Goal: Task Accomplishment & Management: Use online tool/utility

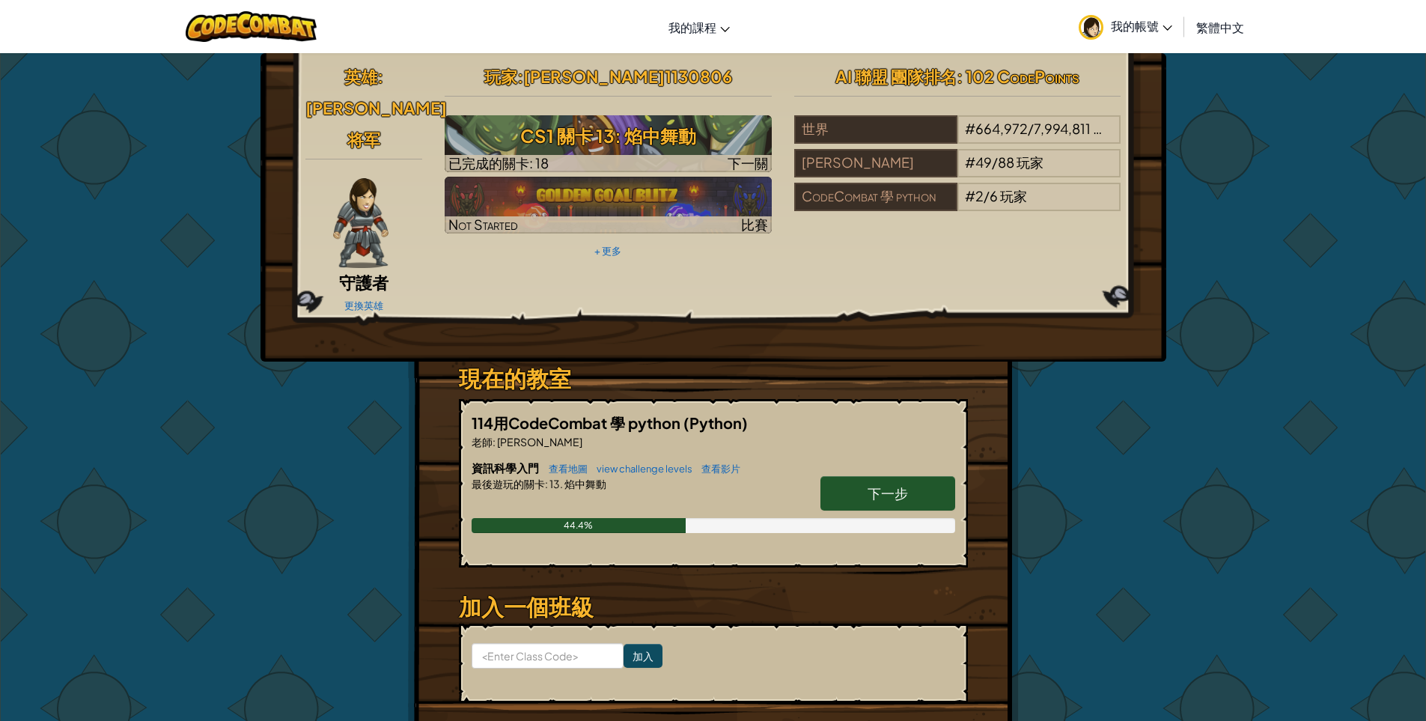
click at [859, 476] on link "下一步" at bounding box center [887, 493] width 135 height 34
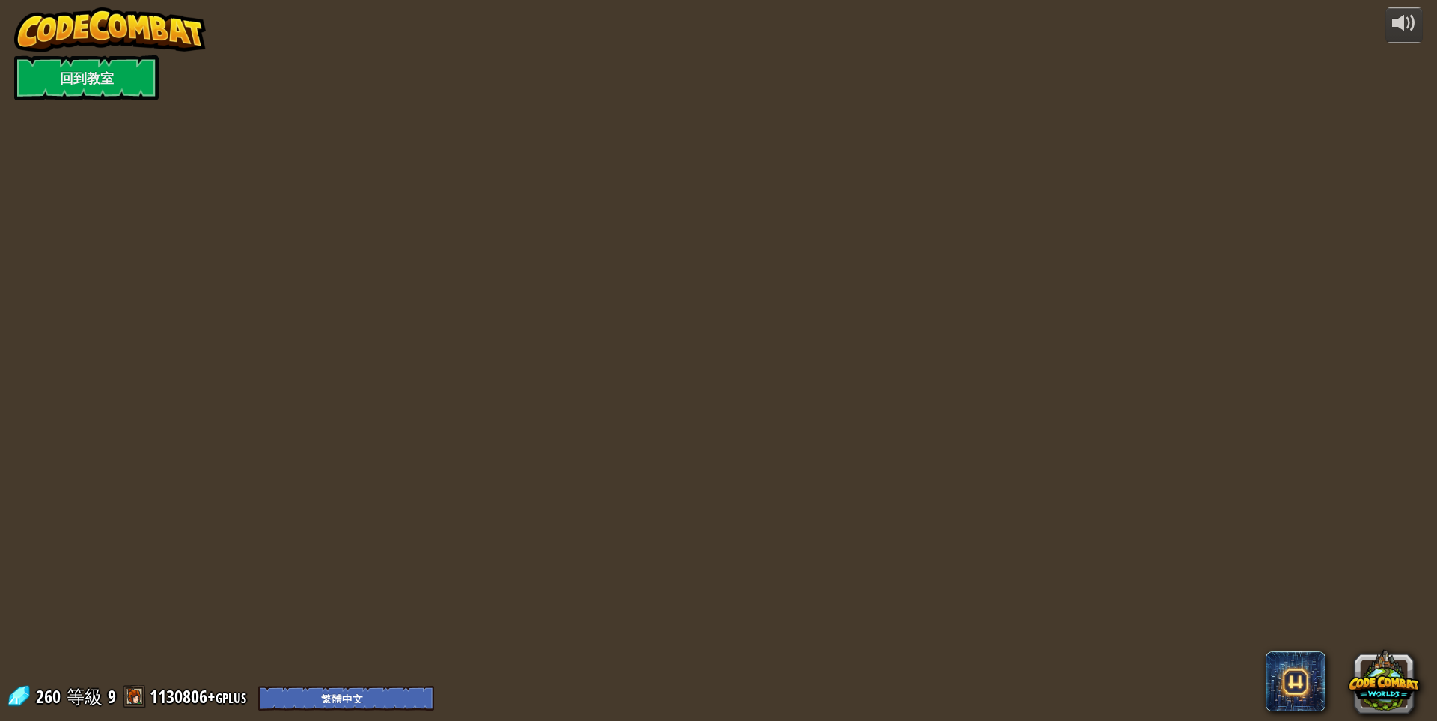
select select "zh-HANT"
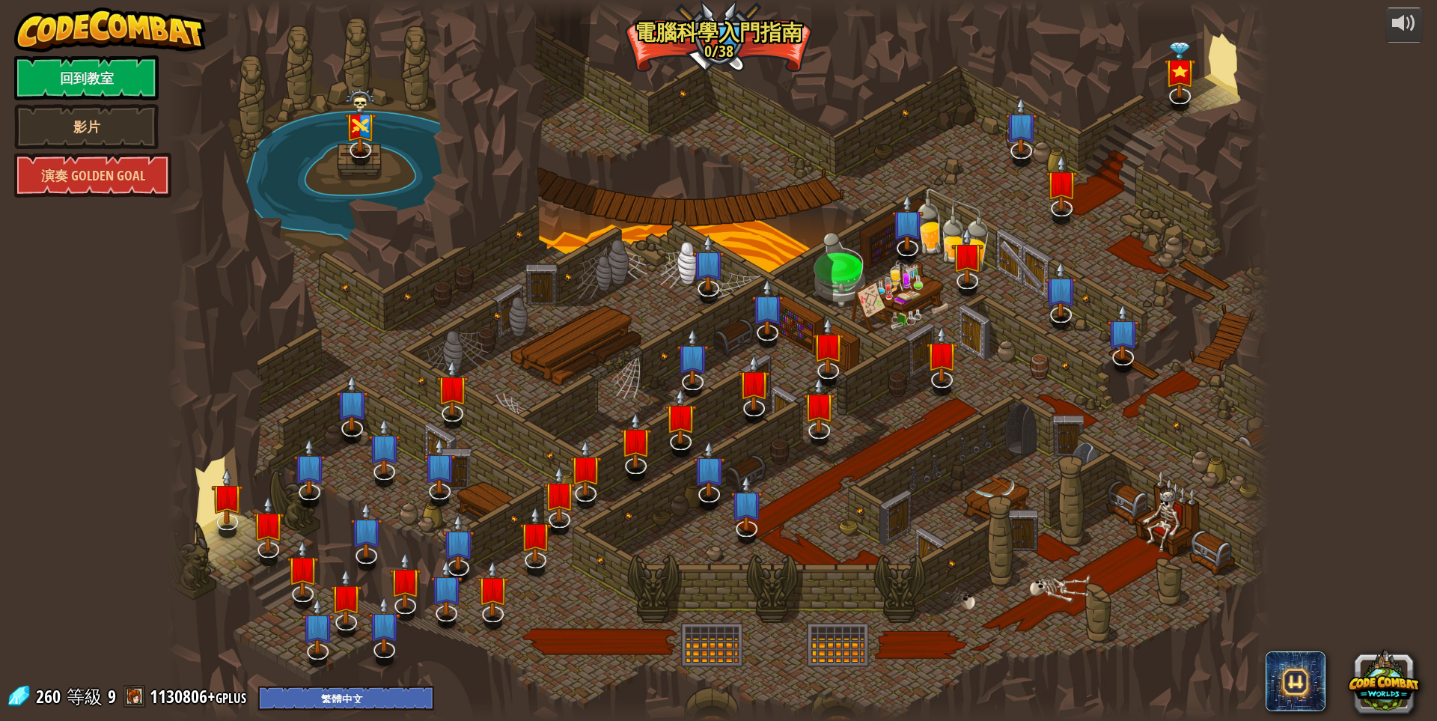
select select "zh-HANT"
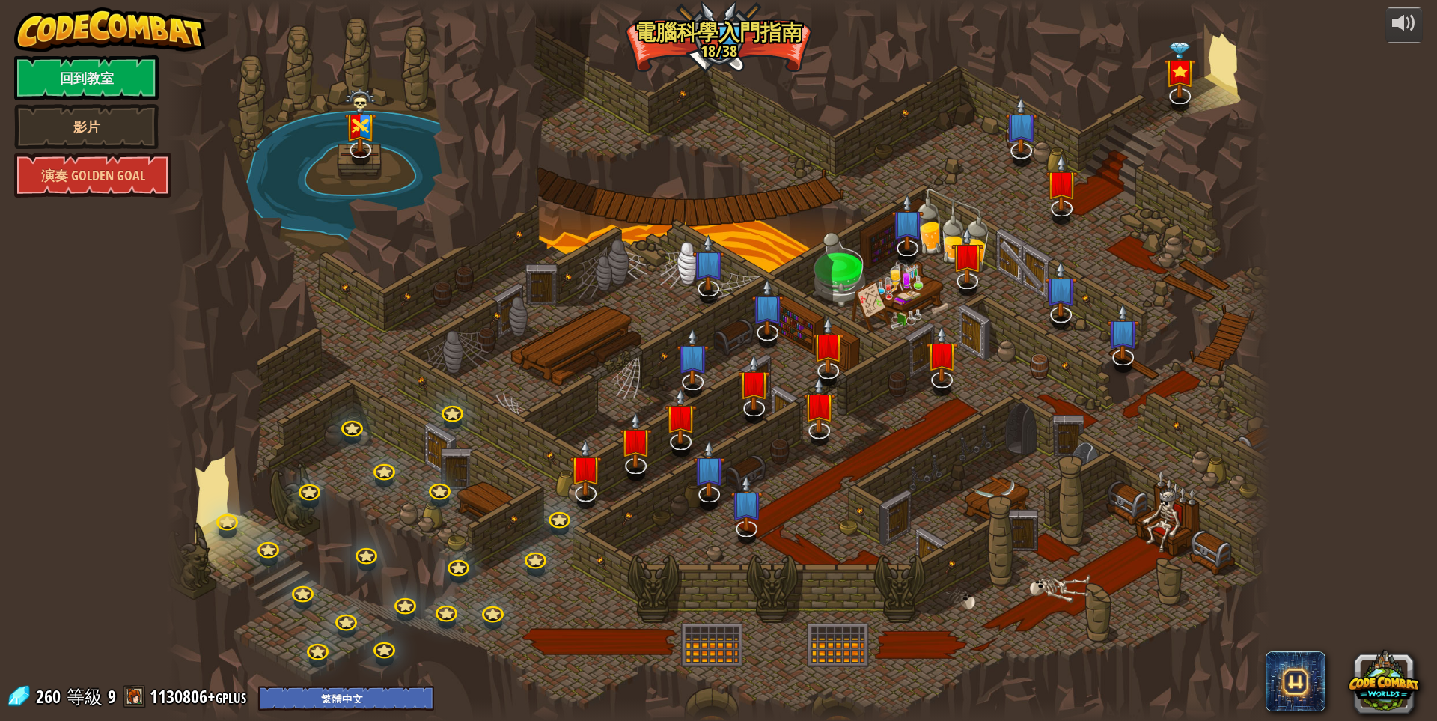
select select "zh-HANT"
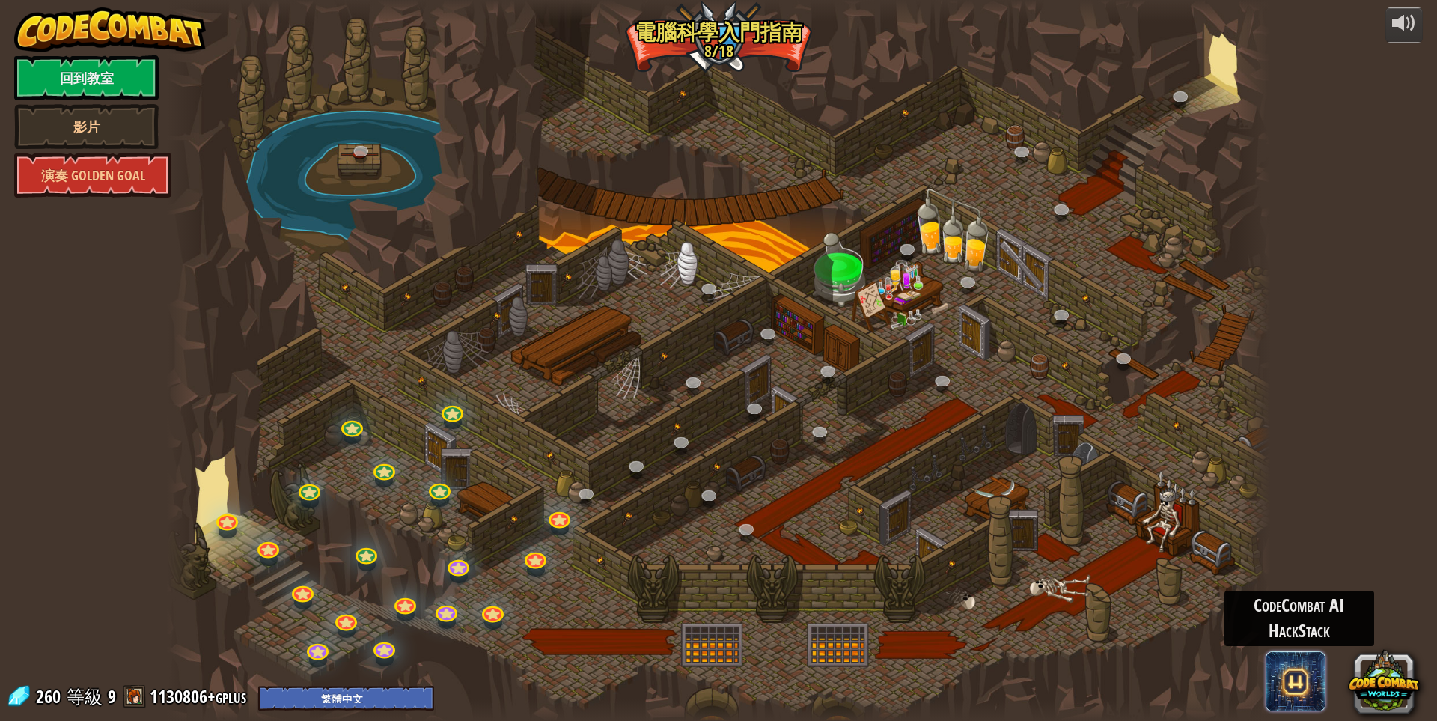
click at [1304, 689] on span at bounding box center [1296, 681] width 60 height 60
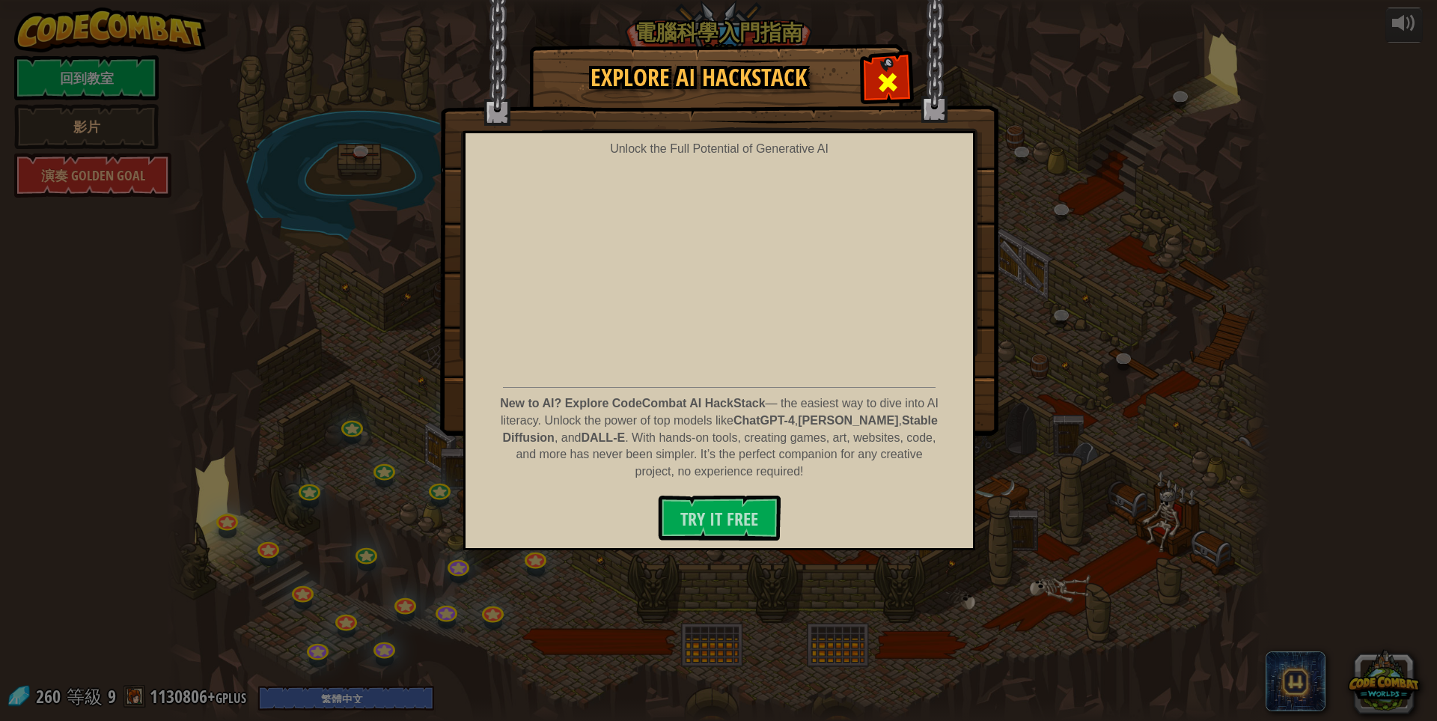
click at [884, 83] on span at bounding box center [888, 82] width 24 height 24
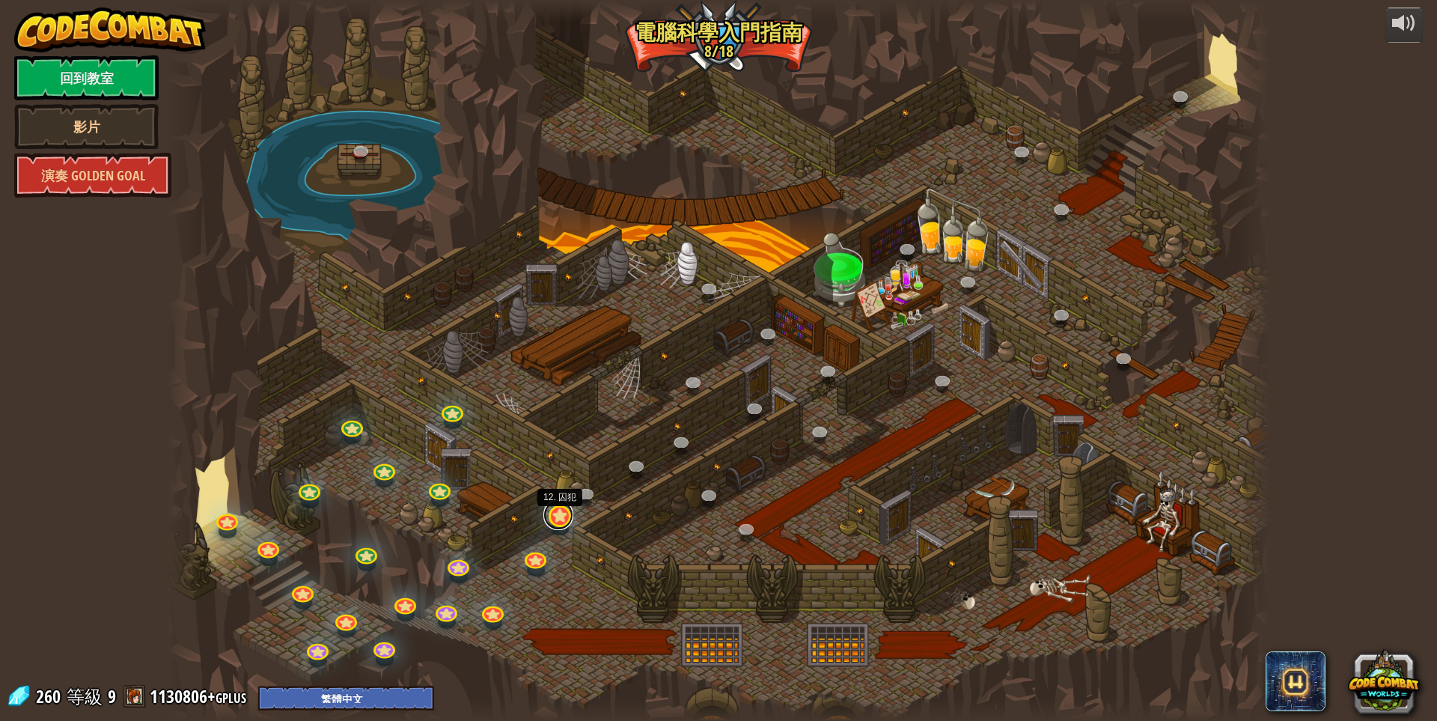
click at [558, 518] on link at bounding box center [558, 515] width 30 height 30
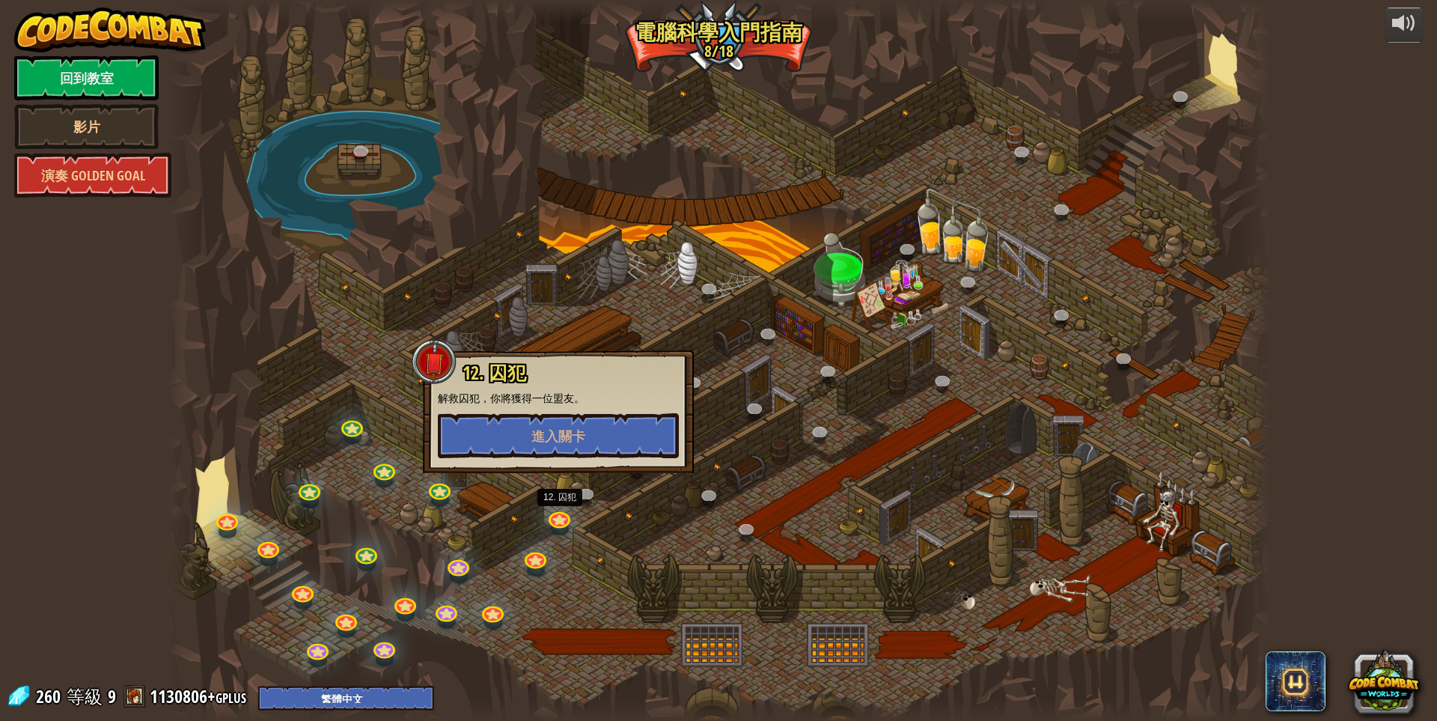
click at [600, 395] on p "解救囚犯，你將獲得一位盟友。" at bounding box center [558, 398] width 241 height 15
click at [589, 421] on button "進入關卡" at bounding box center [558, 435] width 241 height 45
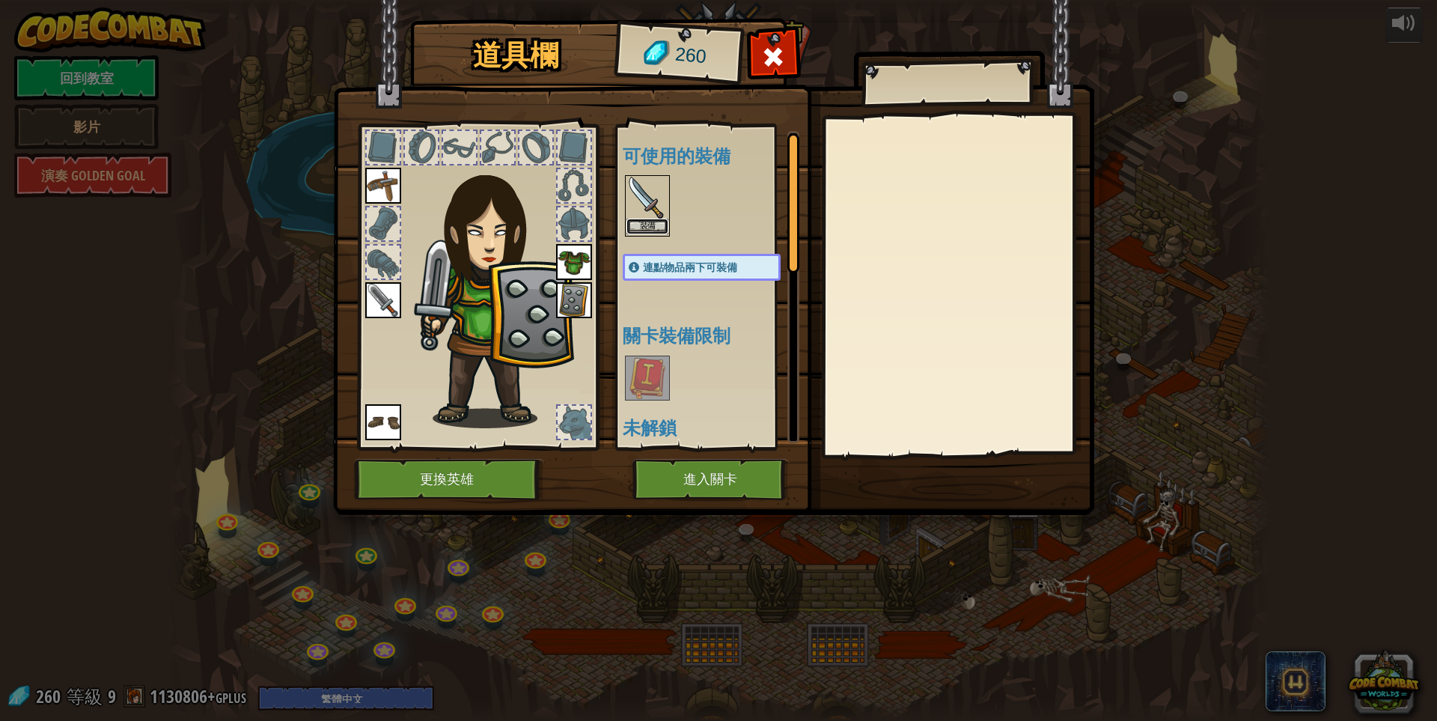
click at [647, 228] on button "裝備" at bounding box center [648, 227] width 42 height 16
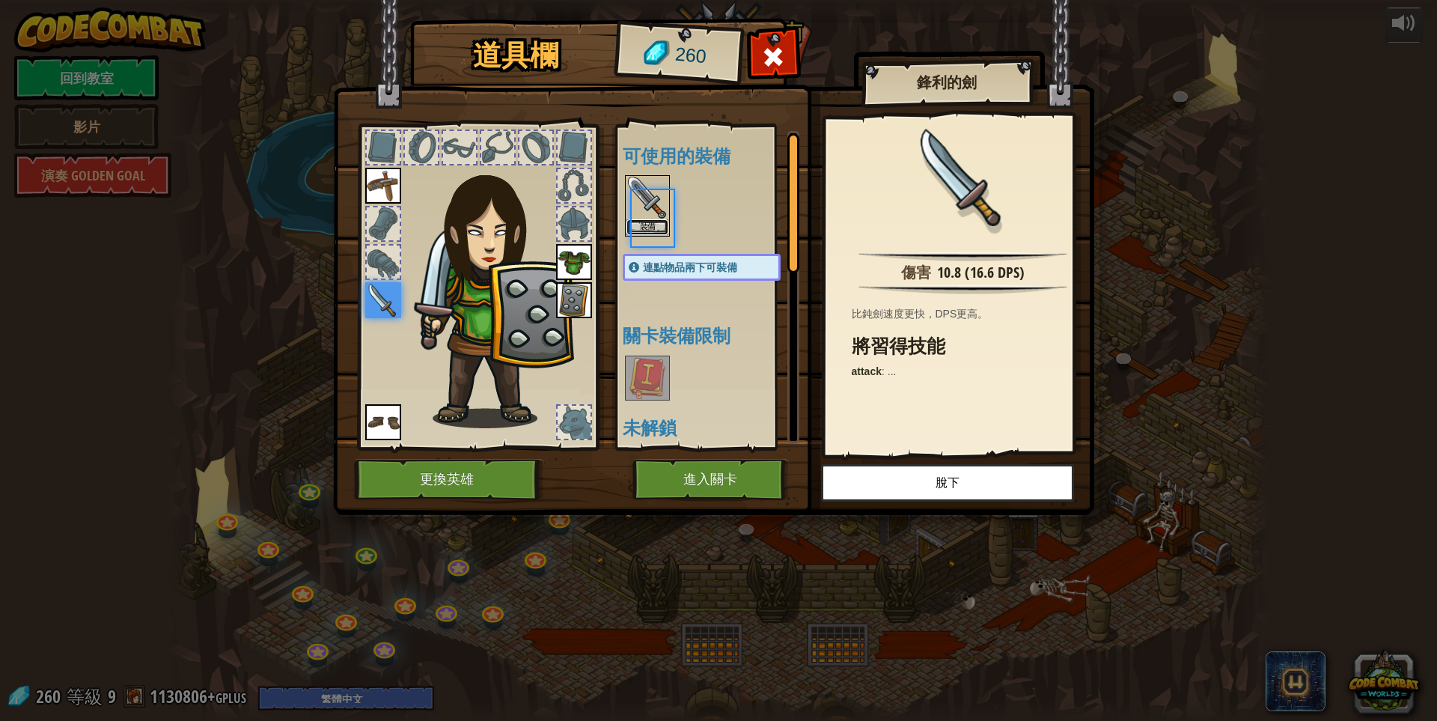
click at [647, 228] on button "裝備" at bounding box center [648, 227] width 42 height 16
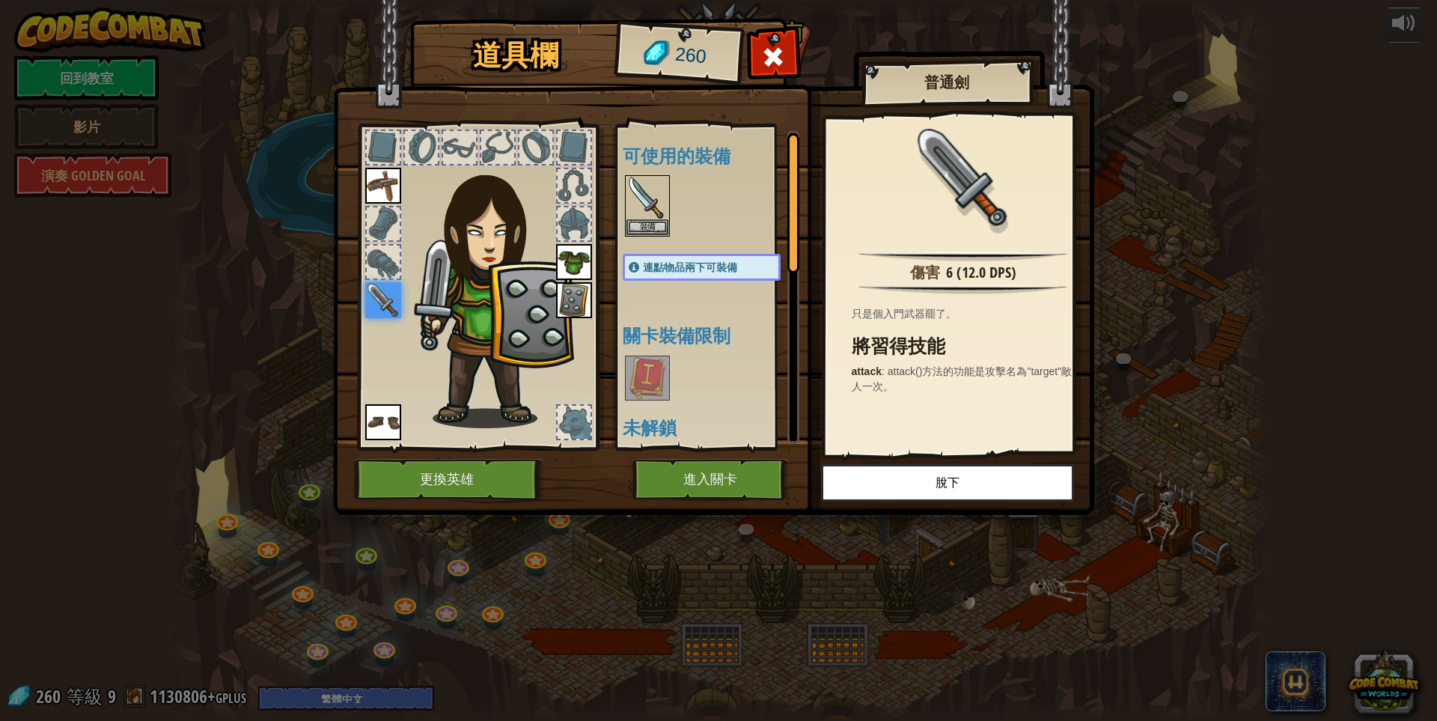
click at [583, 295] on img at bounding box center [574, 300] width 36 height 36
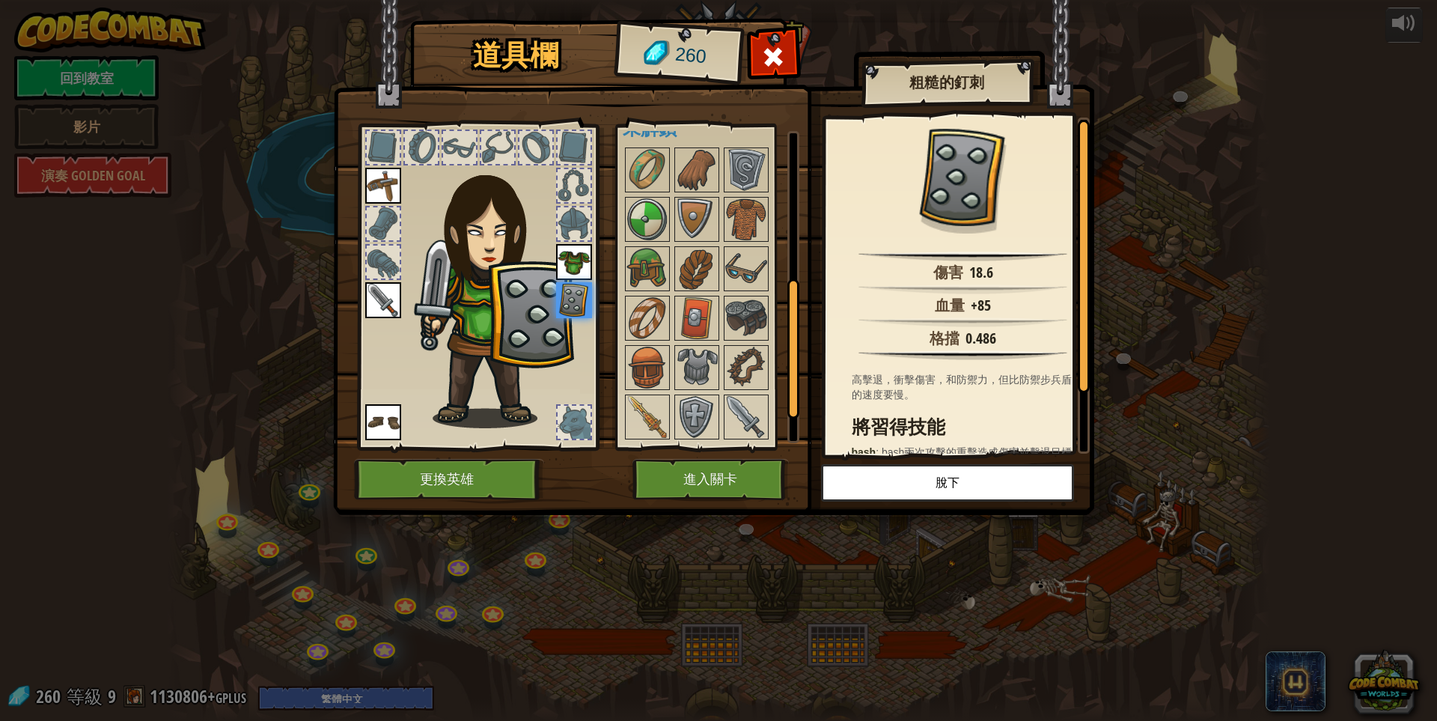
scroll to position [397, 0]
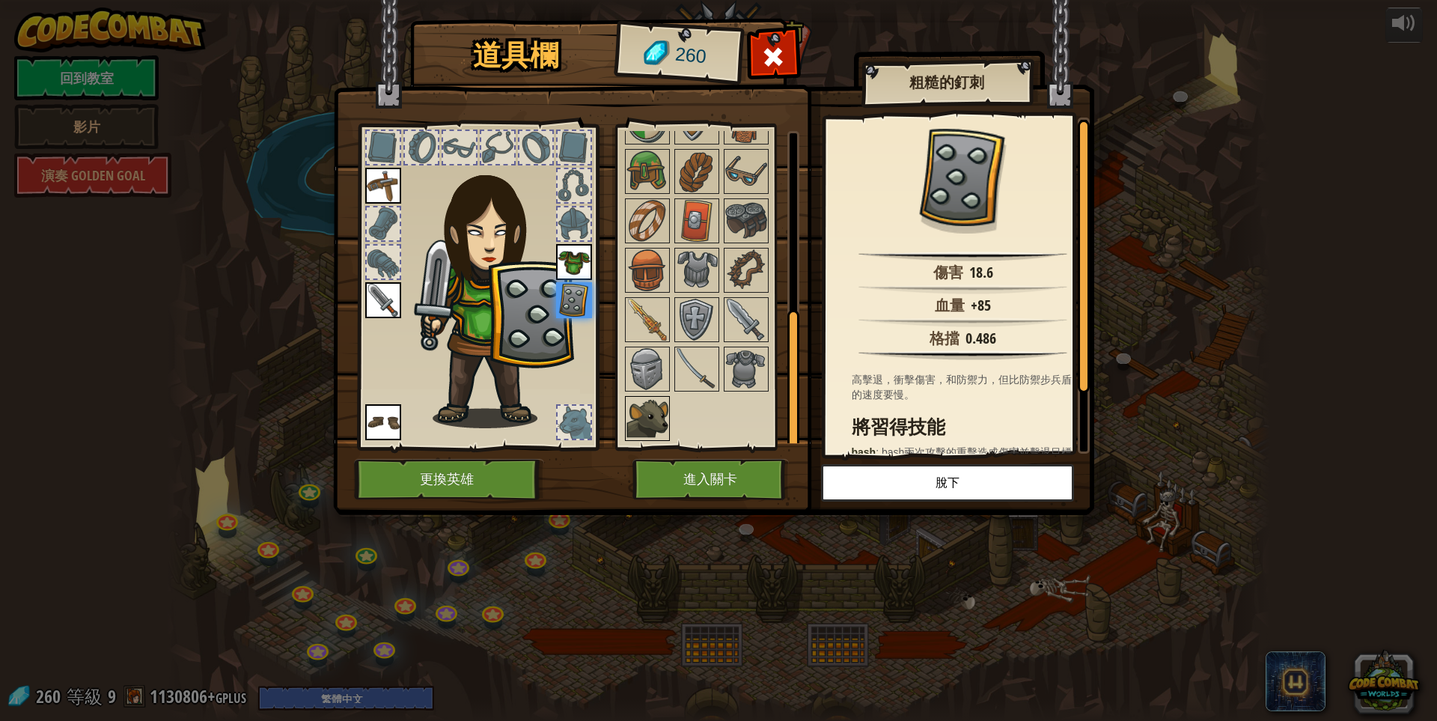
click at [642, 412] on img at bounding box center [648, 418] width 42 height 42
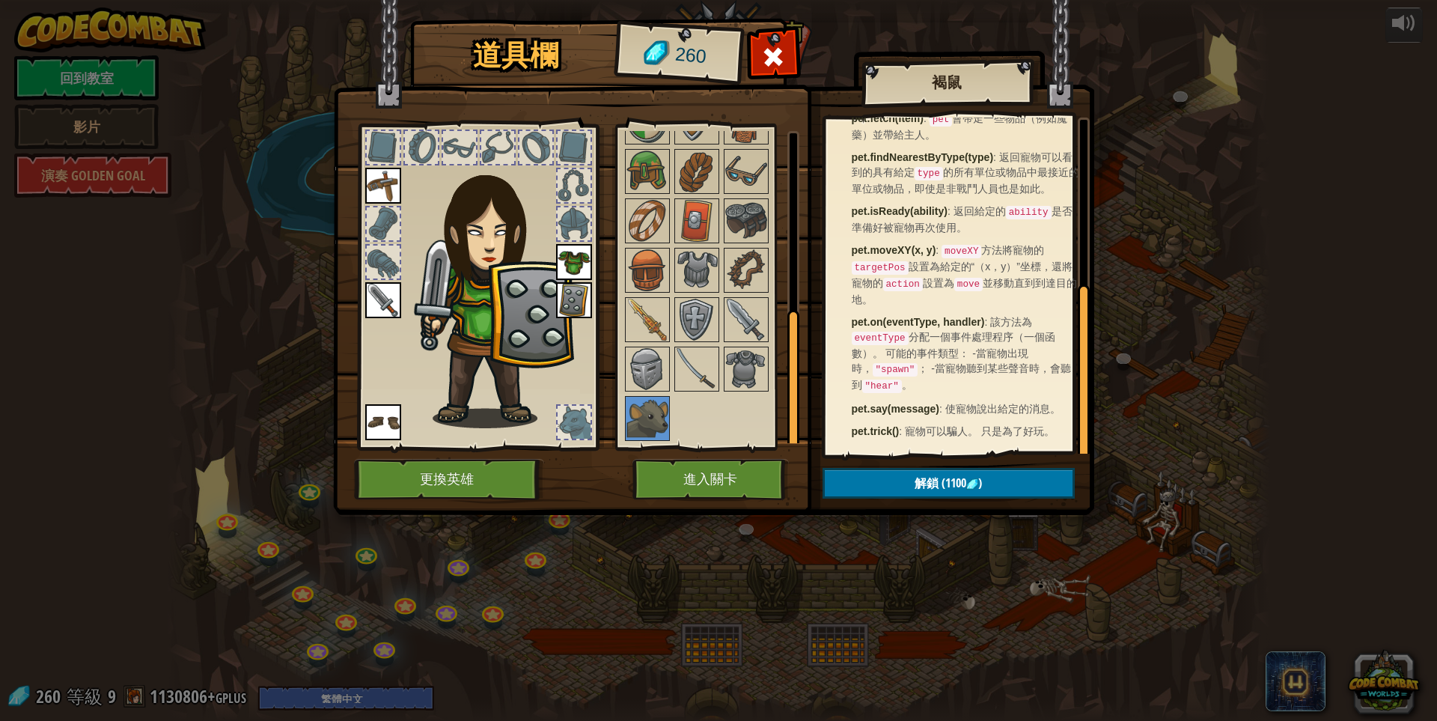
scroll to position [311, 0]
click at [688, 371] on img at bounding box center [697, 369] width 42 height 42
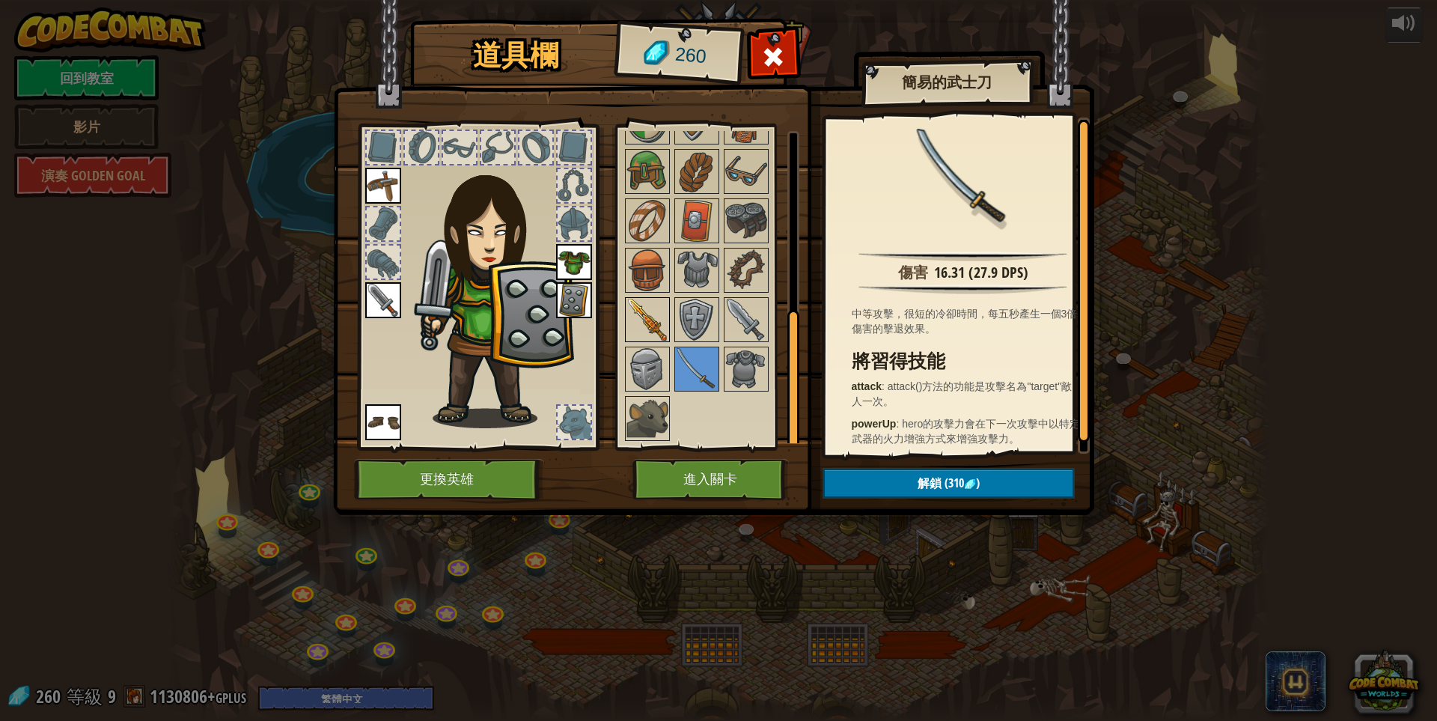
click at [645, 311] on img at bounding box center [648, 320] width 42 height 42
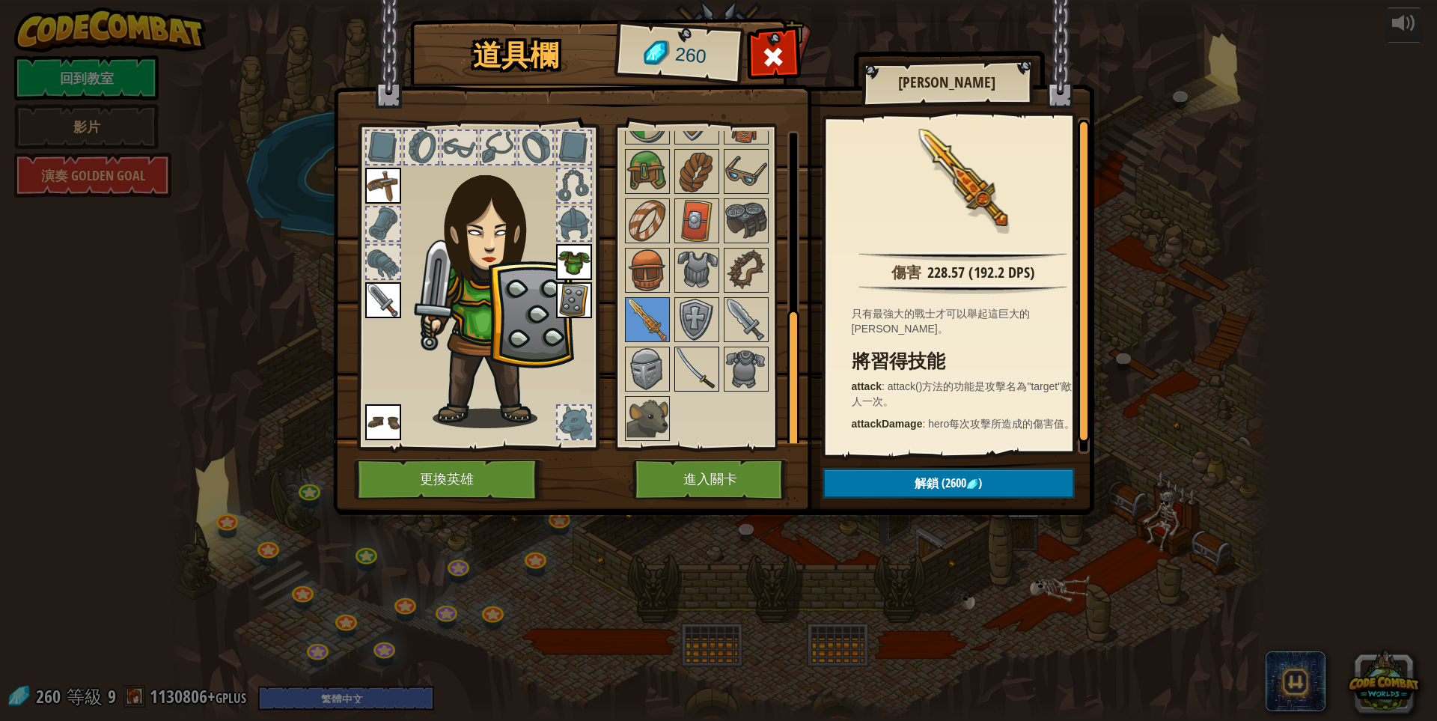
click at [692, 367] on img at bounding box center [697, 369] width 42 height 42
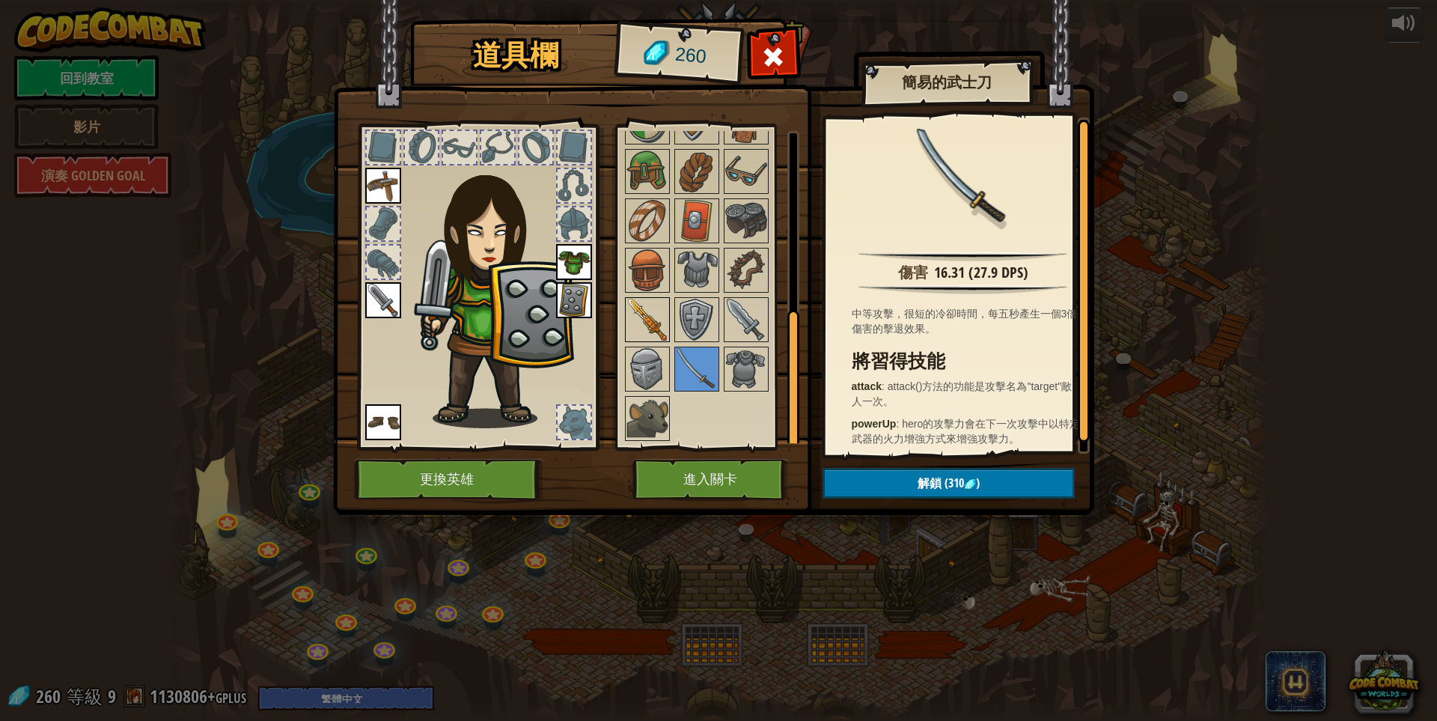
click at [658, 329] on img at bounding box center [648, 320] width 42 height 42
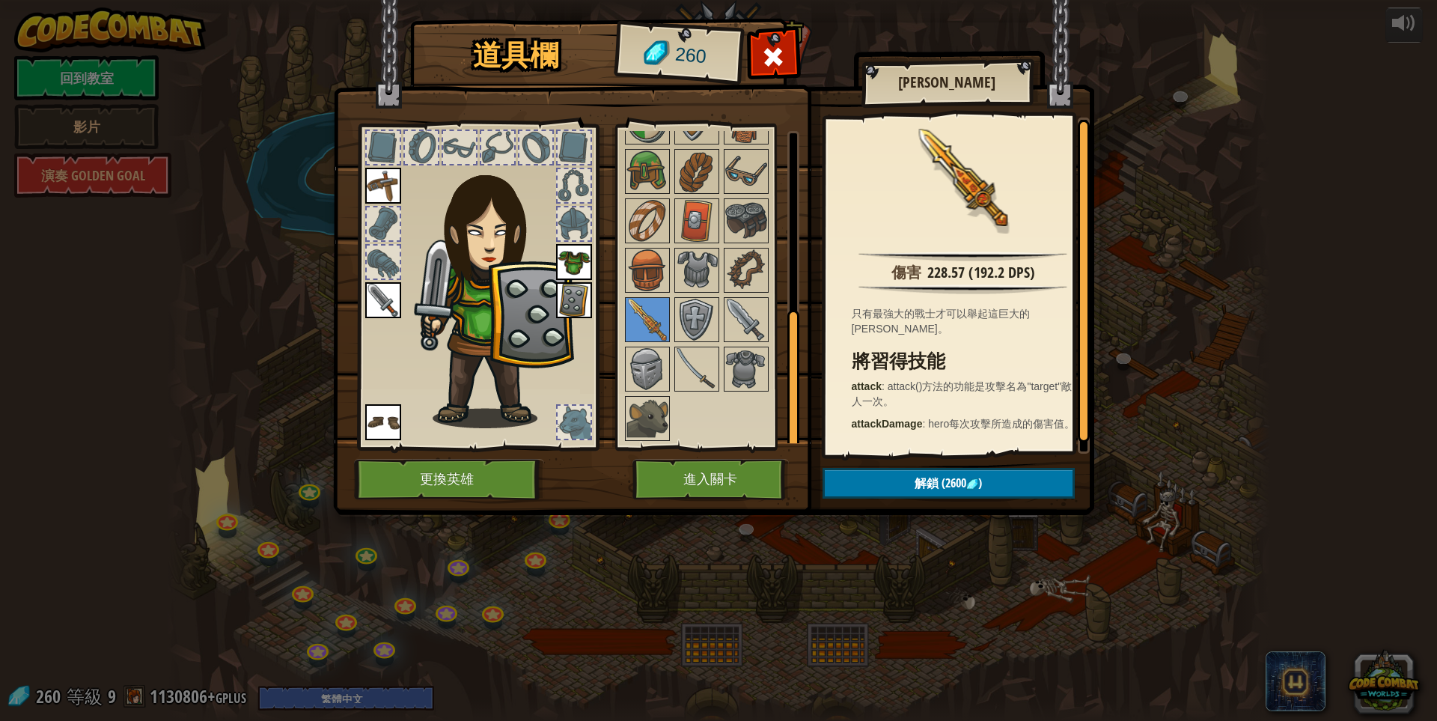
scroll to position [7, 0]
click at [642, 412] on img at bounding box center [648, 418] width 42 height 42
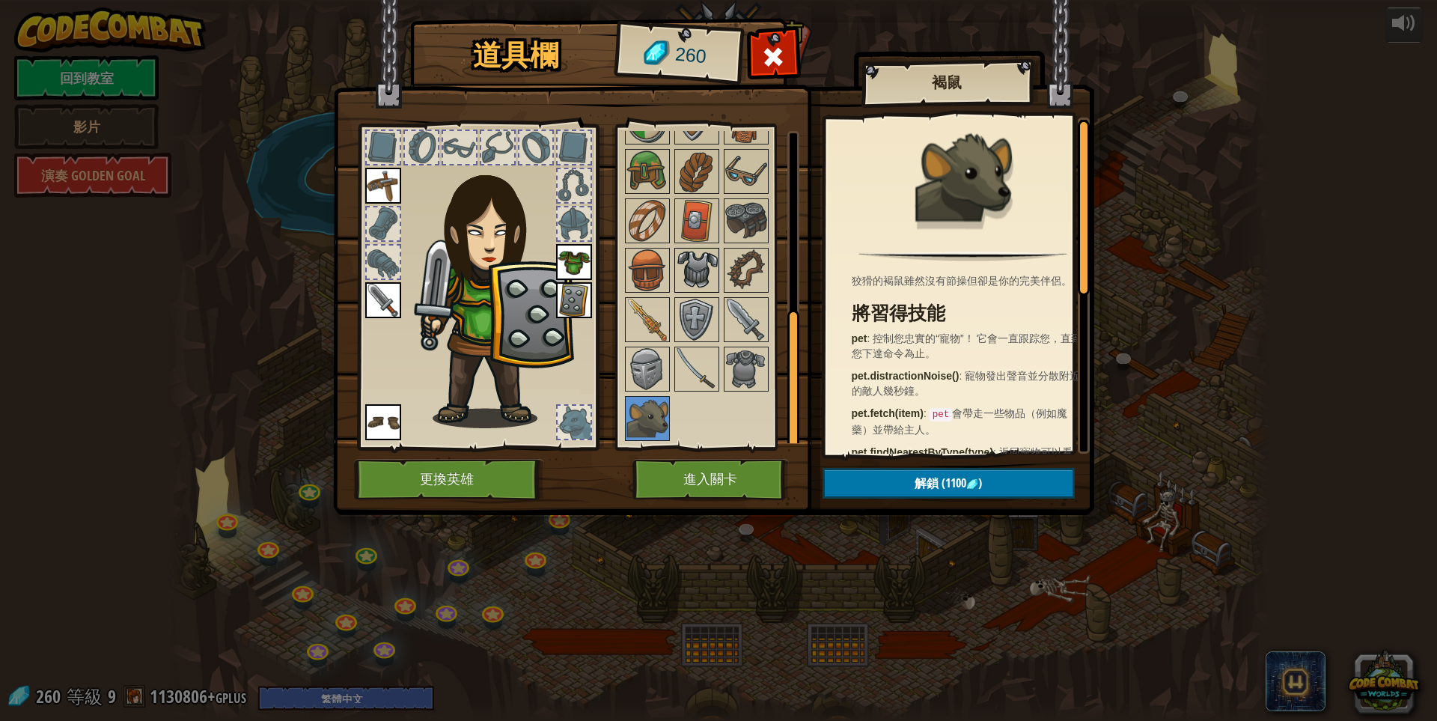
click at [692, 259] on img at bounding box center [697, 270] width 42 height 42
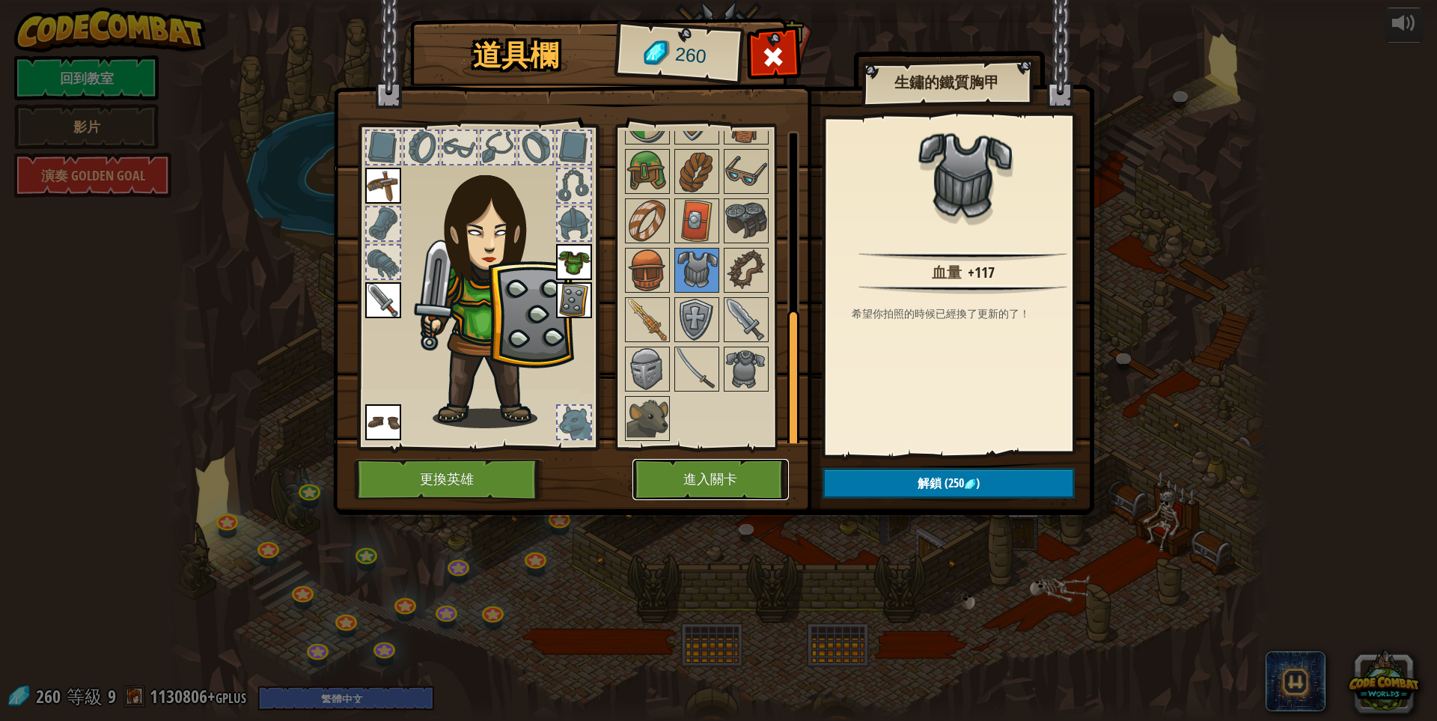
click at [698, 472] on button "進入關卡" at bounding box center [711, 479] width 156 height 41
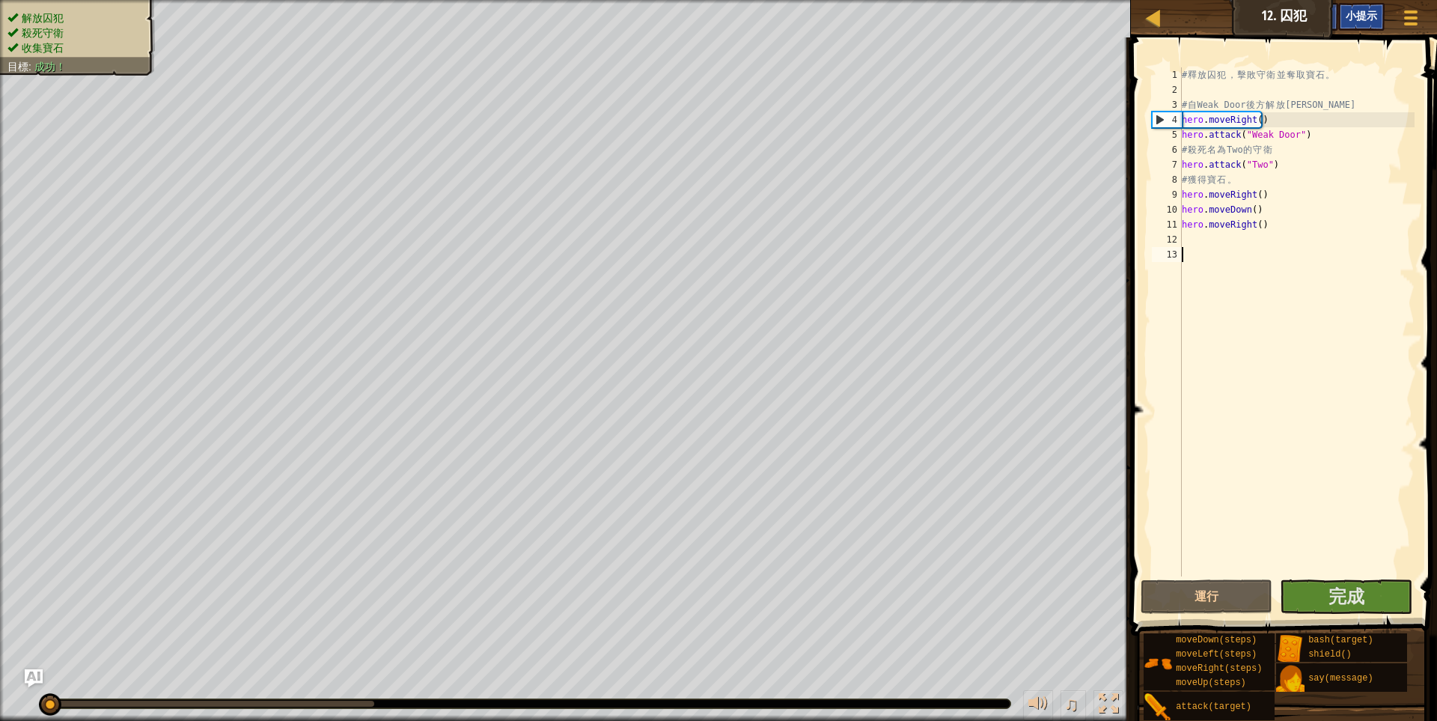
click at [1358, 22] on div "小提示" at bounding box center [1361, 17] width 46 height 28
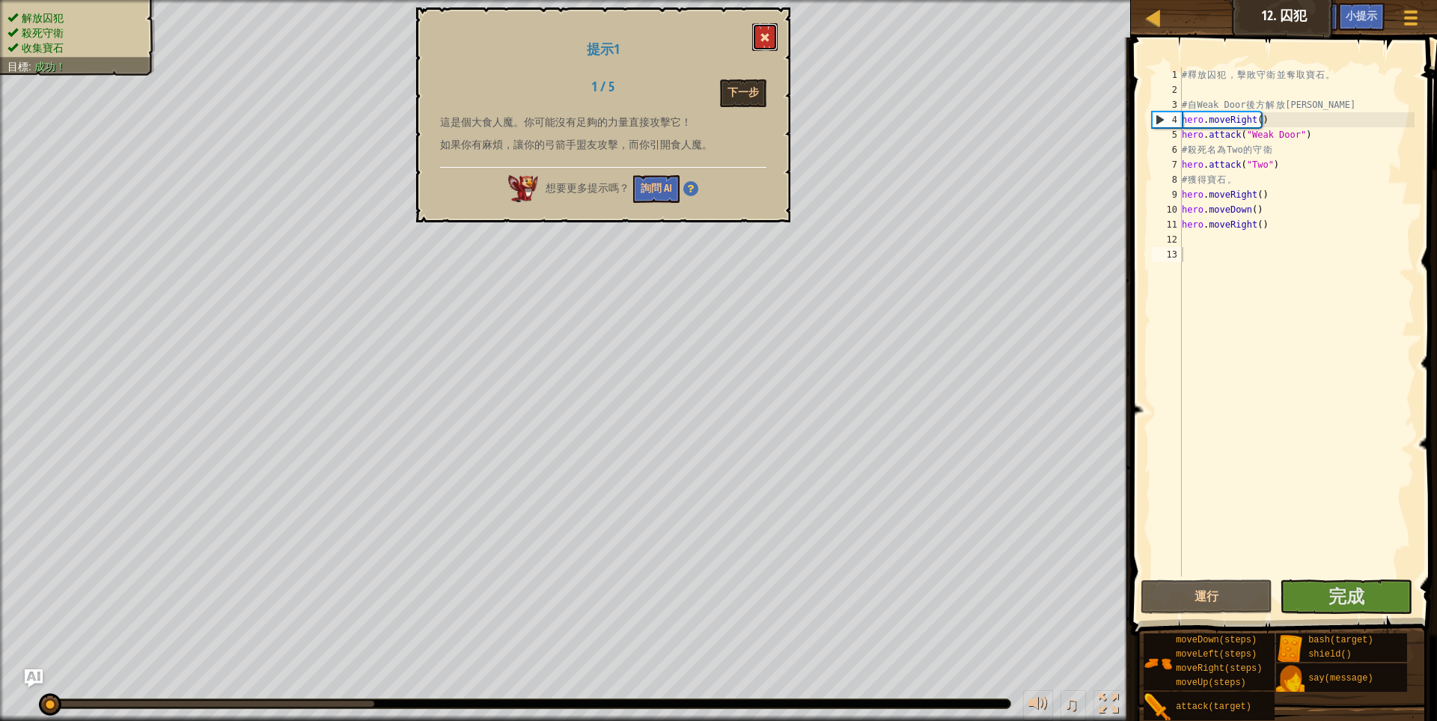
click at [769, 37] on span at bounding box center [765, 37] width 10 height 10
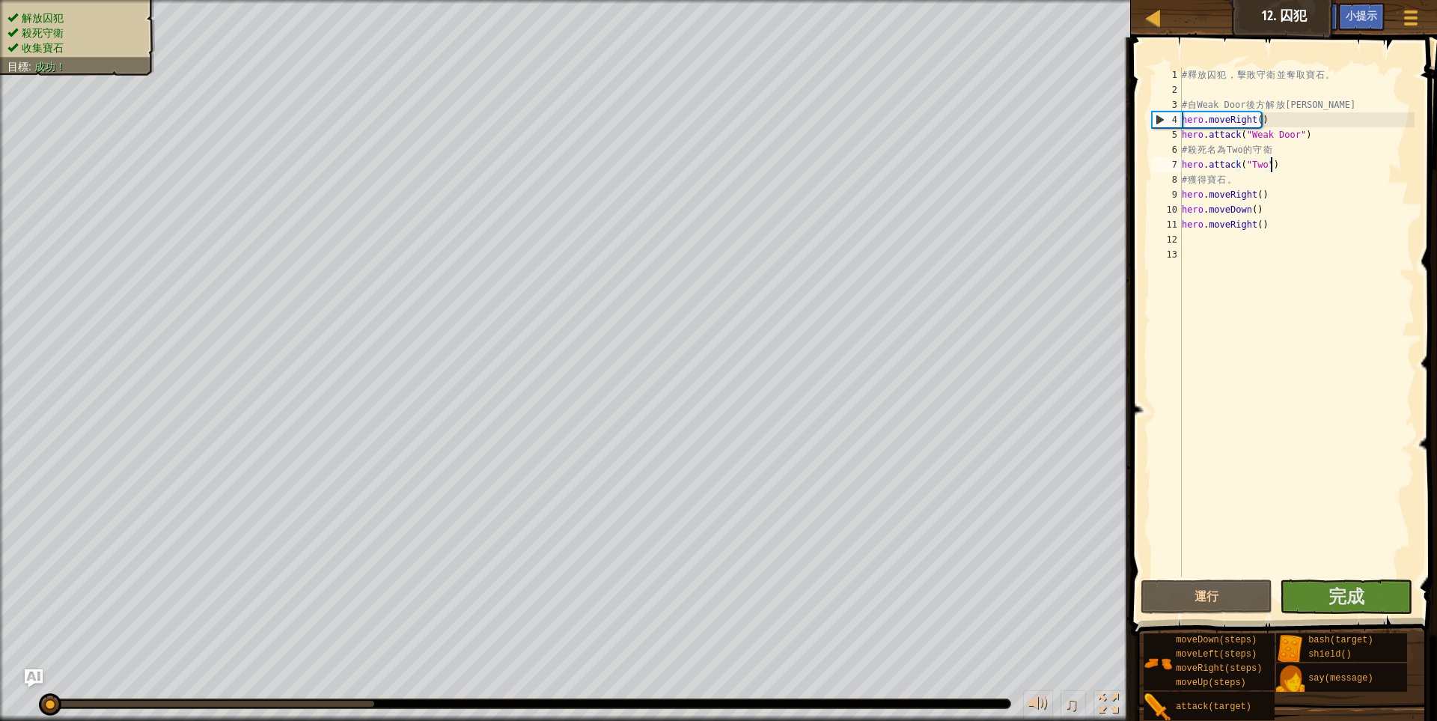
click at [1269, 165] on div "# 釋 放 囚 犯 ， 擊 敗 守 衛 並 奪 取 寶 石 。 # 自 Weak Door 後 方 解 放 Patrick hero . moveRight …" at bounding box center [1297, 336] width 236 height 539
drag, startPoint x: 1273, startPoint y: 165, endPoint x: 1178, endPoint y: 171, distance: 95.3
click at [1178, 171] on div "hero.attack("Two") 1 2 3 4 5 6 7 8 9 10 11 12 13 # 釋 放 囚 犯 ， 擊 敗 守 衛 並 奪 取 寶 石 …" at bounding box center [1282, 321] width 266 height 509
type textarea "m"
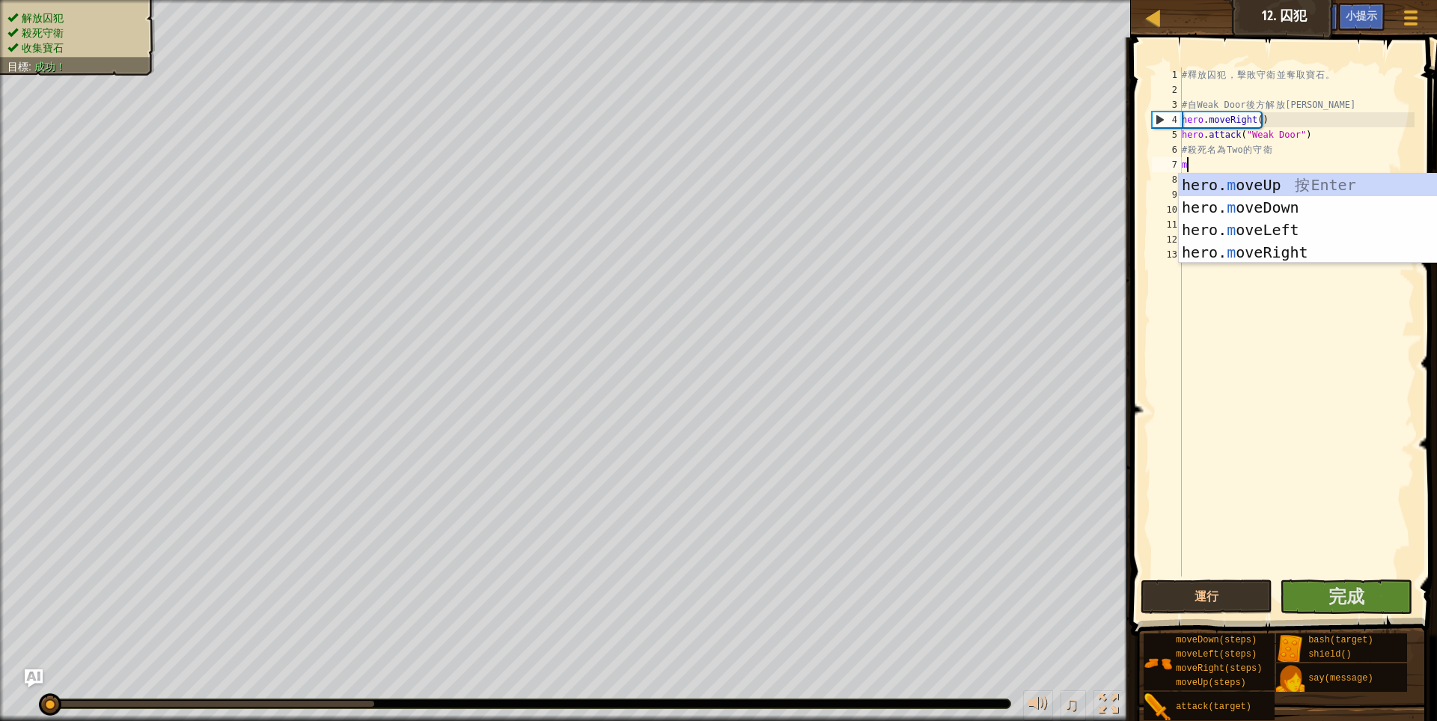
scroll to position [7, 0]
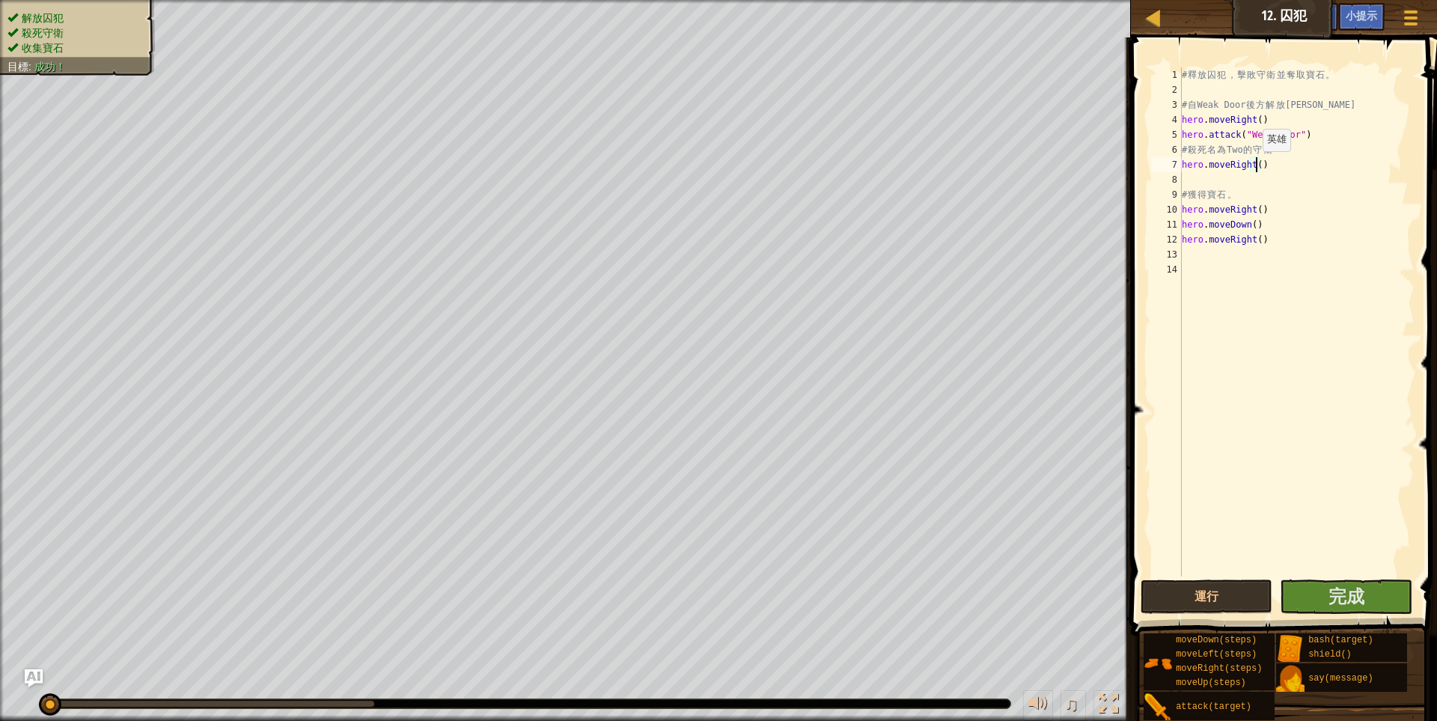
click at [1255, 166] on div "# 釋 放 囚 犯 ， 擊 敗 守 衛 並 奪 取 寶 石 。 # 自 Weak Door 後 方 解 放 Patrick hero . moveRight …" at bounding box center [1297, 336] width 236 height 539
type textarea "hero.moveRight(3)"
click at [1187, 177] on div "# 釋 放 囚 犯 ， 擊 敗 守 衛 並 奪 取 寶 石 。 # 自 Weak Door 後 方 解 放 Patrick hero . moveRight …" at bounding box center [1297, 336] width 236 height 539
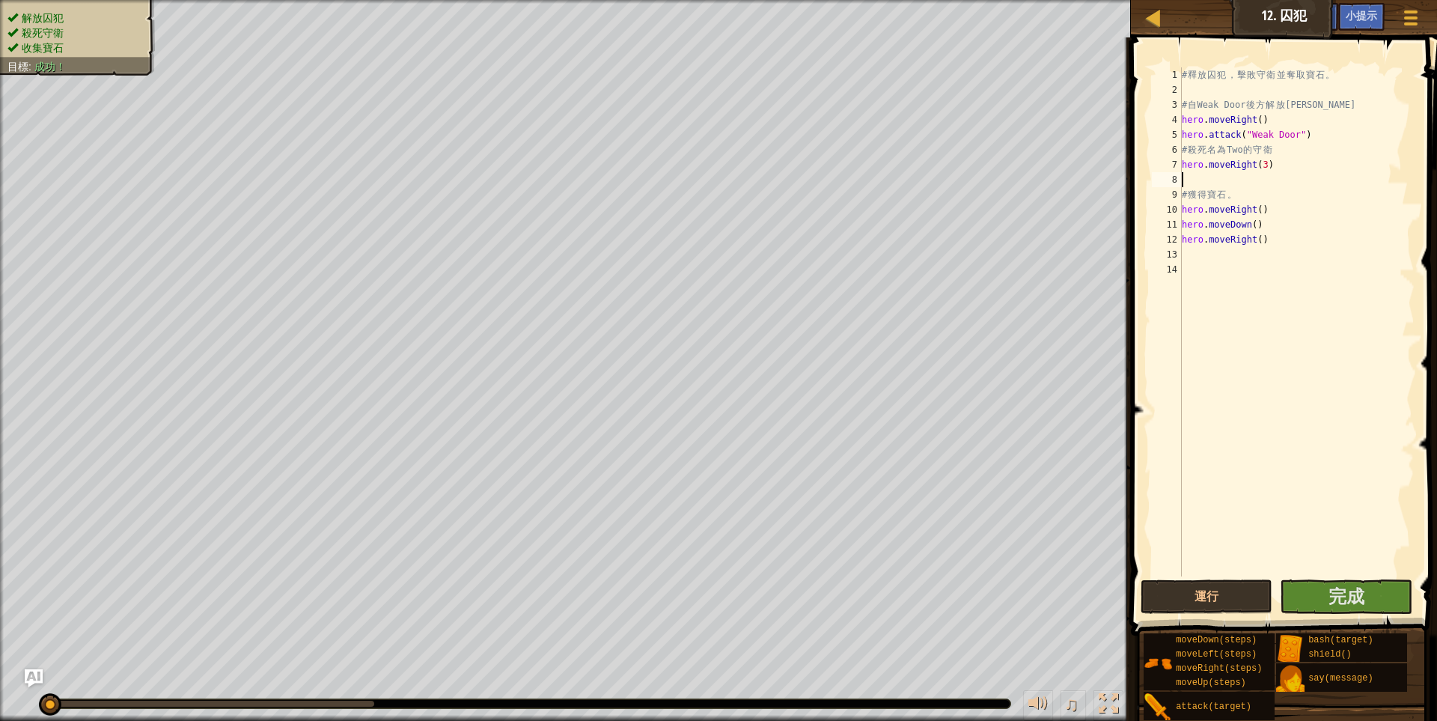
type textarea "m"
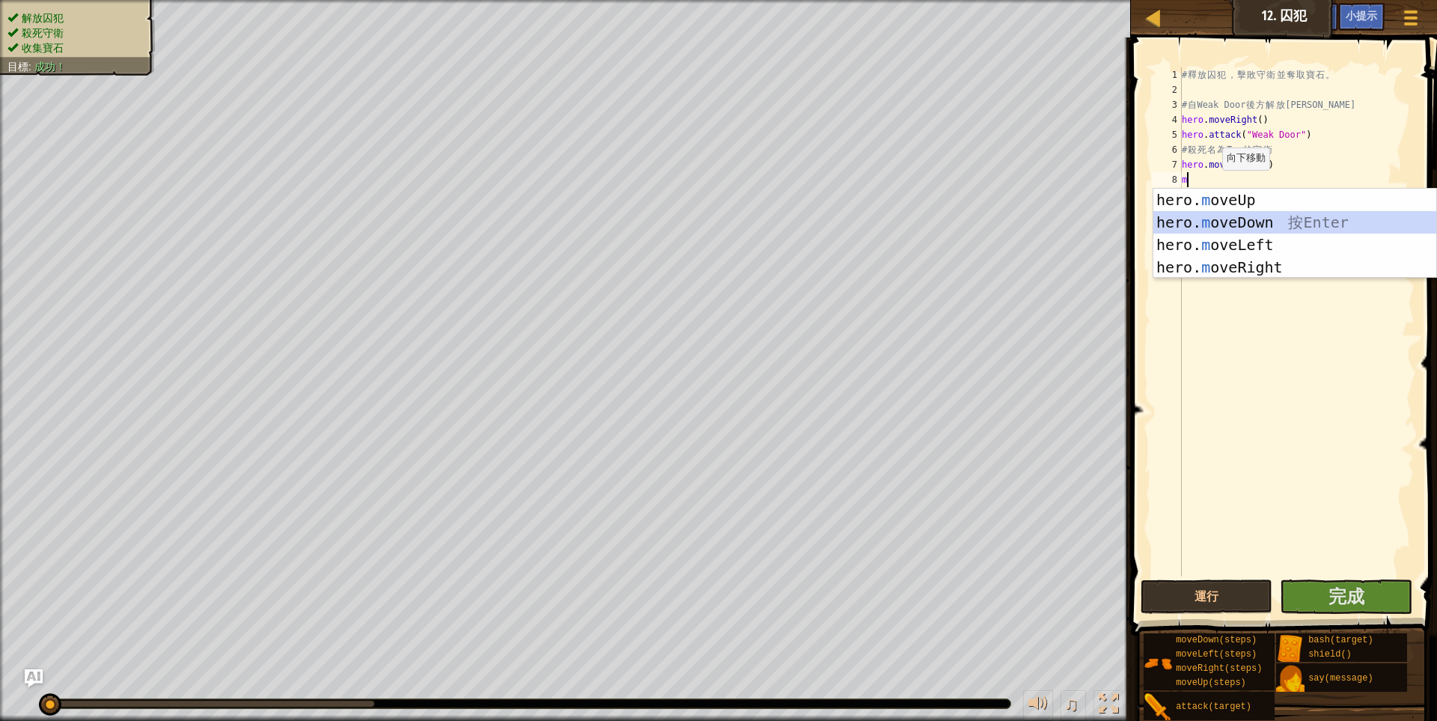
click at [1231, 226] on div "hero. m oveUp 按 Enter hero. m oveDown 按 Enter hero. m oveLeft 按 Enter hero. m o…" at bounding box center [1295, 256] width 283 height 135
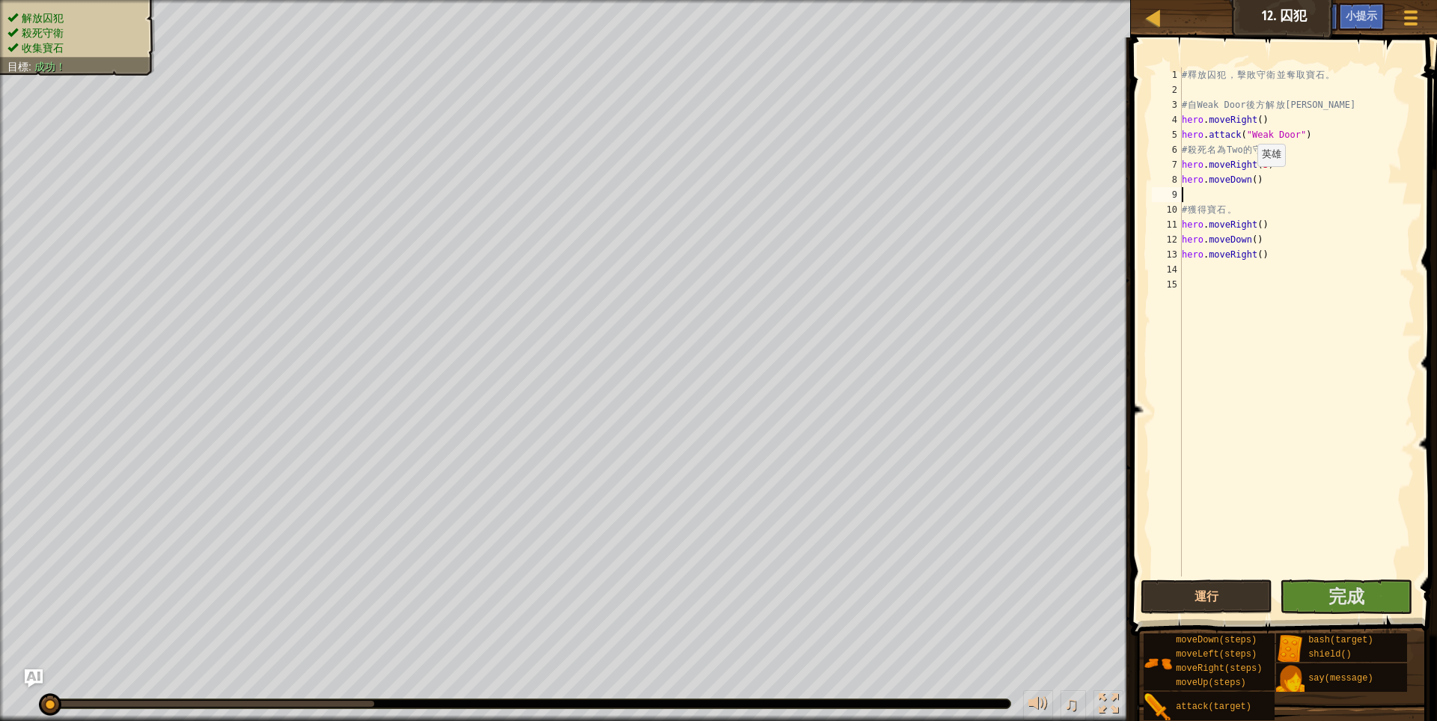
click at [1250, 181] on div "# 釋 放 囚 犯 ， 擊 敗 守 衛 並 奪 取 寶 石 。 # 自 Weak Door 後 方 解 放 Patrick hero . moveRight …" at bounding box center [1297, 336] width 236 height 539
type textarea "hero.moveDown(2)"
click at [1188, 190] on div "# 釋 放 囚 犯 ， 擊 敗 守 衛 並 奪 取 寶 石 。 # 自 Weak Door 後 方 解 放 Patrick hero . moveRight …" at bounding box center [1297, 336] width 236 height 539
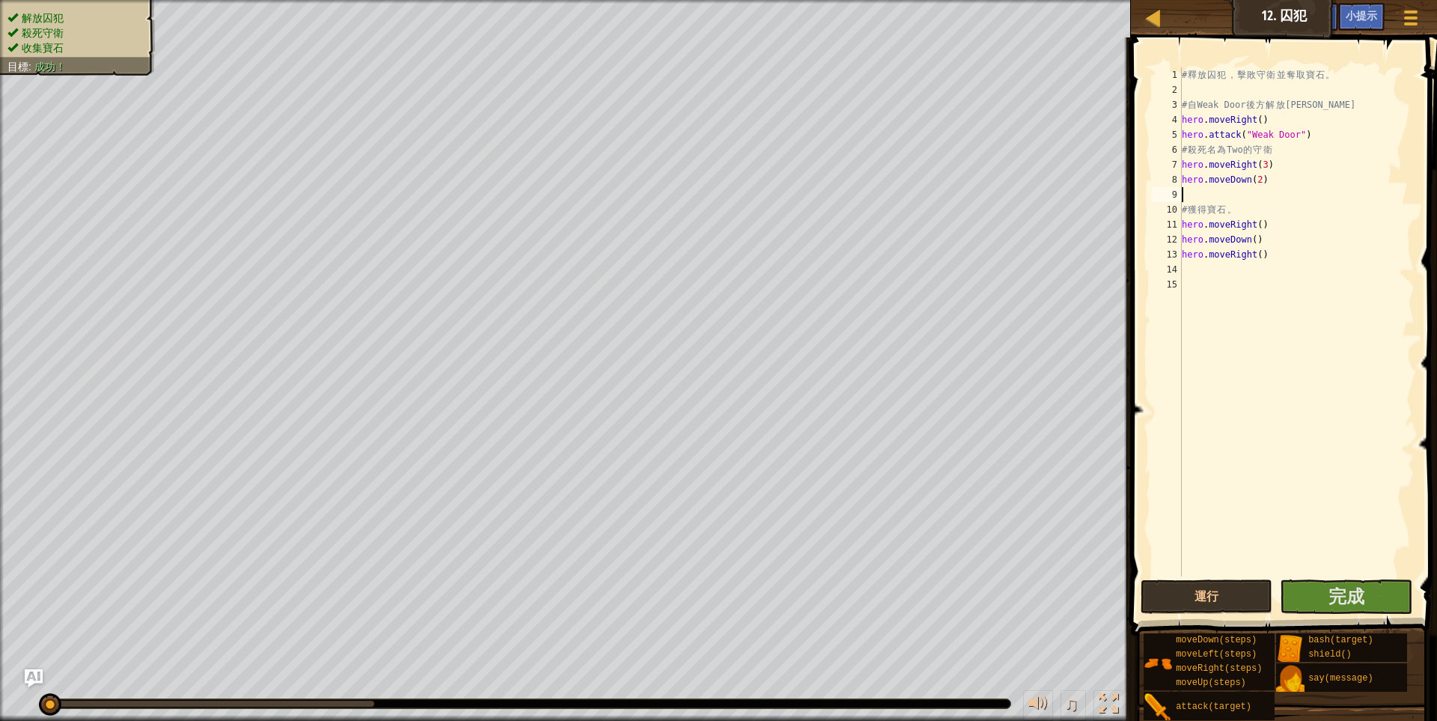
type textarea "m"
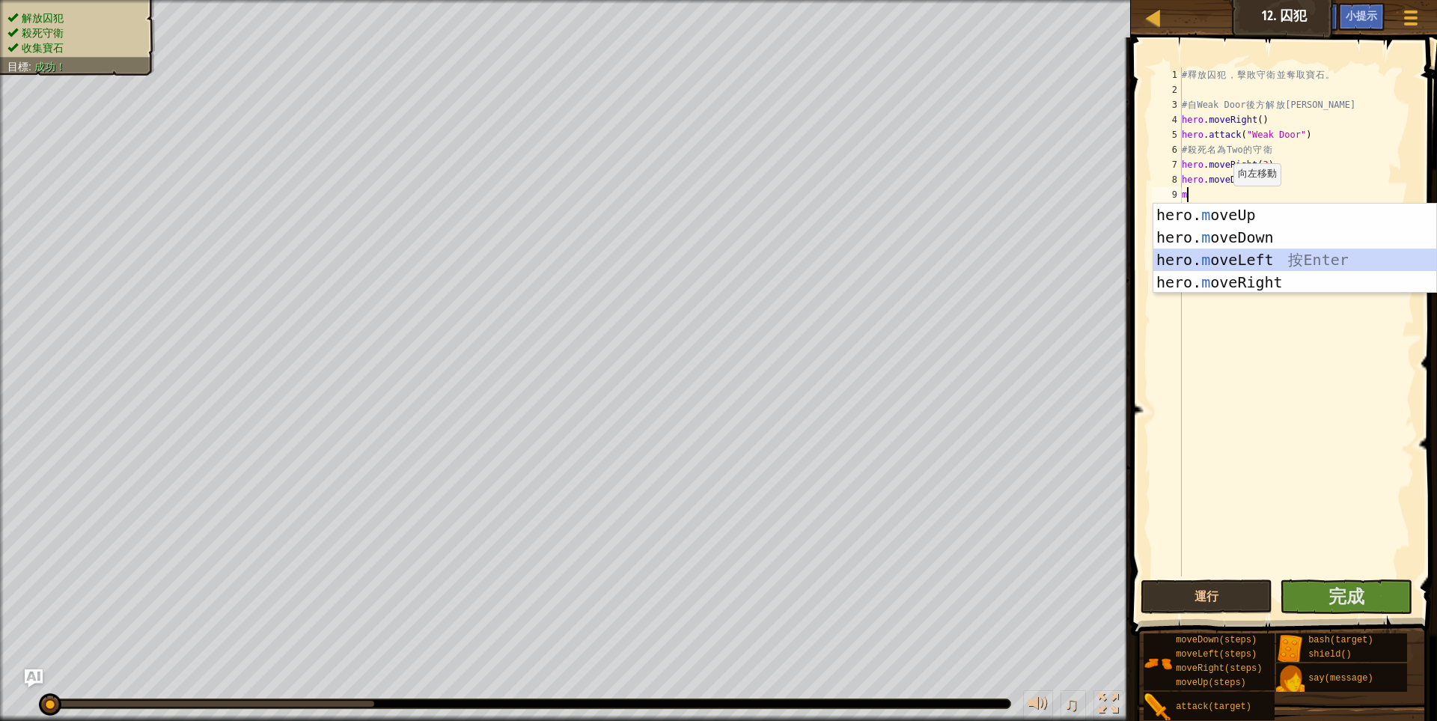
click at [1236, 263] on div "hero. m oveUp 按 Enter hero. m oveDown 按 Enter hero. m oveLeft 按 Enter hero. m o…" at bounding box center [1295, 271] width 283 height 135
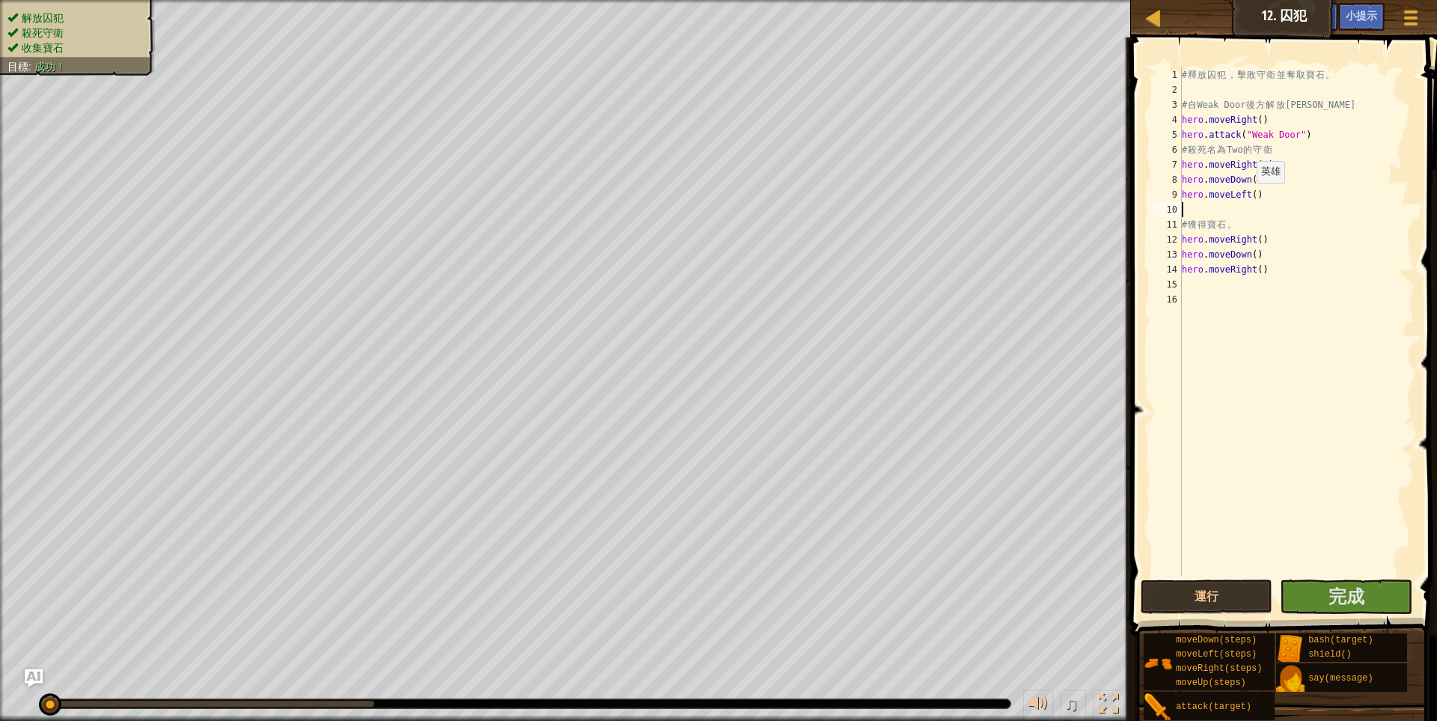
click at [1249, 198] on div "# 釋 放 囚 犯 ， 擊 敗 守 衛 並 奪 取 寶 石 。 # 自 Weak Door 後 方 解 放 Patrick hero . moveRight …" at bounding box center [1297, 336] width 236 height 539
type textarea "hero.moveLeft(2)"
click at [1183, 214] on div "# 釋 放 囚 犯 ， 擊 敗 守 衛 並 奪 取 寶 石 。 # 自 Weak Door 後 方 解 放 Patrick hero . moveRight …" at bounding box center [1297, 336] width 236 height 539
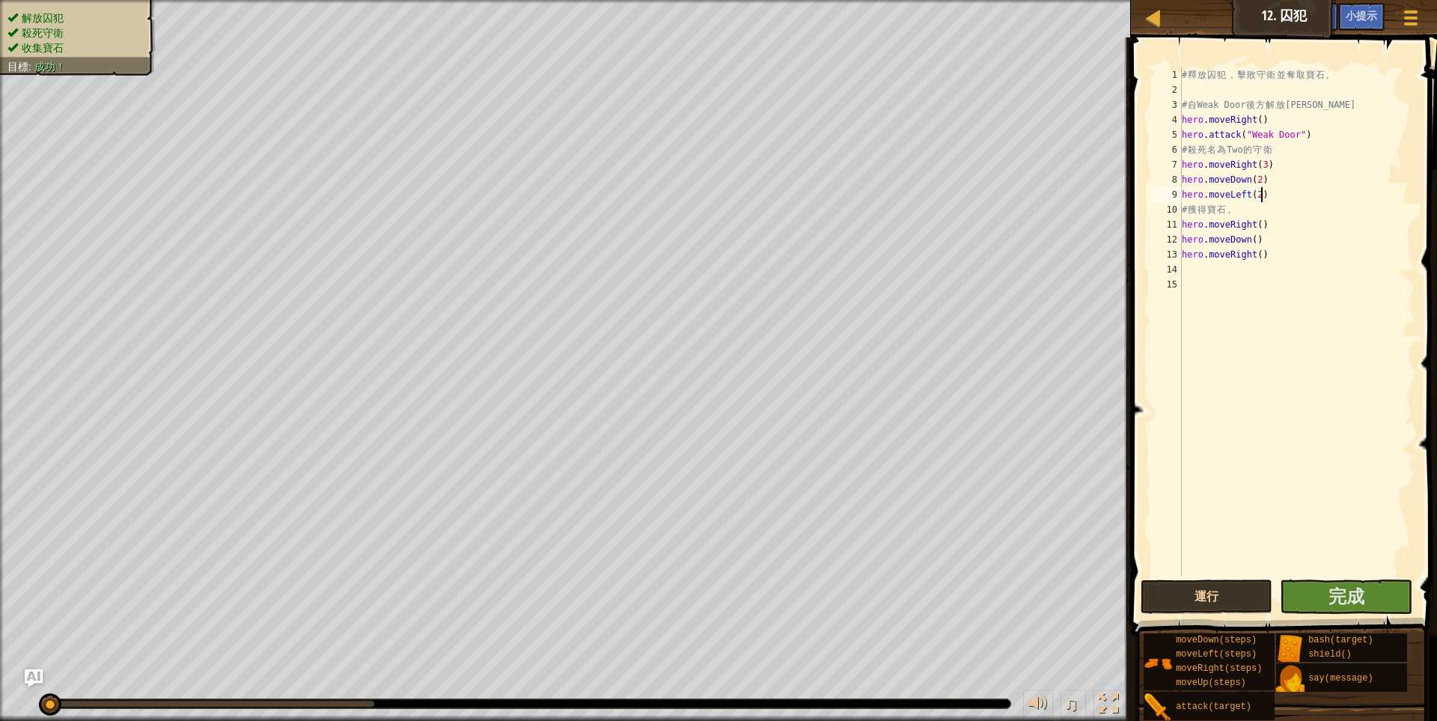
type textarea "hero.moveLeft(2)"
click at [1227, 602] on button "運行" at bounding box center [1207, 596] width 132 height 34
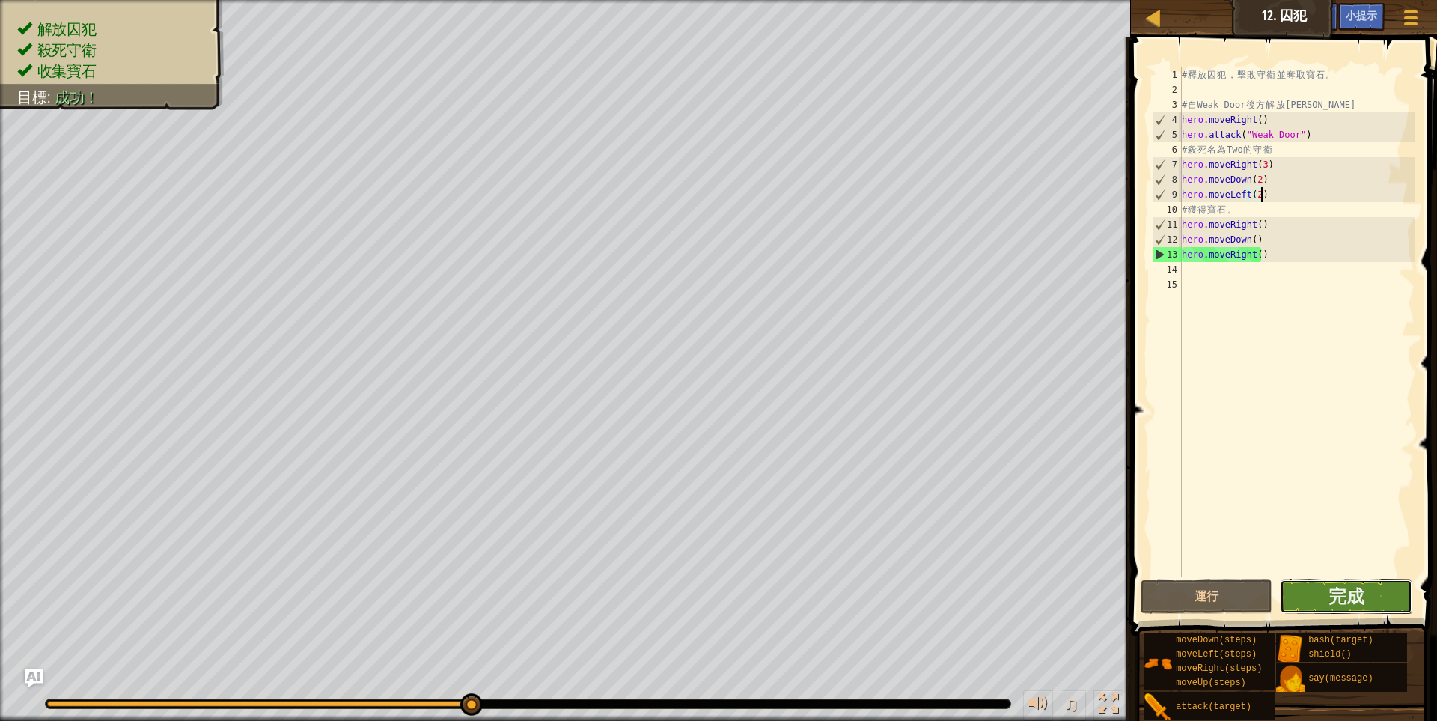
click at [1323, 585] on button "完成" at bounding box center [1346, 596] width 132 height 34
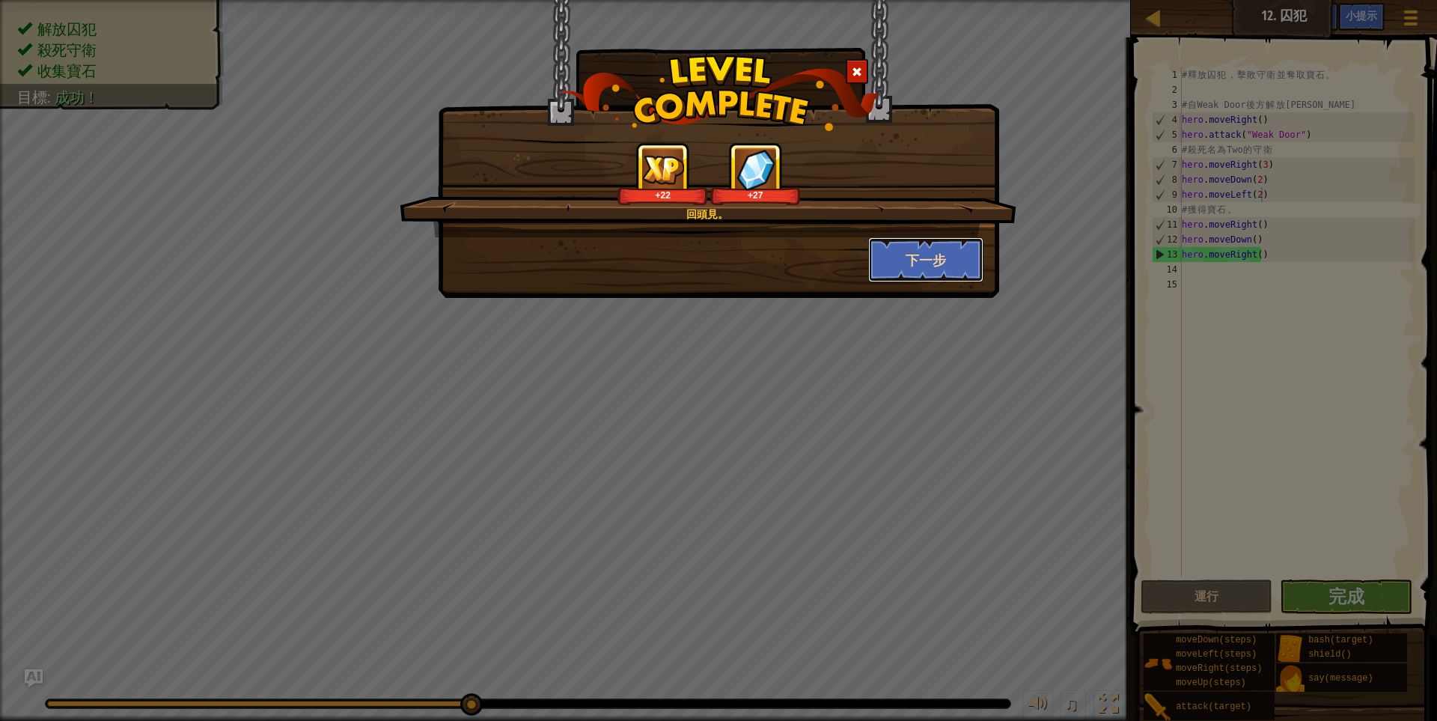
click at [898, 254] on button "下一步" at bounding box center [926, 259] width 116 height 45
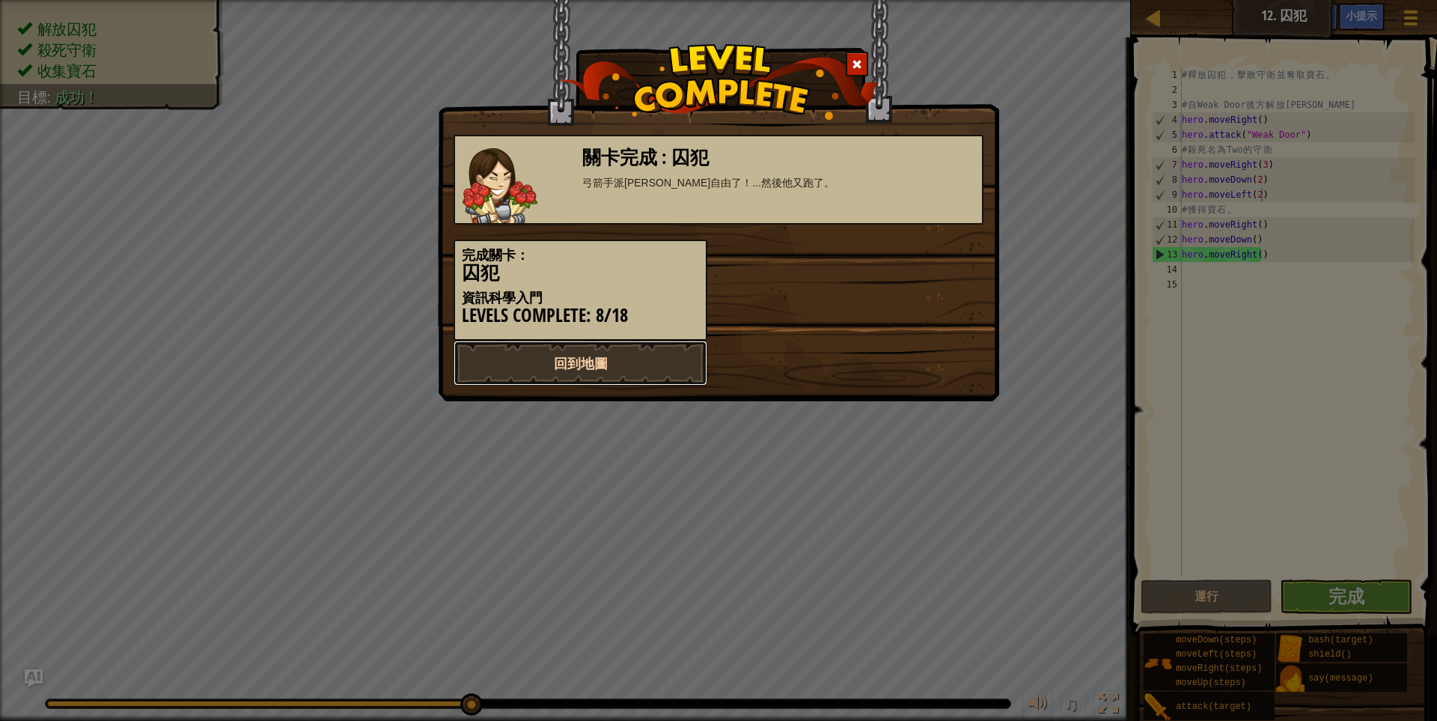
click at [575, 356] on link "回到地圖" at bounding box center [581, 363] width 254 height 45
select select "zh-HANT"
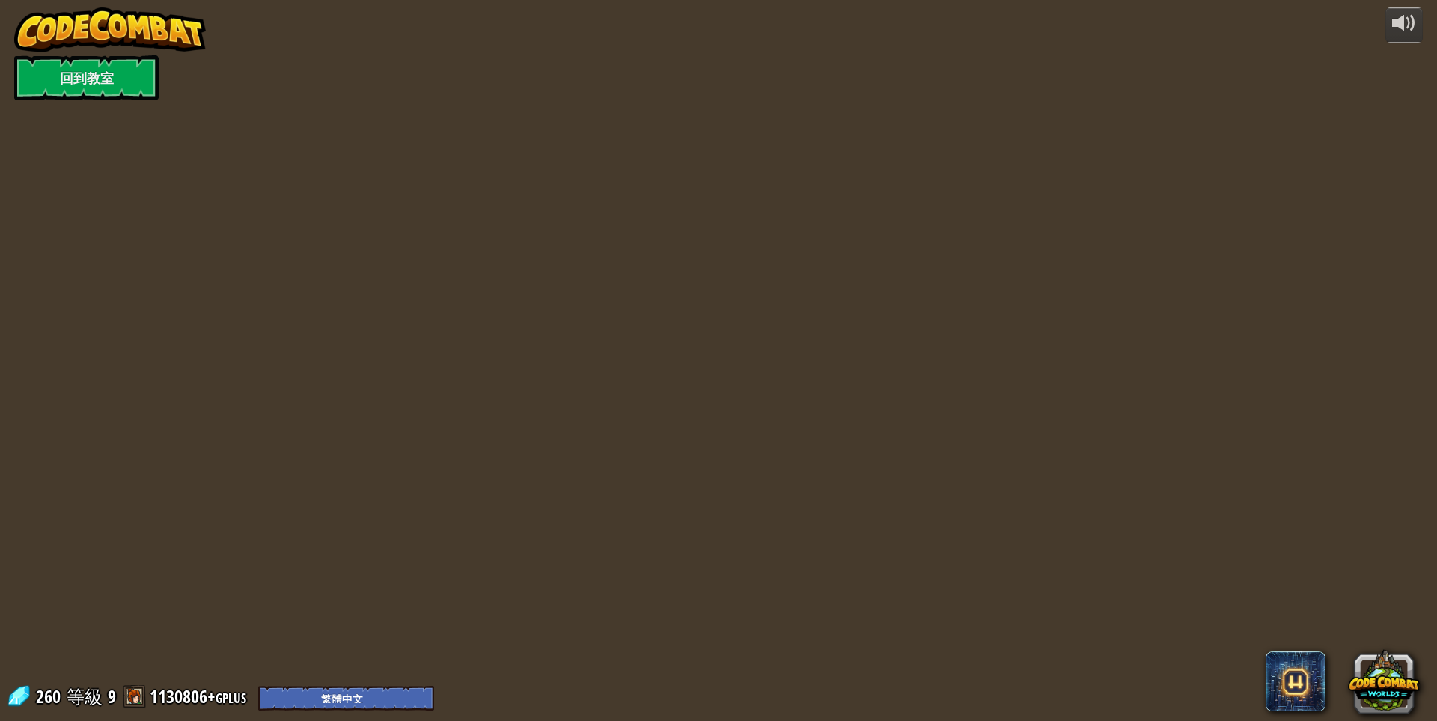
select select "zh-HANT"
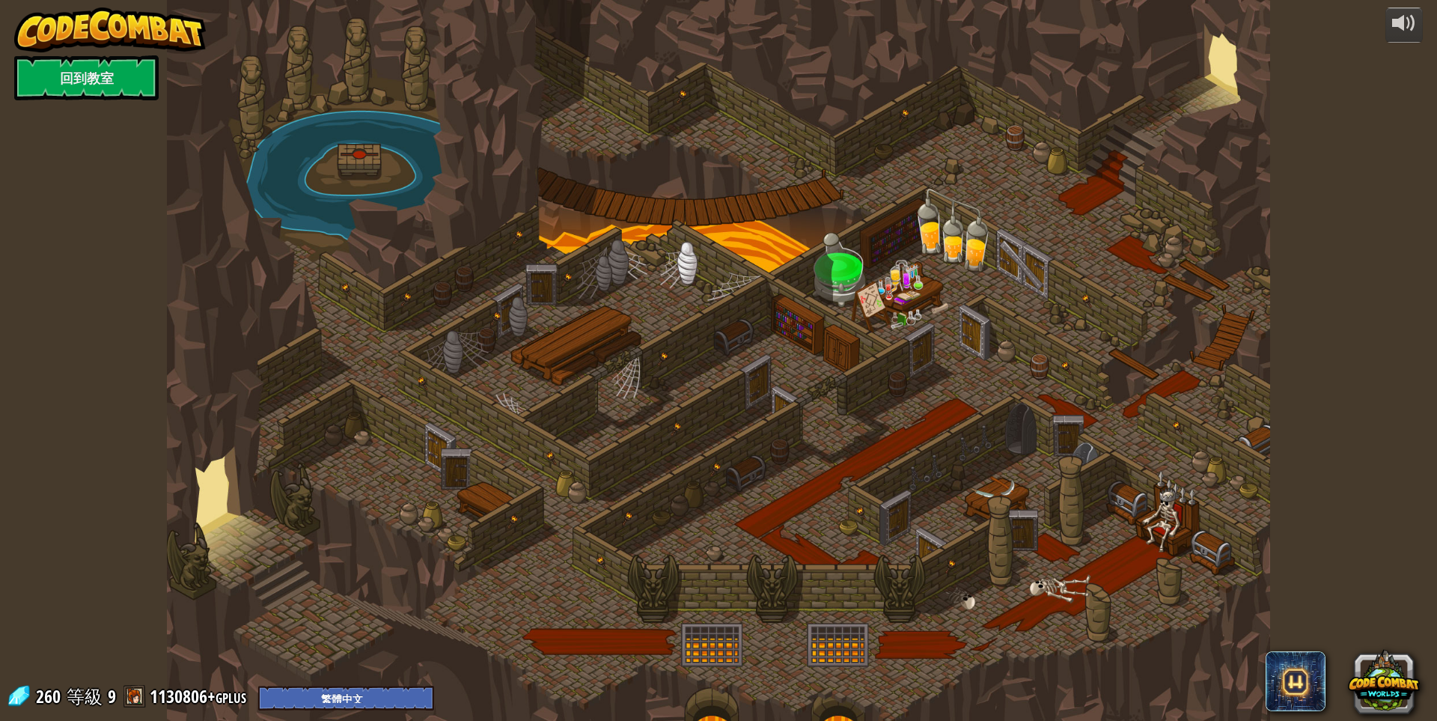
select select "zh-HANT"
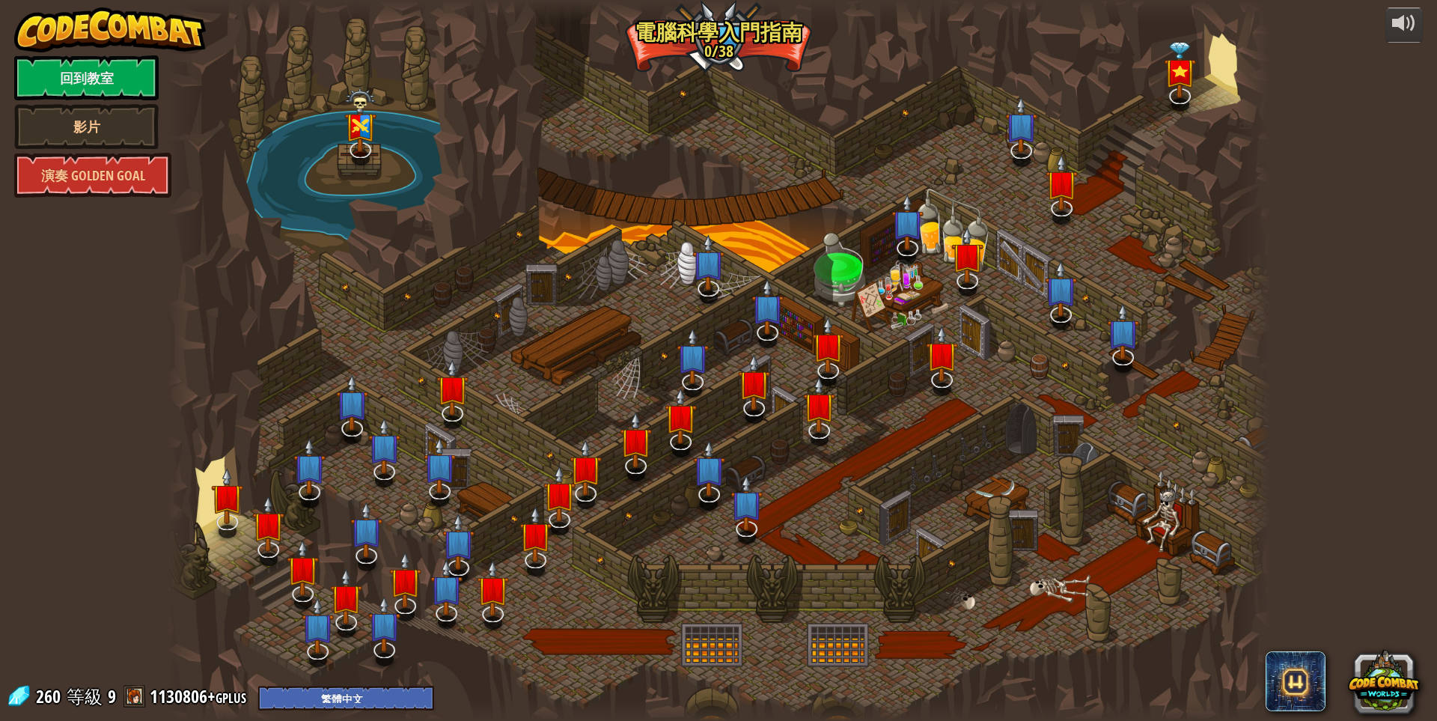
select select "zh-HANT"
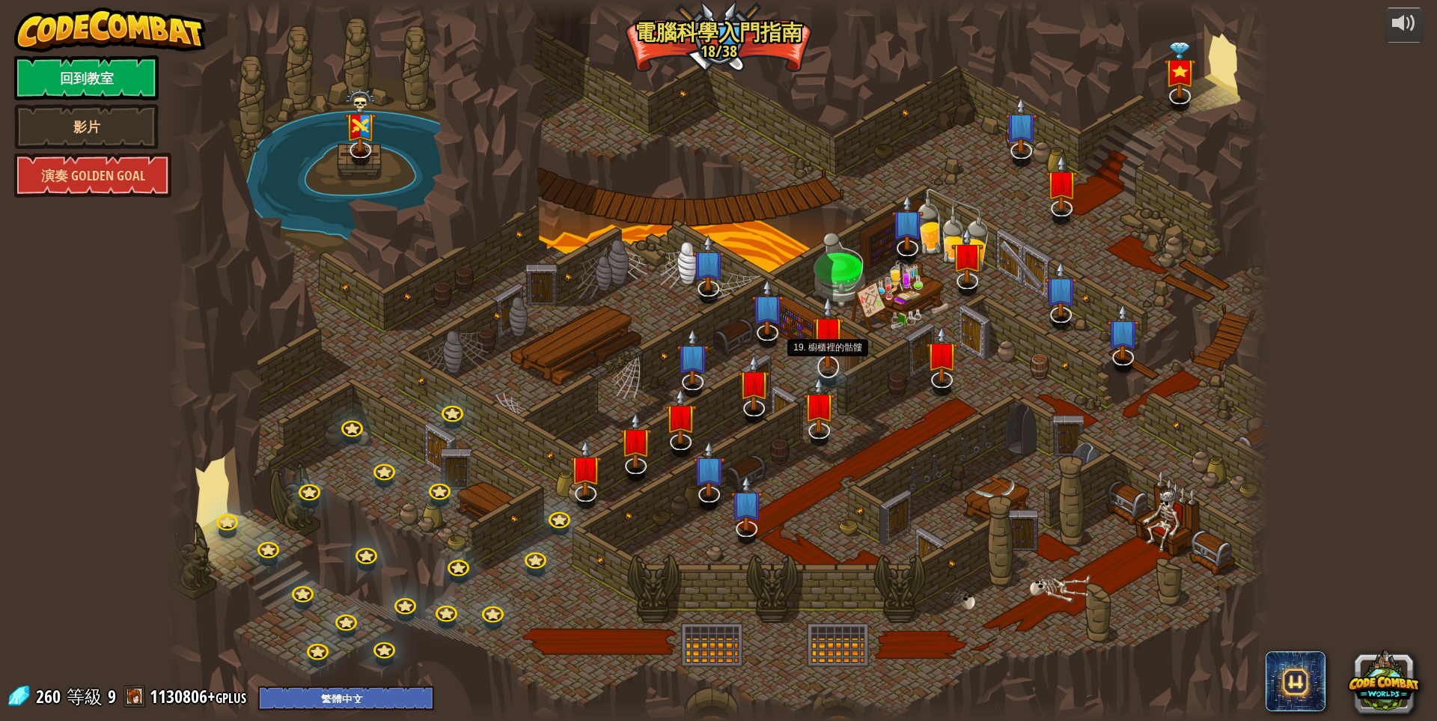
select select "zh-HANT"
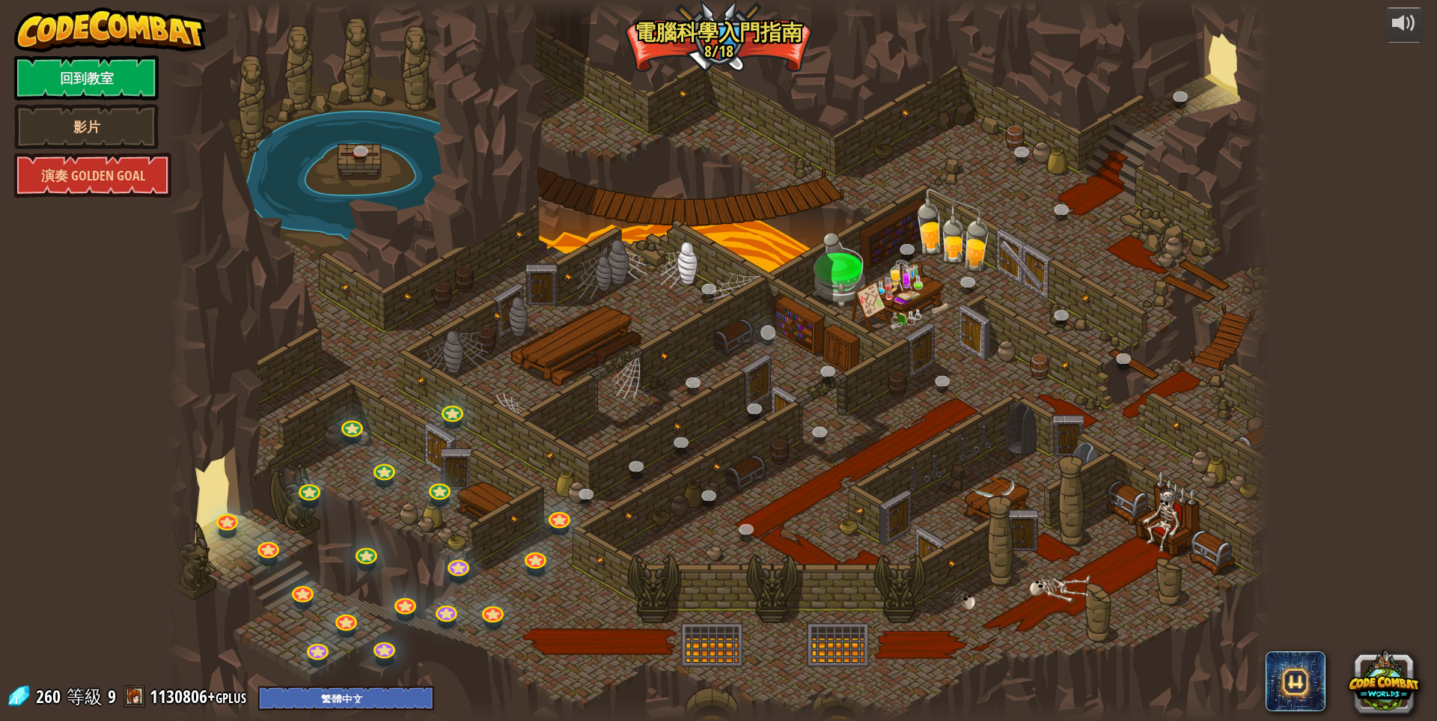
select select "zh-HANT"
click at [585, 495] on link at bounding box center [588, 495] width 30 height 30
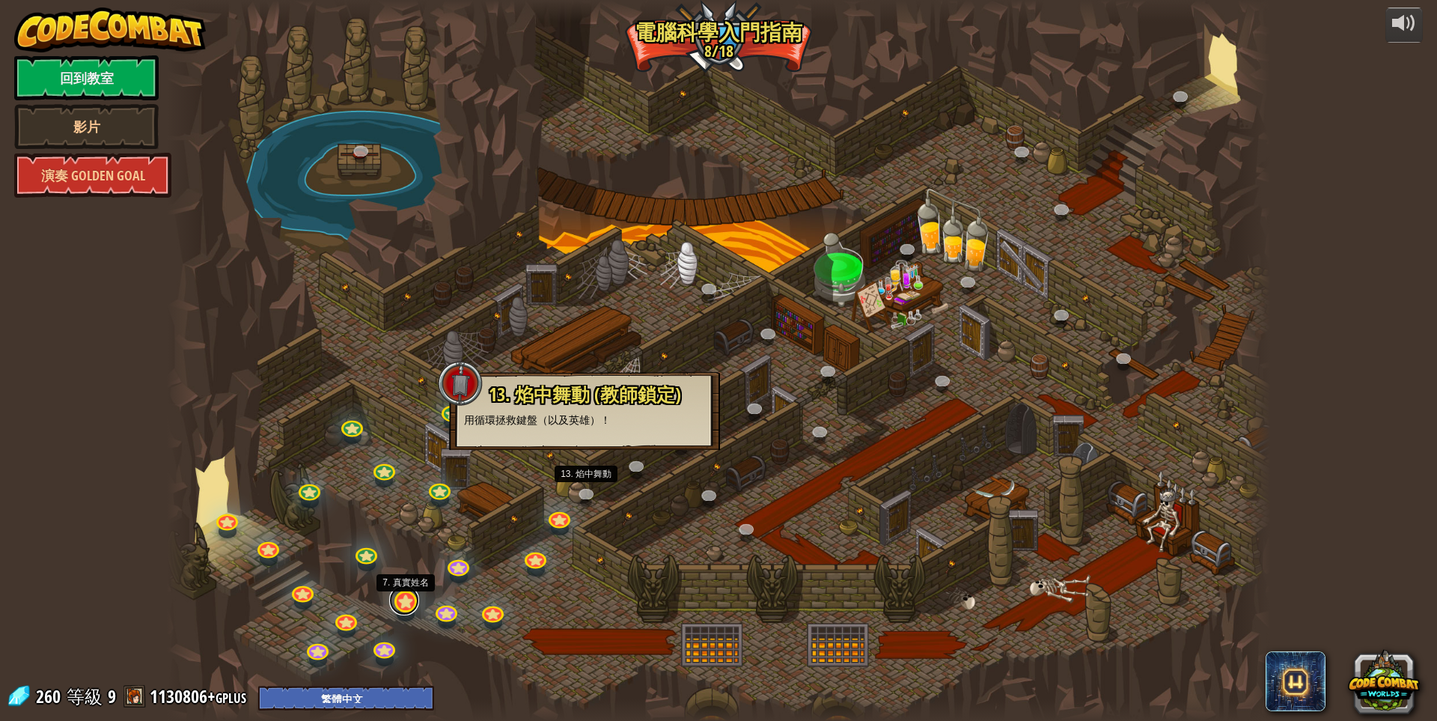
click at [409, 600] on link at bounding box center [404, 600] width 30 height 30
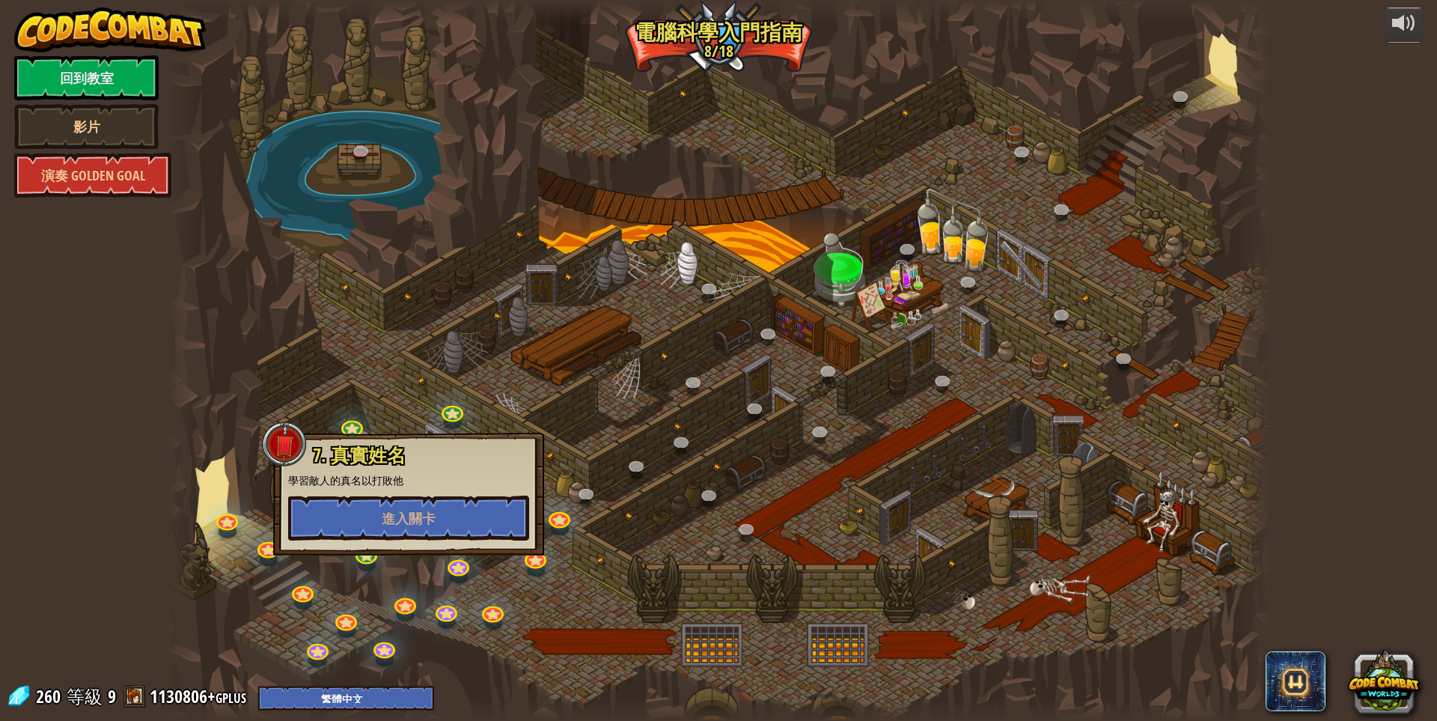
drag, startPoint x: 594, startPoint y: 421, endPoint x: 605, endPoint y: 416, distance: 11.7
click at [605, 416] on div at bounding box center [718, 360] width 1103 height 721
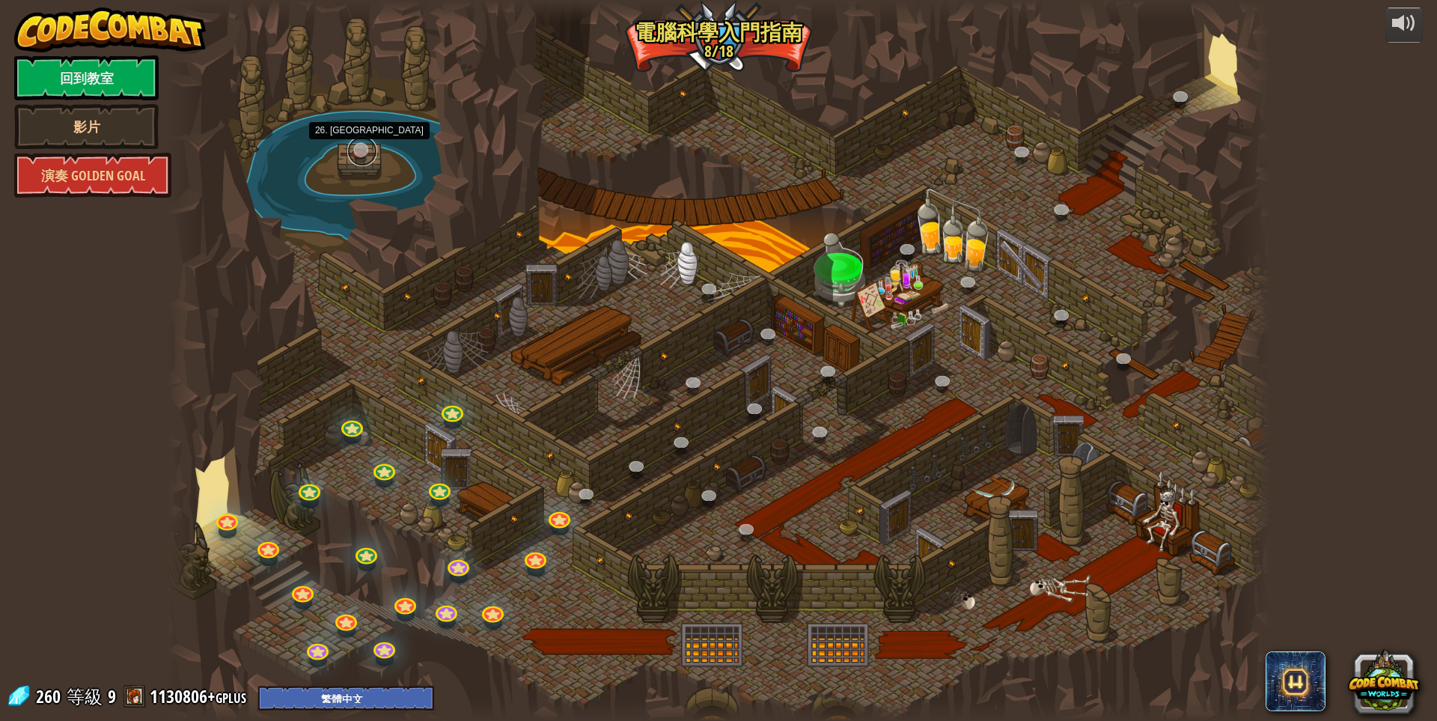
click at [360, 142] on link at bounding box center [362, 151] width 30 height 30
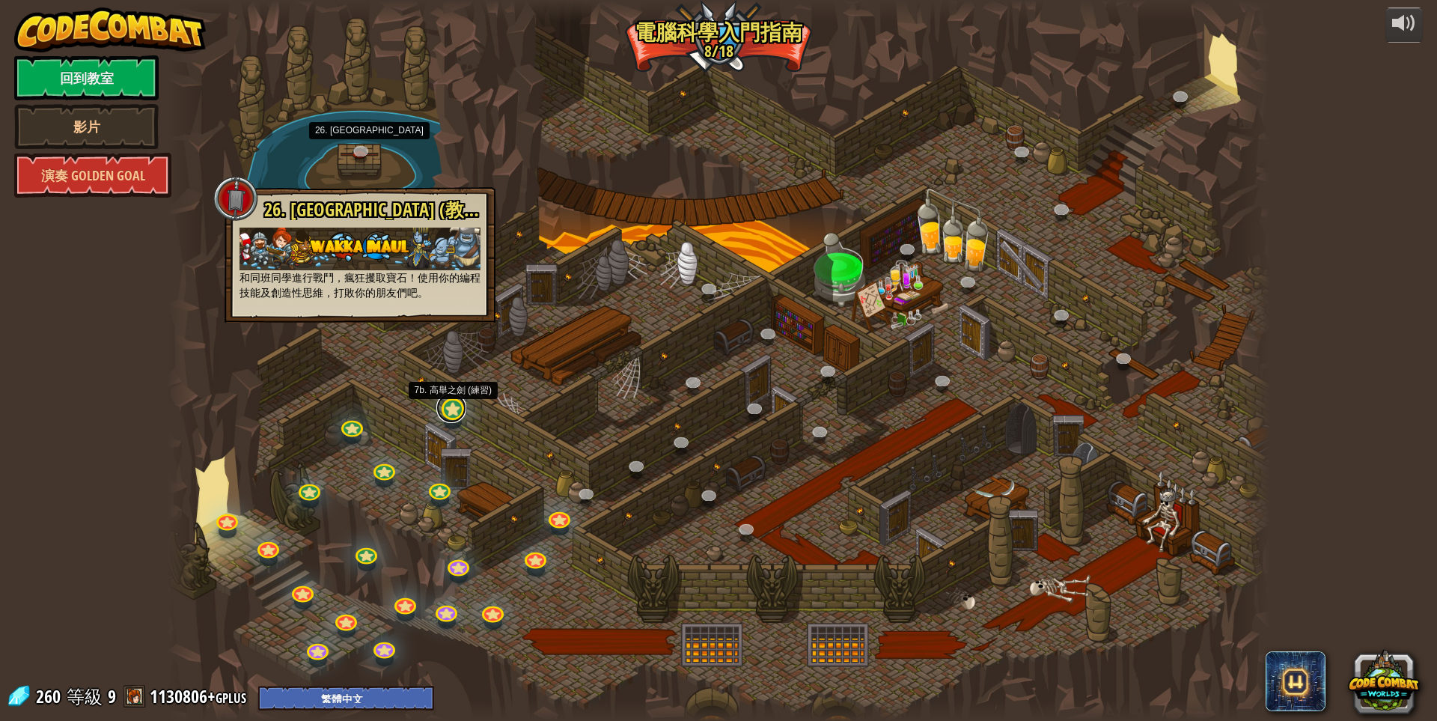
click at [451, 419] on link at bounding box center [451, 408] width 30 height 30
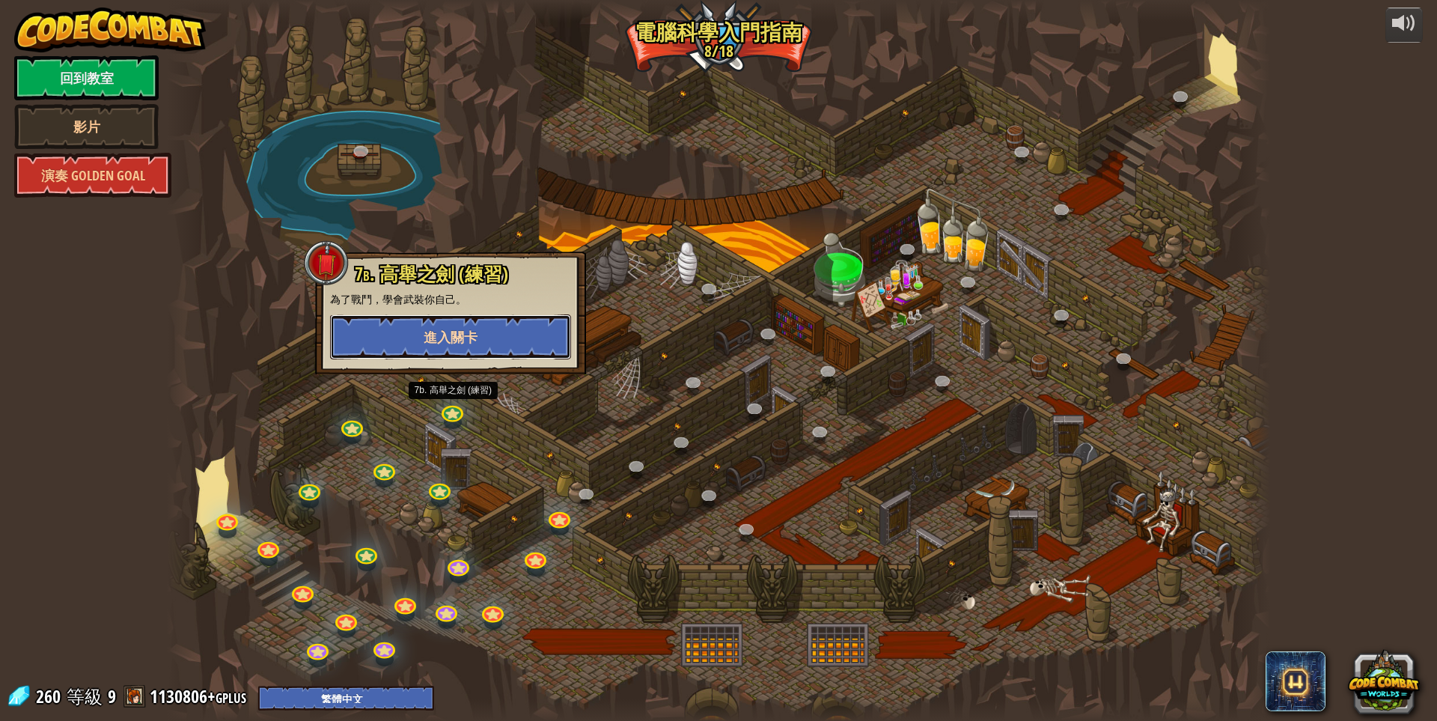
click at [482, 344] on button "進入關卡" at bounding box center [450, 336] width 241 height 45
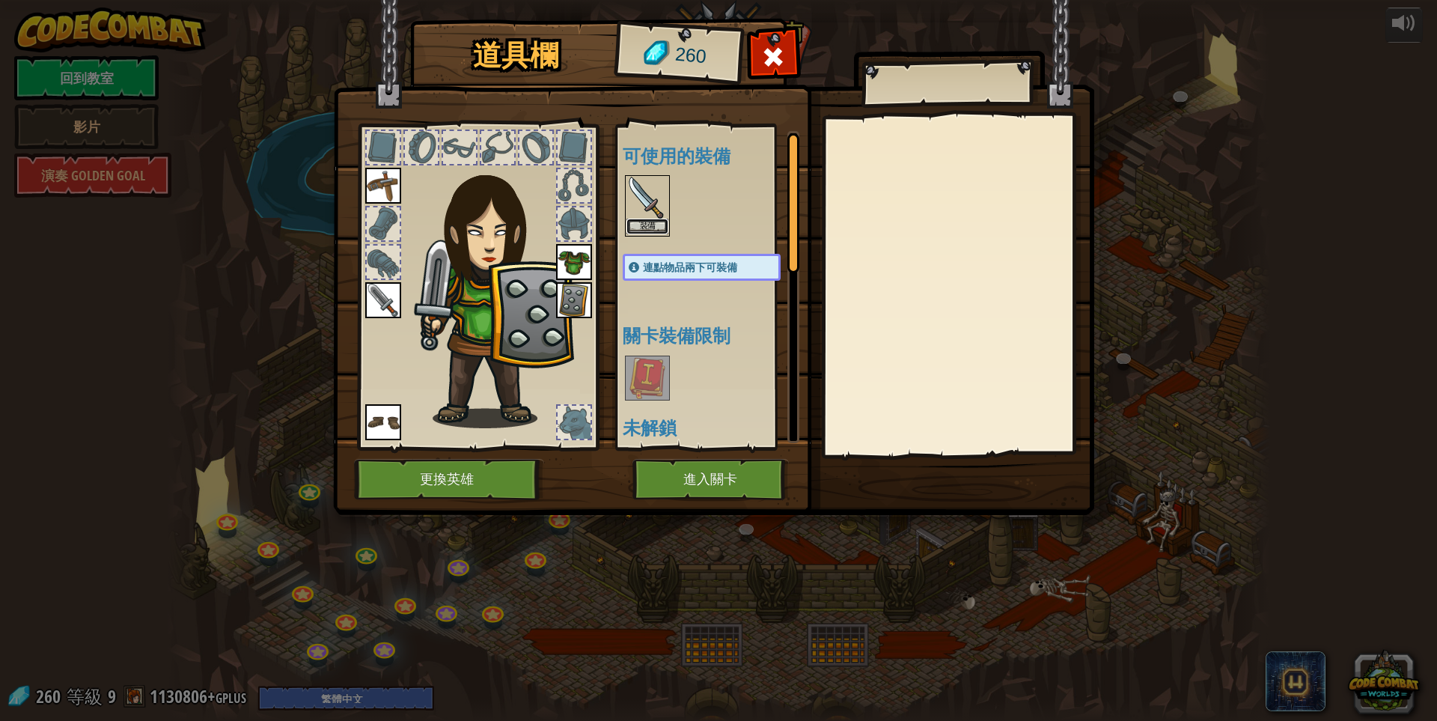
click at [646, 220] on button "裝備" at bounding box center [648, 227] width 42 height 16
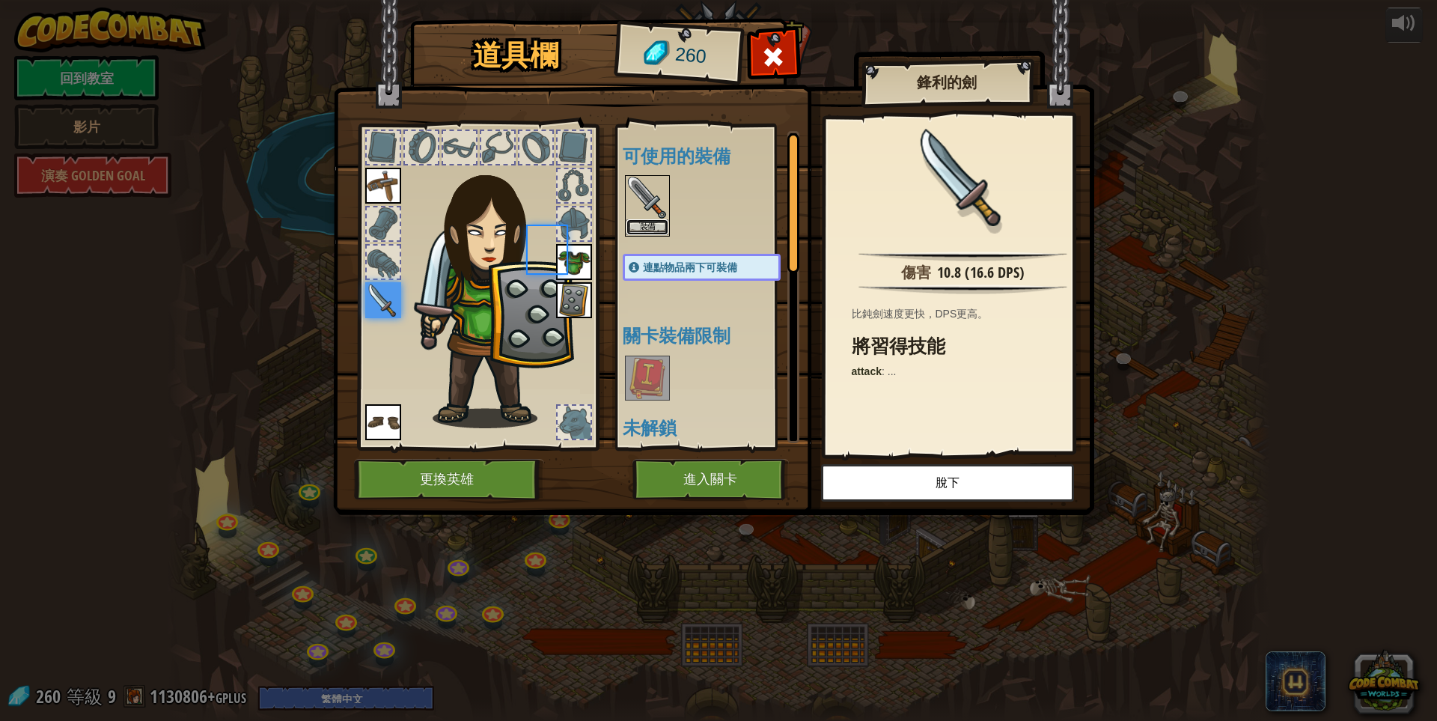
click at [646, 220] on button "裝備" at bounding box center [648, 227] width 42 height 16
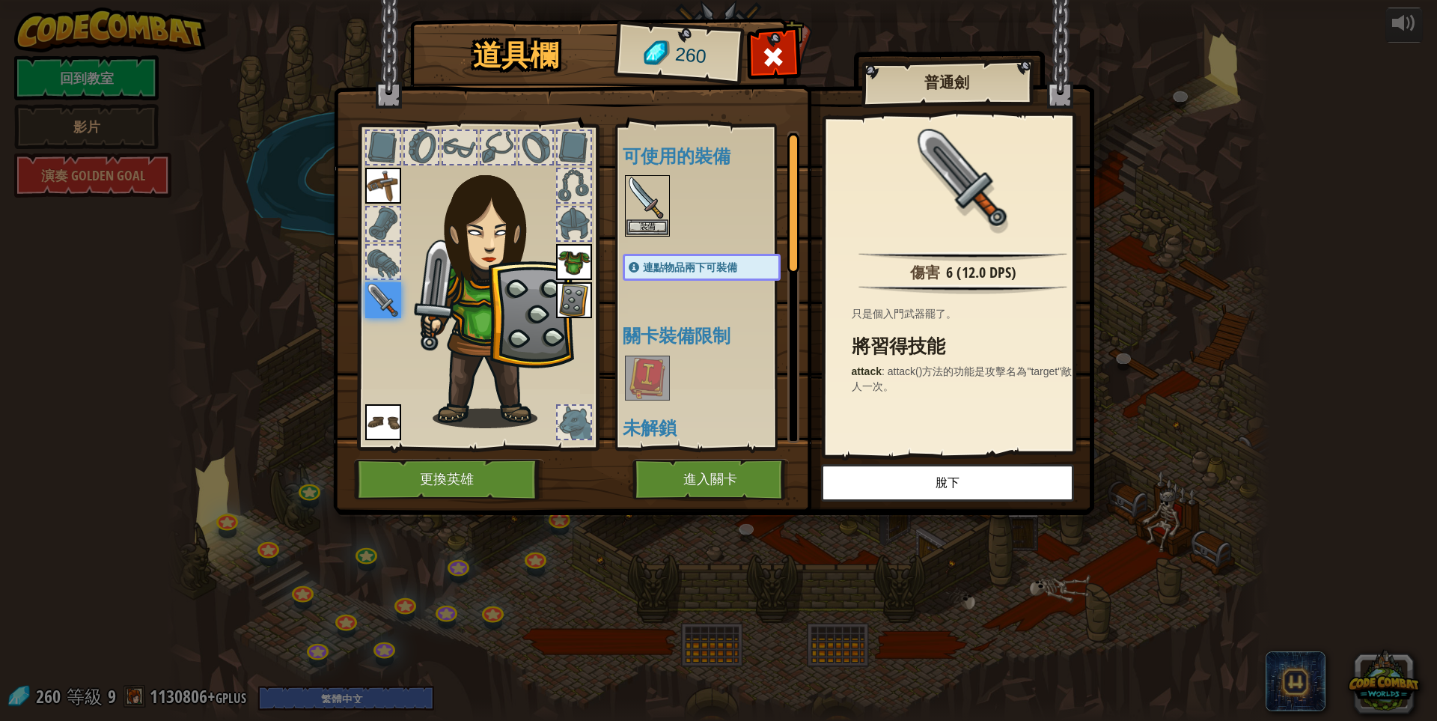
click at [678, 267] on span "連點物品兩下可裝備" at bounding box center [690, 267] width 94 height 12
click at [651, 222] on button "裝備" at bounding box center [648, 227] width 42 height 16
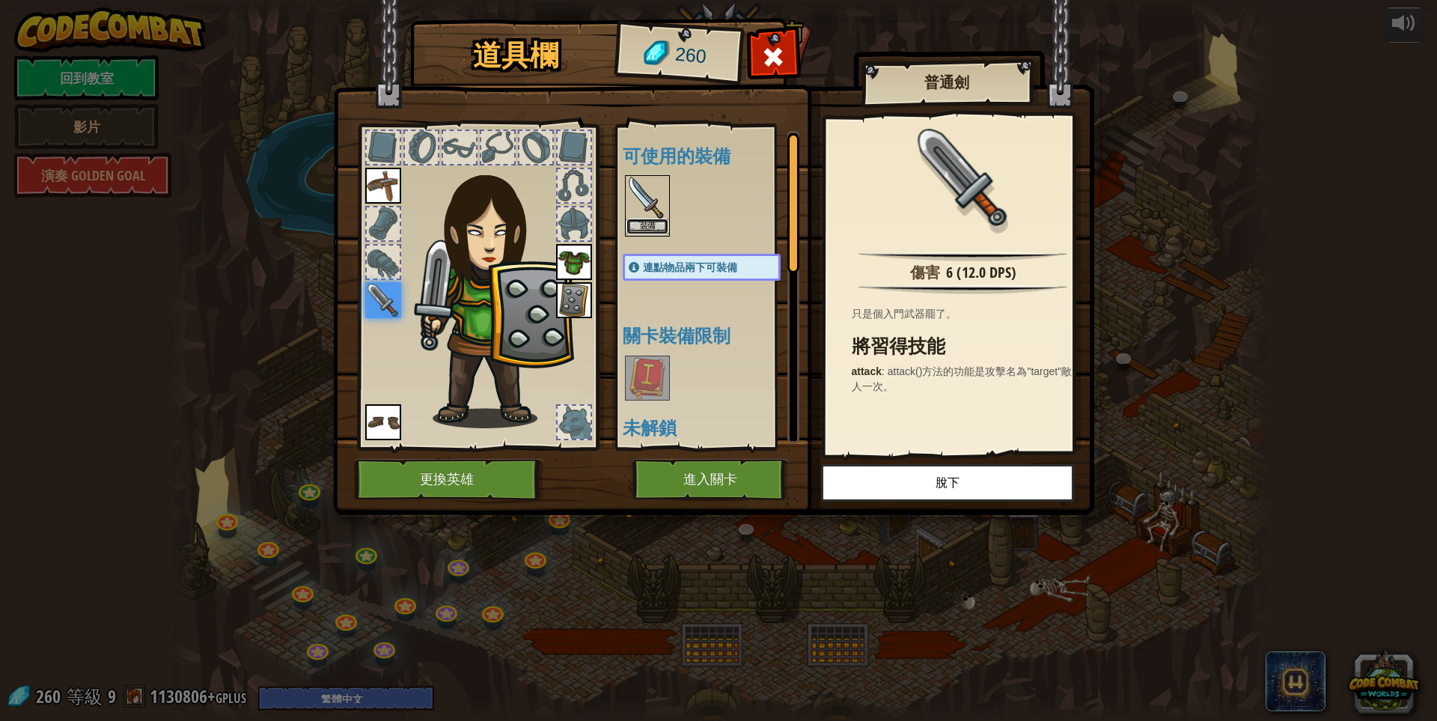
click at [651, 222] on button "裝備" at bounding box center [648, 227] width 42 height 16
click at [470, 468] on button "更換英雄" at bounding box center [449, 479] width 190 height 41
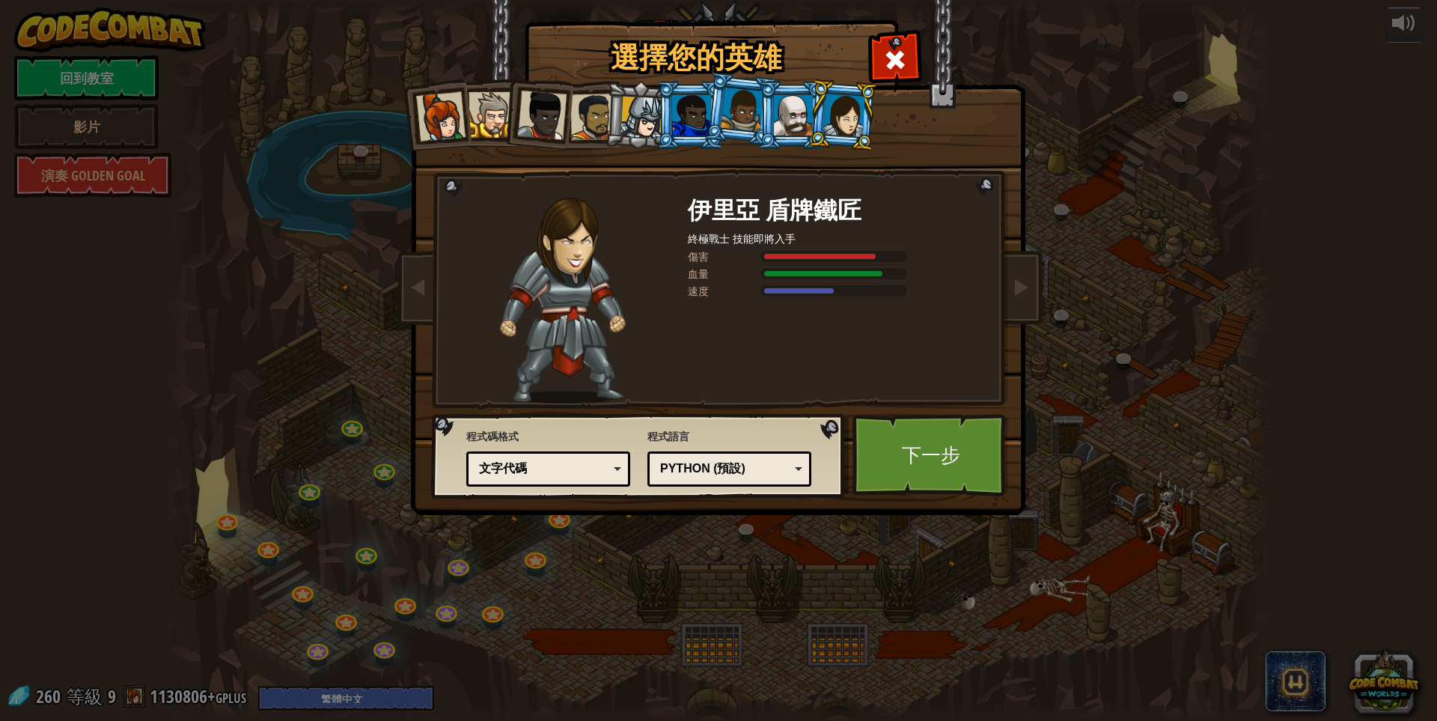
click at [851, 118] on div at bounding box center [844, 115] width 42 height 43
click at [790, 109] on div at bounding box center [793, 115] width 39 height 40
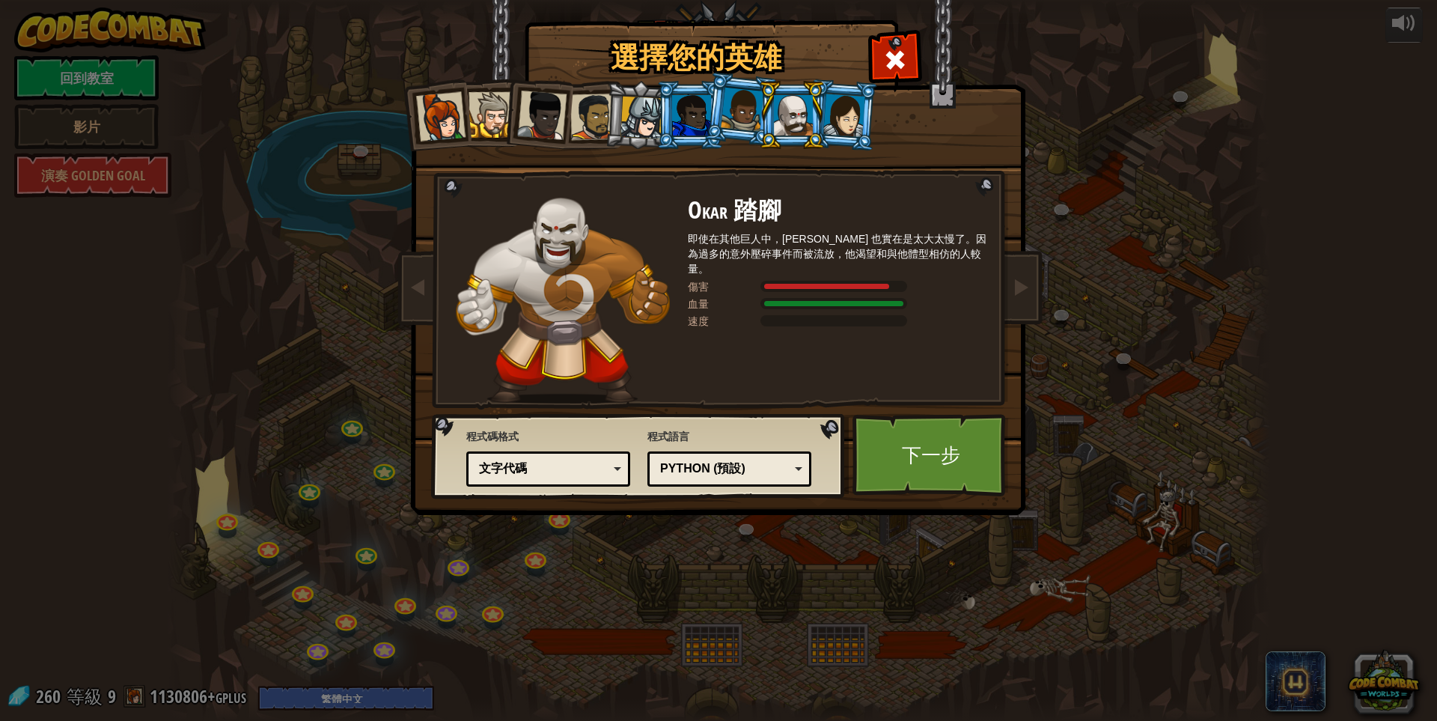
click at [736, 115] on div at bounding box center [742, 110] width 43 height 44
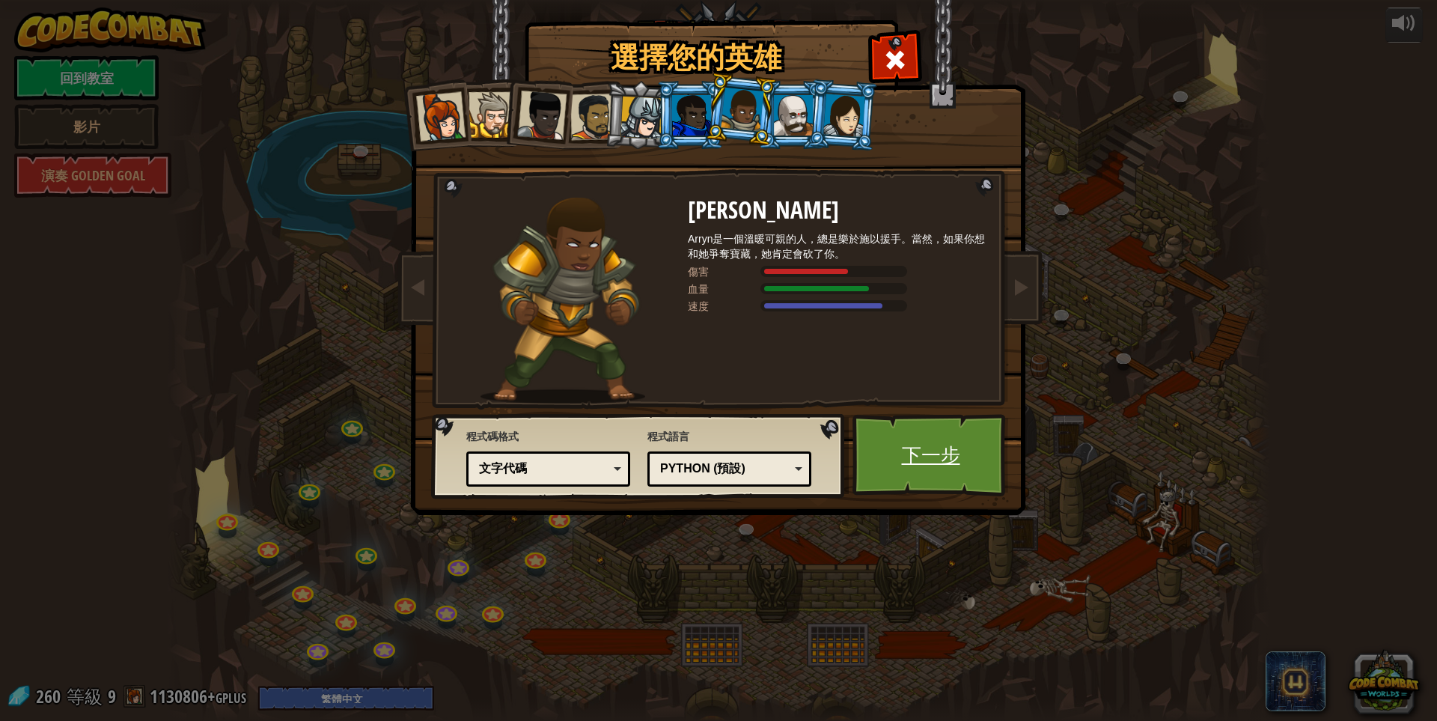
click at [924, 434] on link "下一步" at bounding box center [931, 455] width 156 height 82
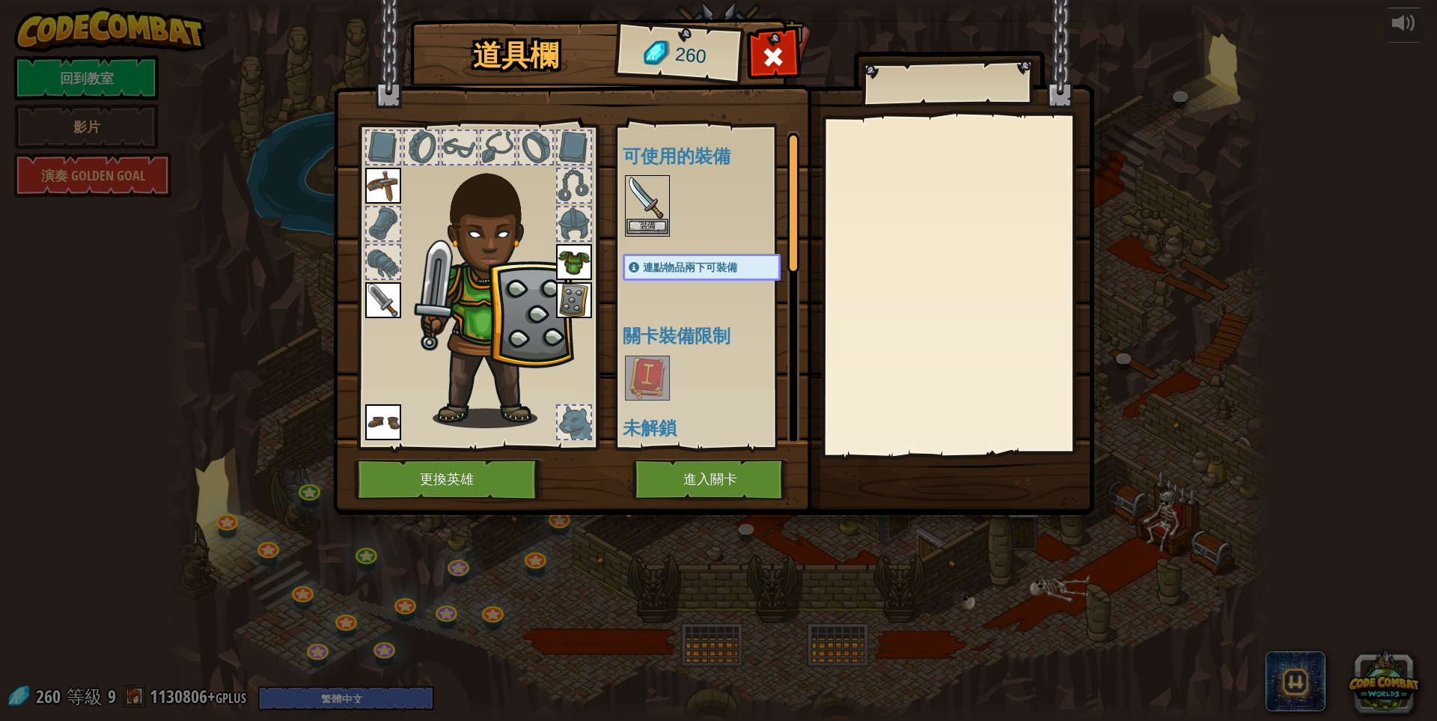
click at [645, 208] on img at bounding box center [648, 198] width 42 height 42
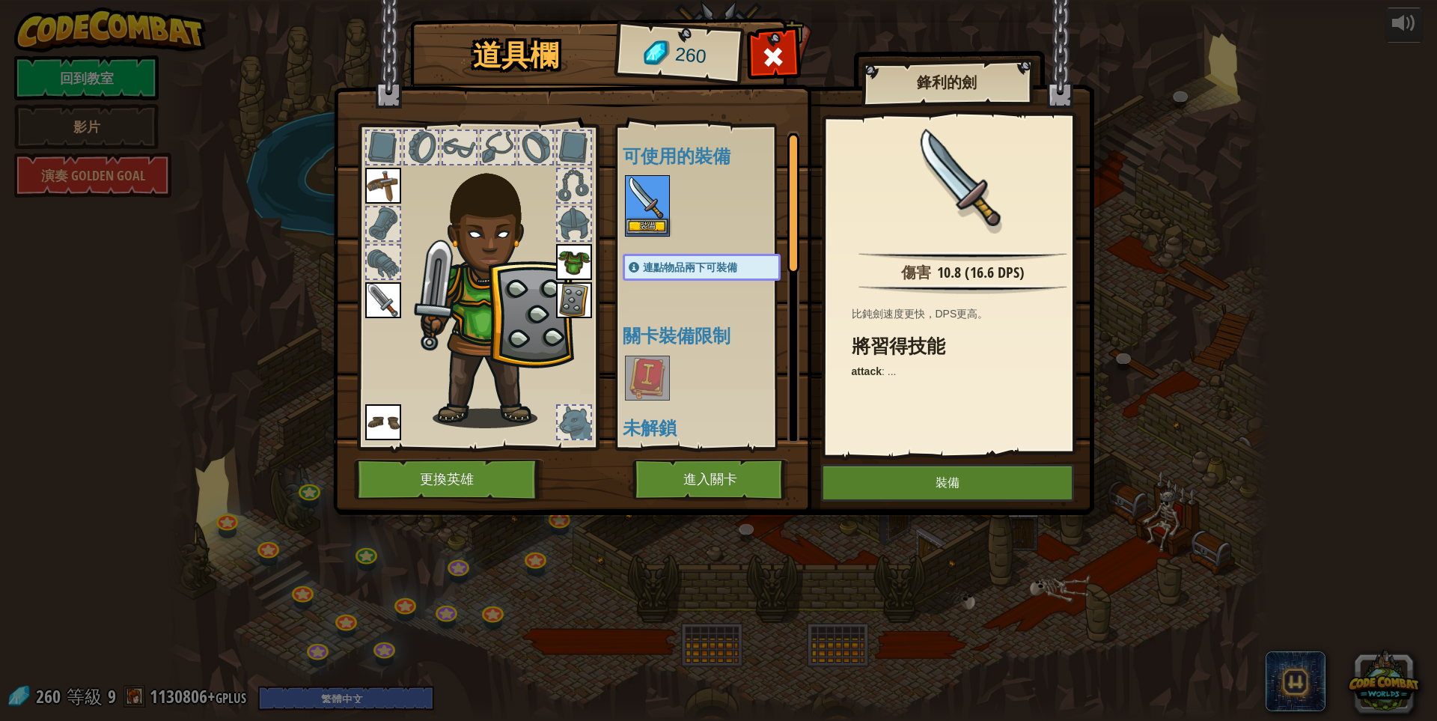
click at [645, 208] on img at bounding box center [648, 198] width 42 height 42
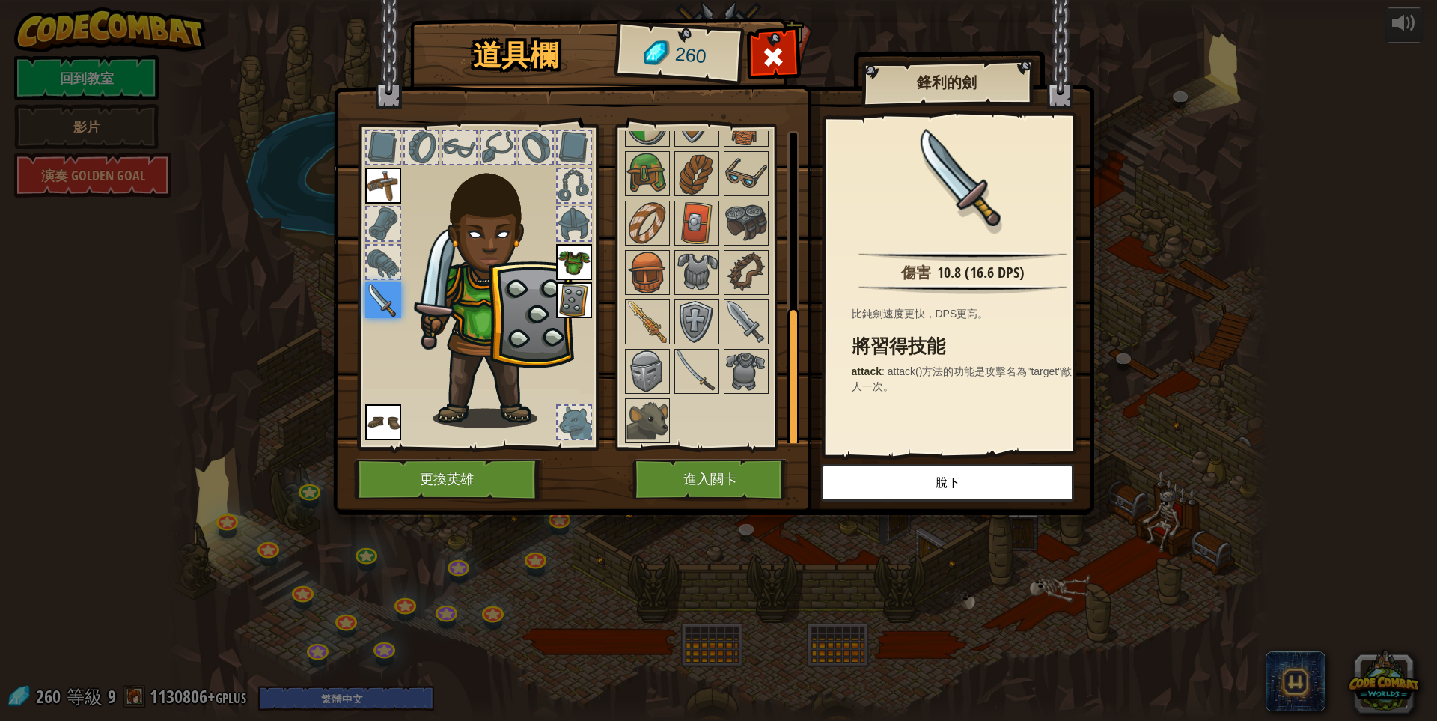
scroll to position [397, 0]
click at [635, 415] on img at bounding box center [648, 418] width 42 height 42
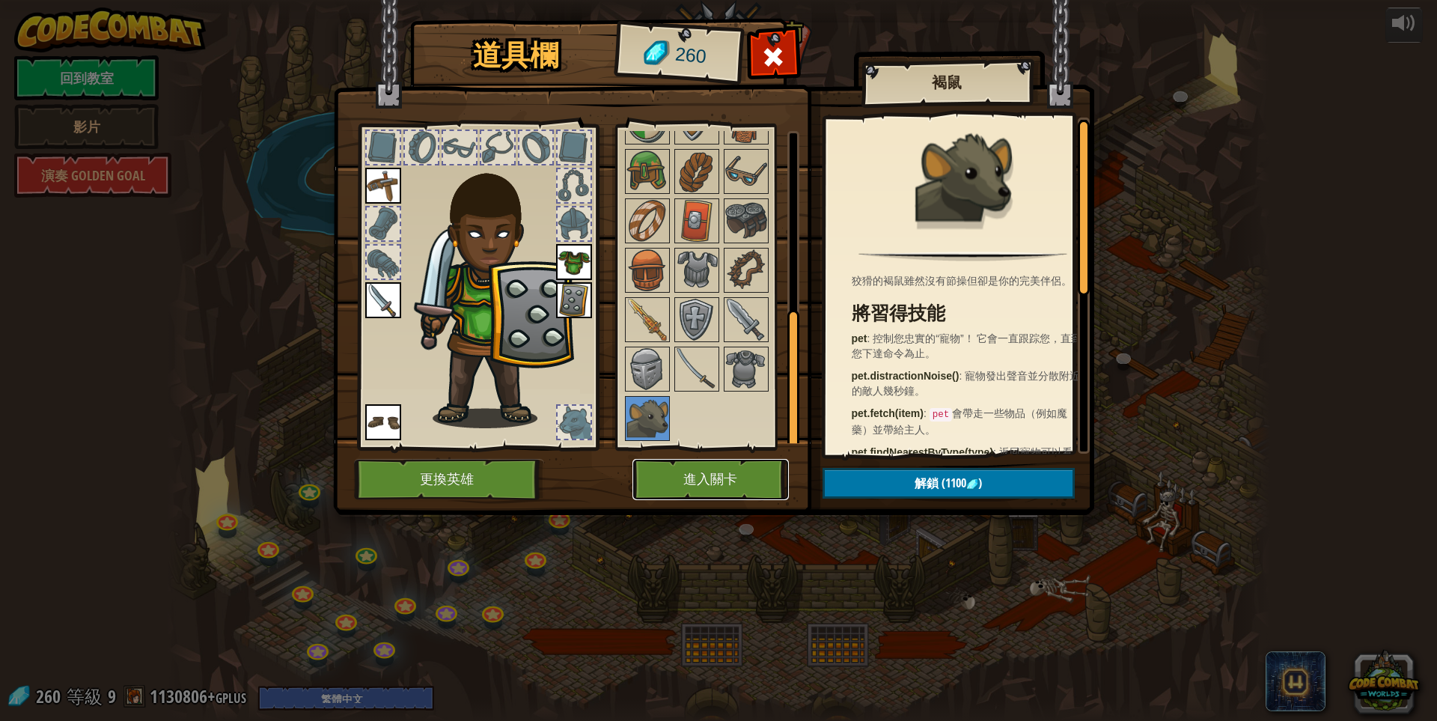
click at [707, 481] on button "進入關卡" at bounding box center [711, 479] width 156 height 41
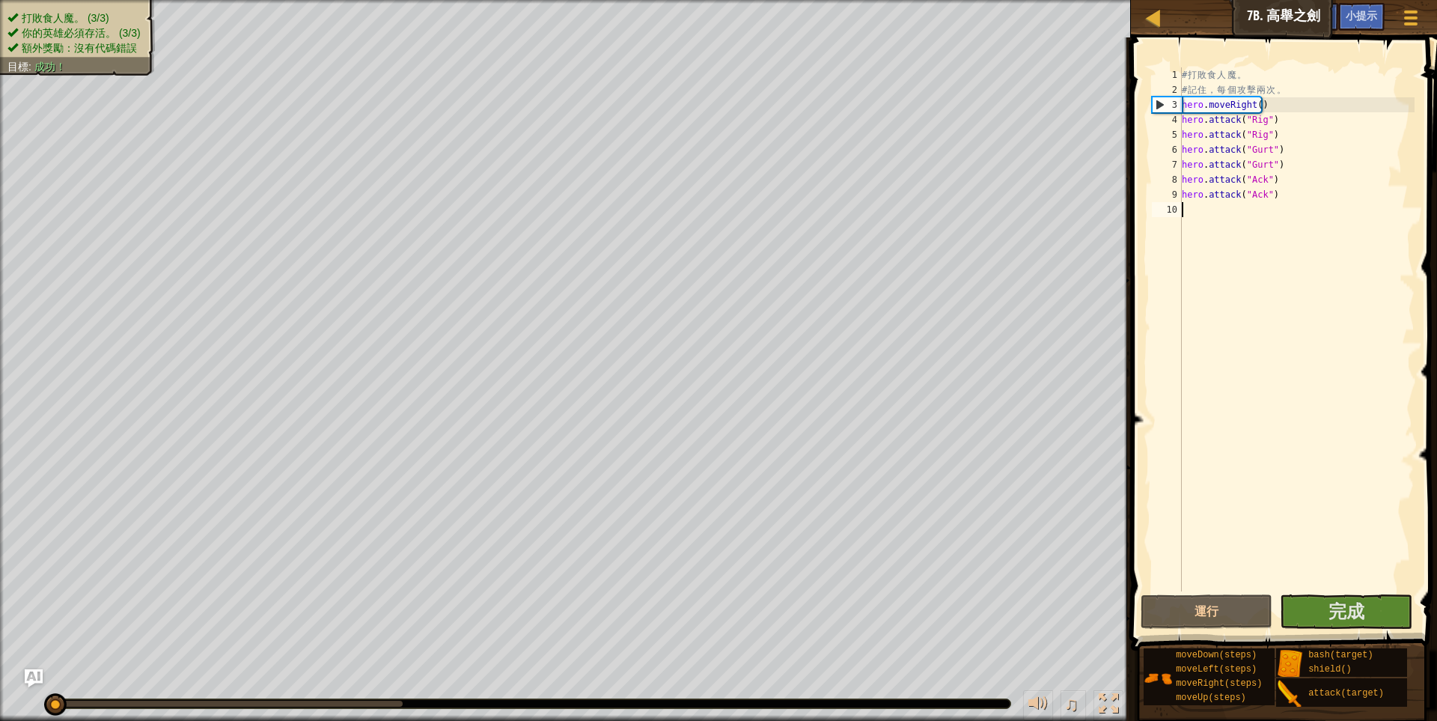
click at [1273, 103] on div "# 打 敗 食 人 魔 。 # 記 住 ， 每 個 攻 擊 兩 次 。 hero . moveRight ( ) hero . attack ( "Rig" …" at bounding box center [1297, 344] width 236 height 554
click at [1271, 118] on div "# 打 敗 食 人 魔 。 # 記 住 ， 每 個 攻 擊 兩 次 。 hero . moveRight ( ) hero . attack ( "Rig" …" at bounding box center [1297, 344] width 236 height 554
type textarea "hero.attack("Rig")"
type textarea "m"
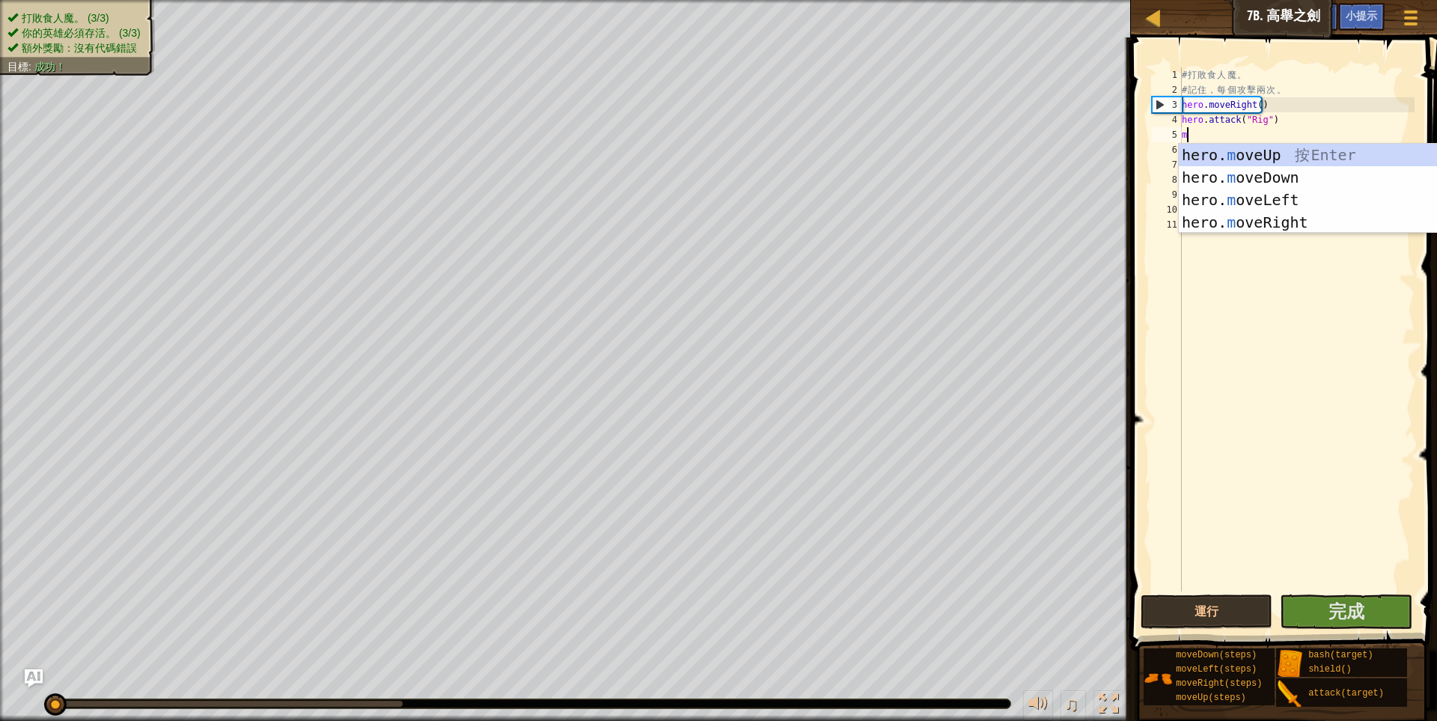
scroll to position [7, 0]
click at [1251, 204] on div "hero. m oveUp 按 Enter hero. m oveDown 按 Enter hero. m oveLeft 按 Enter hero. m o…" at bounding box center [1320, 211] width 283 height 135
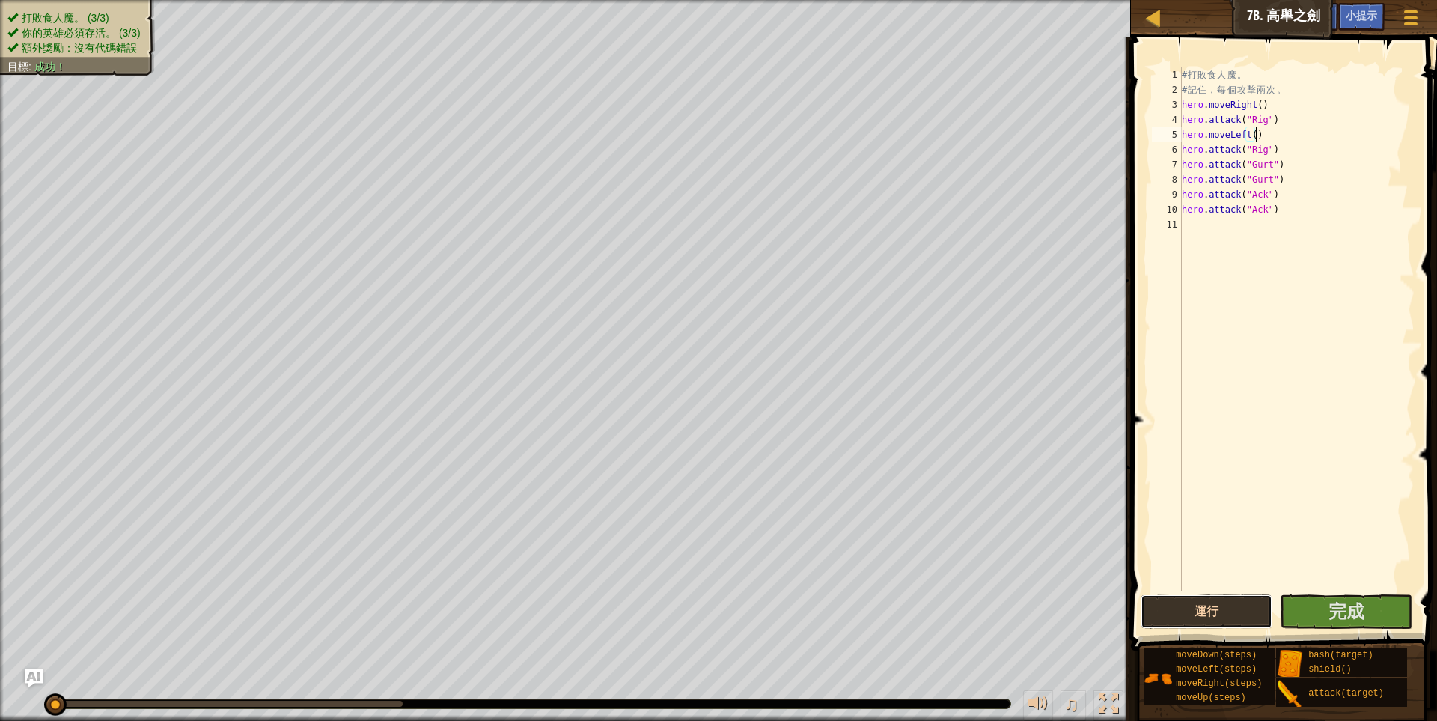
click at [1199, 610] on button "運行" at bounding box center [1207, 611] width 132 height 34
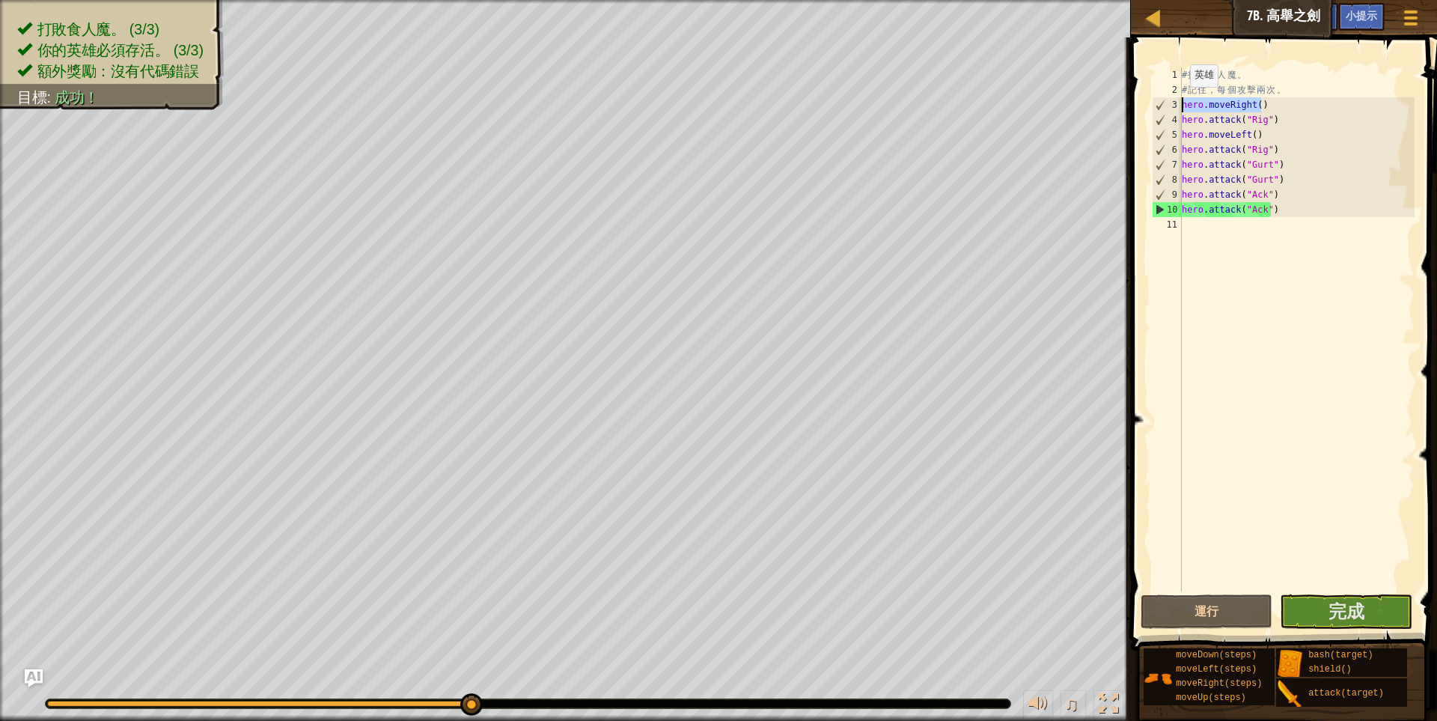
drag, startPoint x: 1264, startPoint y: 105, endPoint x: 1169, endPoint y: 102, distance: 95.9
click at [1169, 102] on div "hero.moveLeft() 1 2 3 4 5 6 7 8 9 10 11 # 打 敗 食 人 魔 。 # 記 住 ， 每 個 攻 擊 兩 次 。 her…" at bounding box center [1282, 329] width 266 height 524
type textarea "hero.moveRight()"
type textarea "# 記住，每個攻擊兩次。"
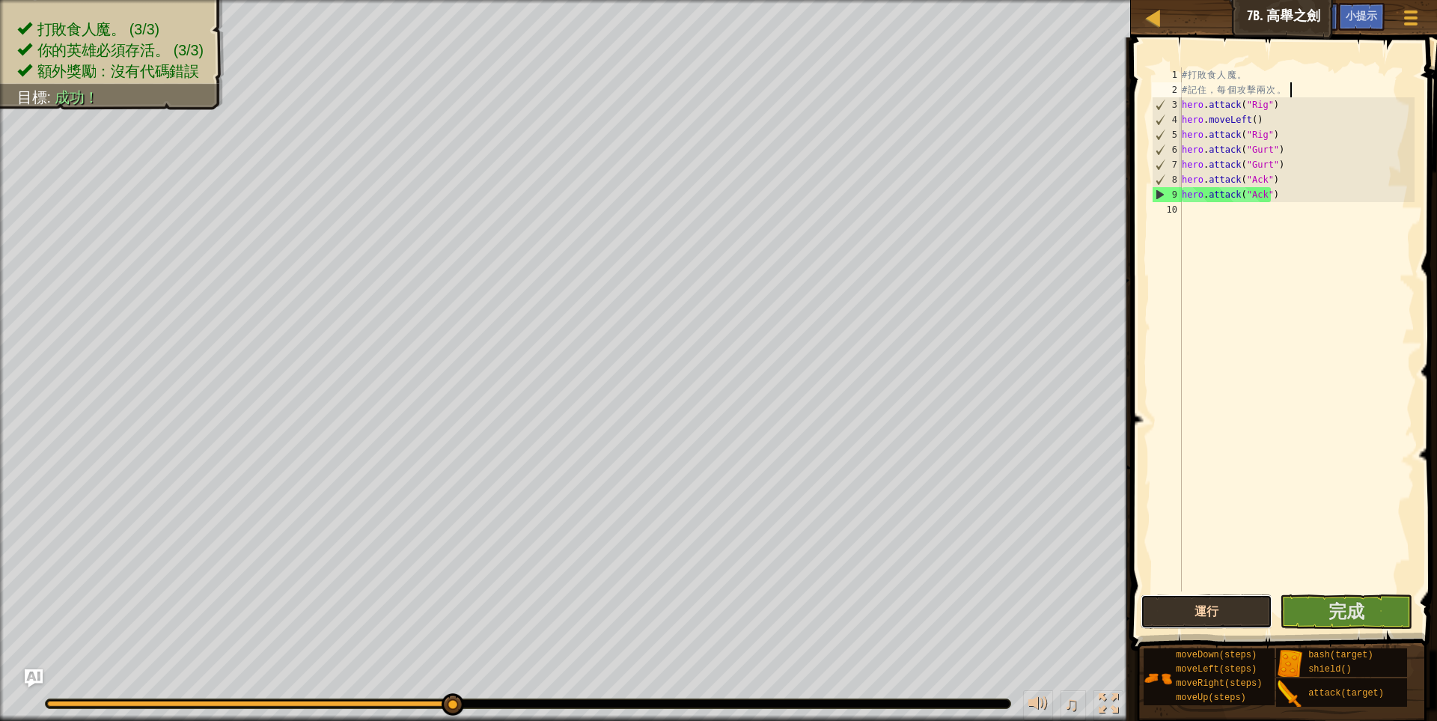
click at [1206, 619] on button "運行" at bounding box center [1207, 611] width 132 height 34
click at [1344, 616] on span "完成" at bounding box center [1347, 611] width 36 height 24
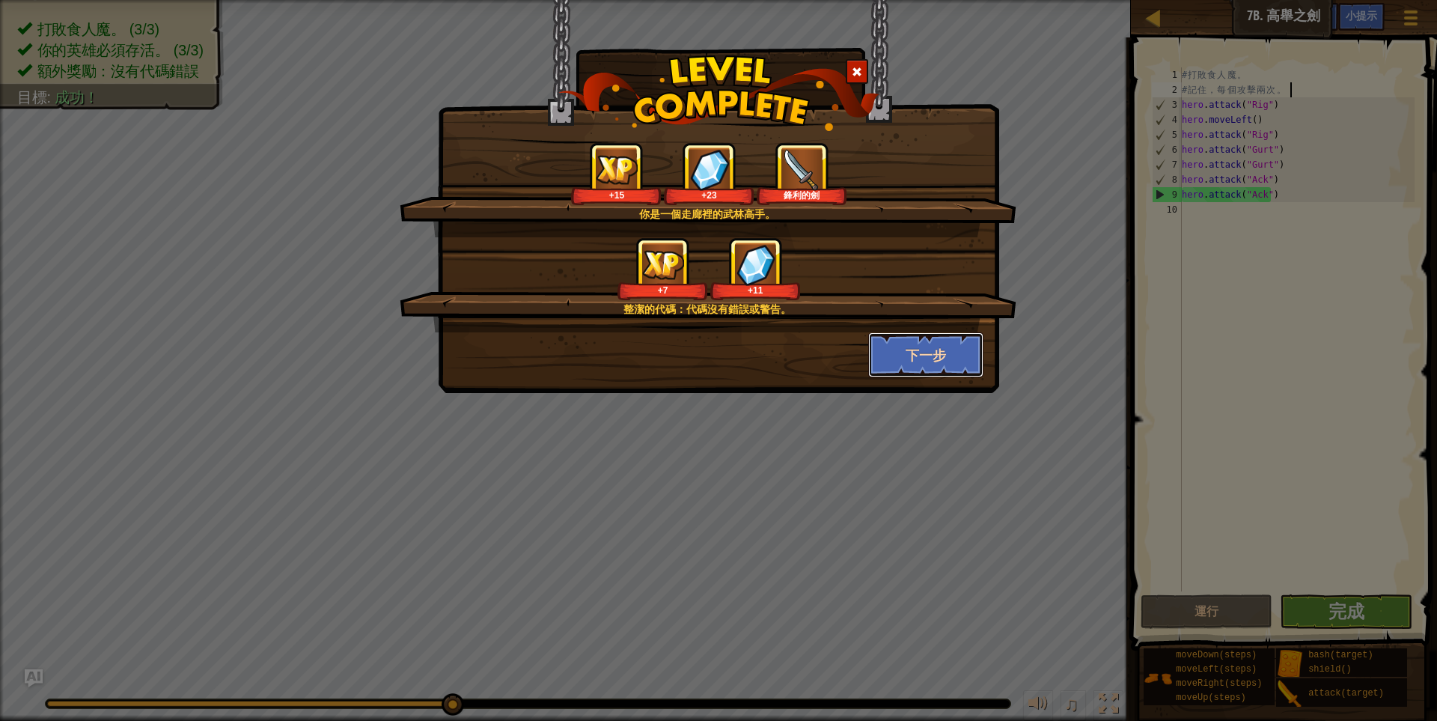
click at [933, 371] on button "下一步" at bounding box center [926, 354] width 116 height 45
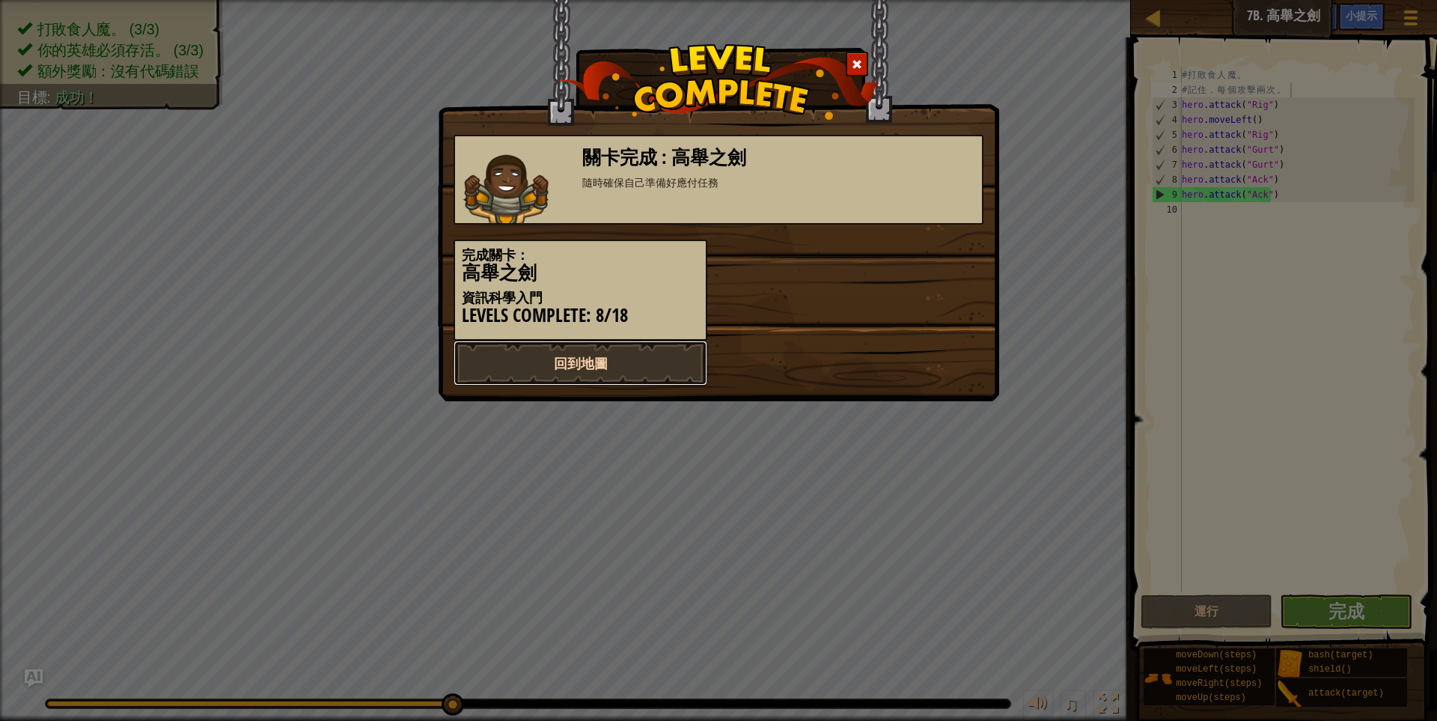
click at [614, 366] on link "回到地圖" at bounding box center [581, 363] width 254 height 45
select select "zh-HANT"
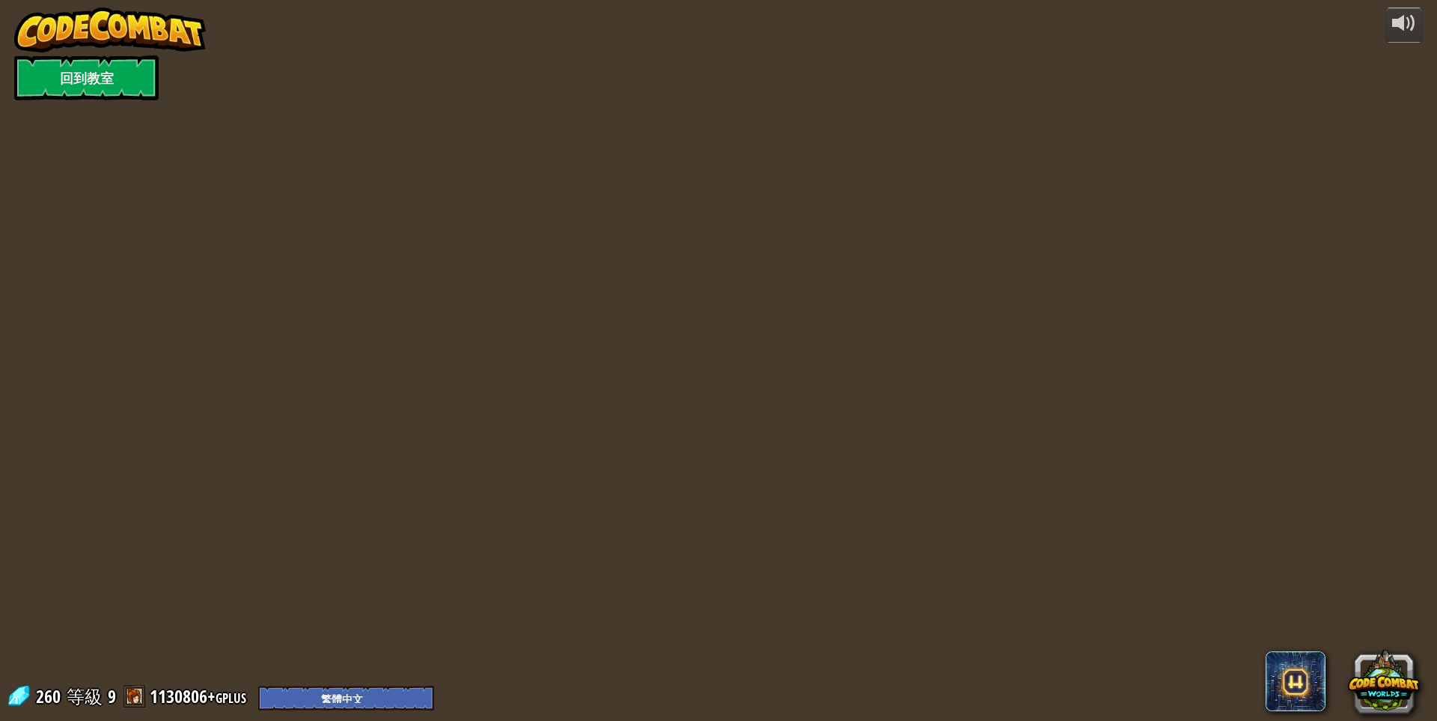
select select "zh-HANT"
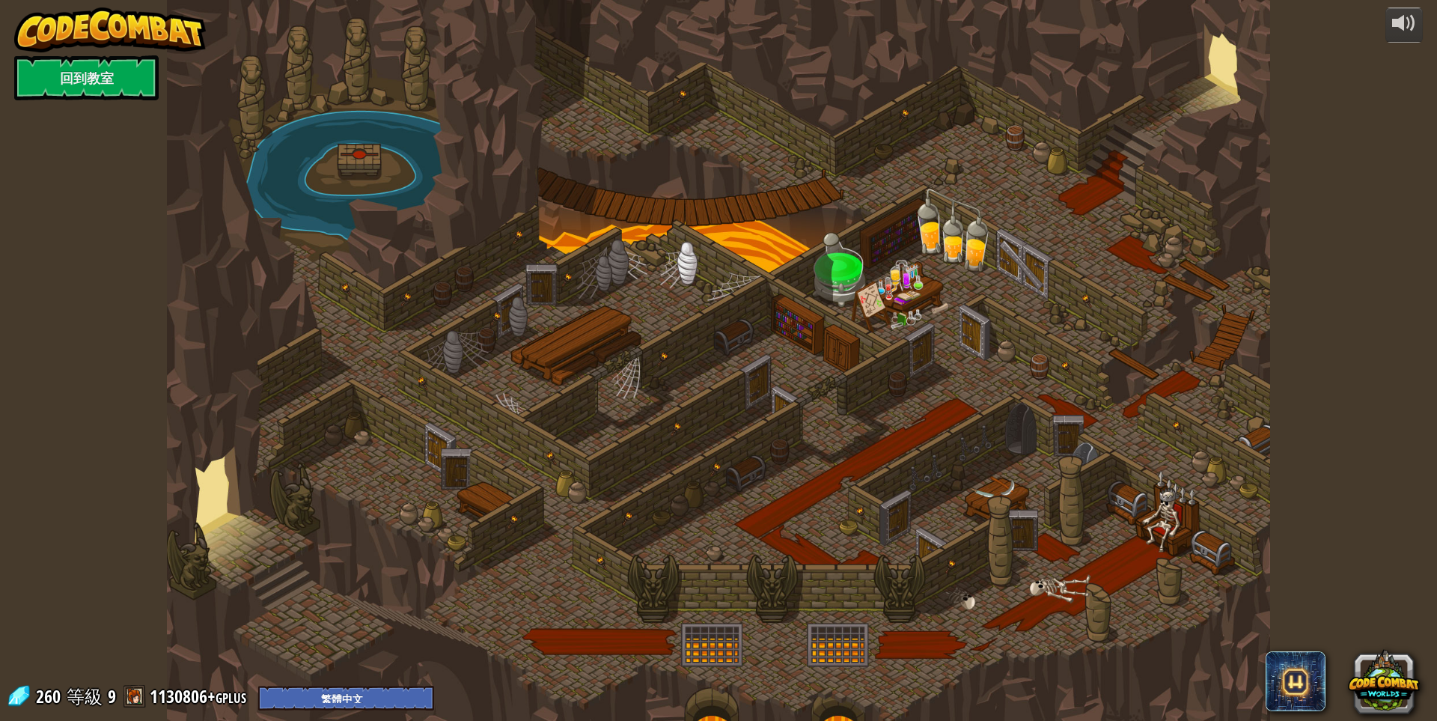
select select "zh-HANT"
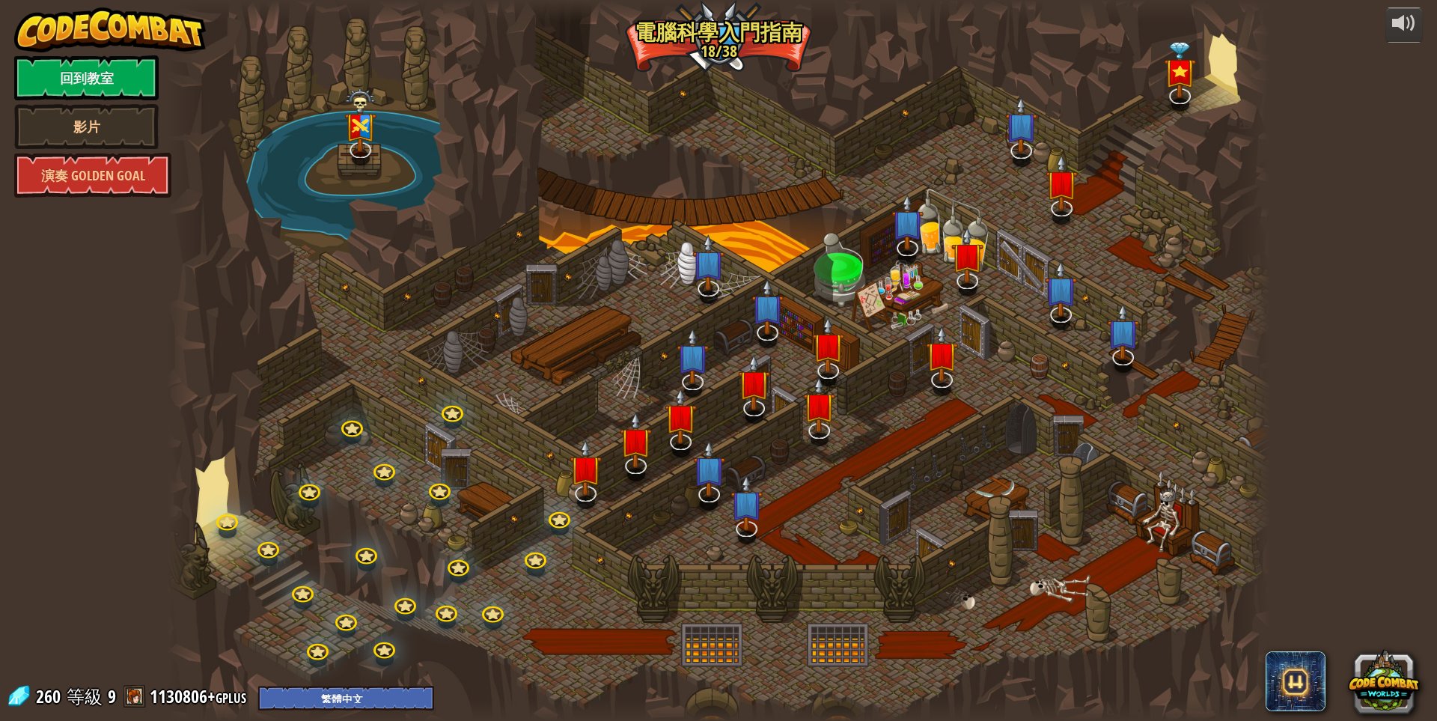
select select "zh-HANT"
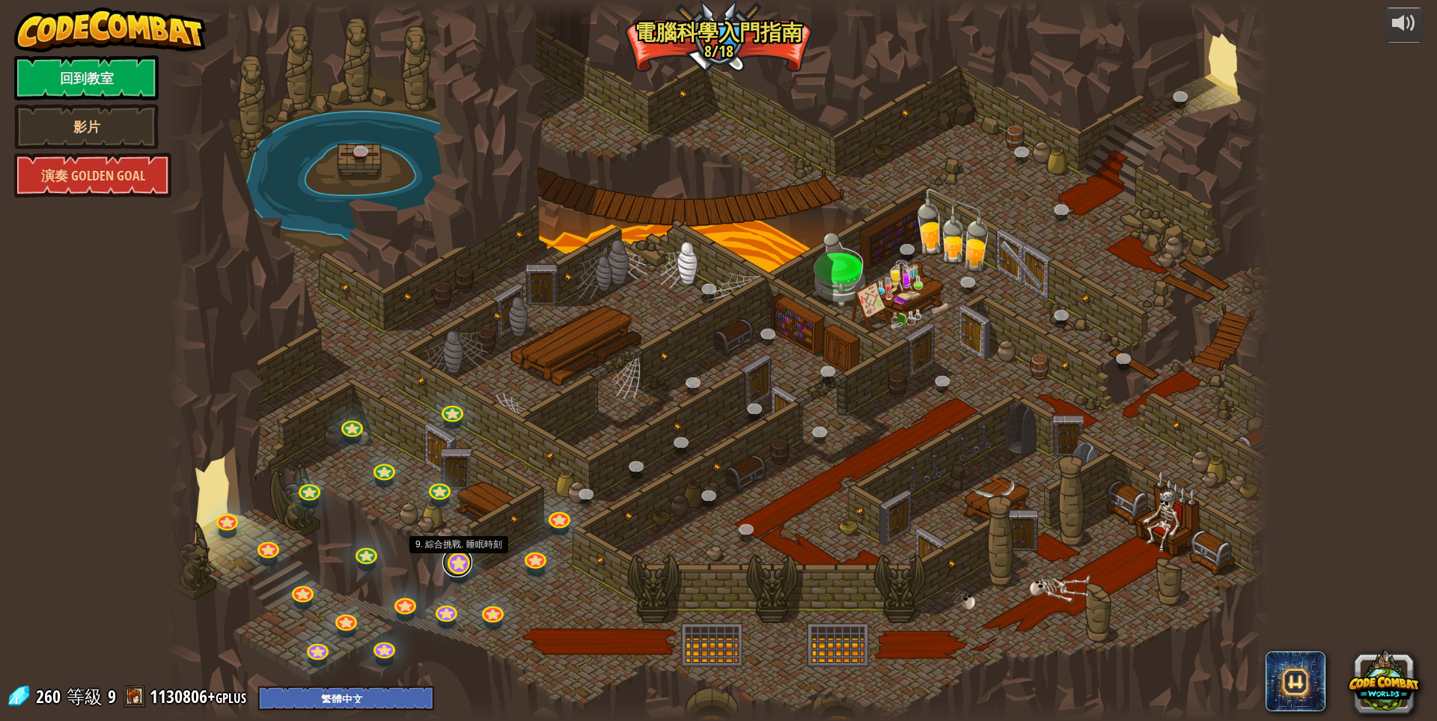
click at [454, 557] on link at bounding box center [457, 562] width 30 height 30
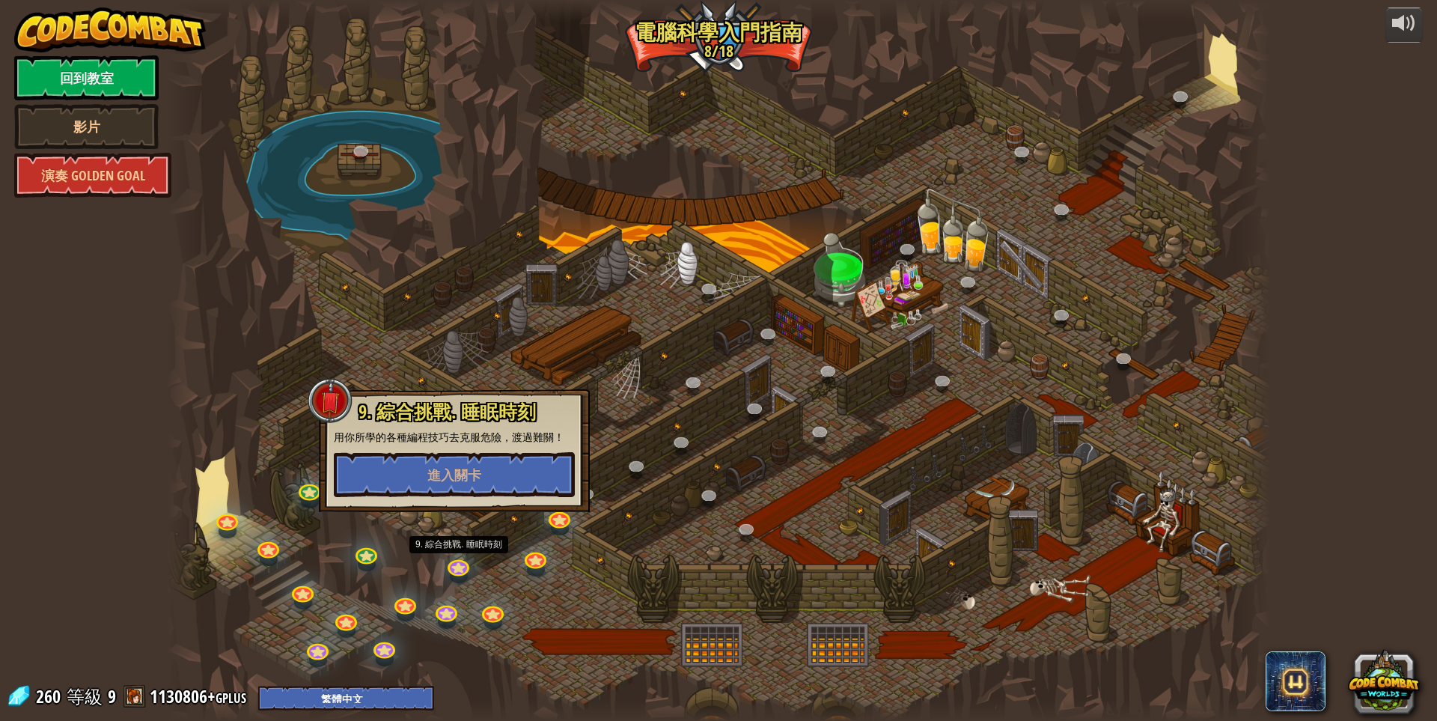
click at [533, 438] on p "用你所學的各種編程技巧去克服危險，渡過難關！" at bounding box center [454, 437] width 241 height 15
click at [515, 461] on button "進入關卡" at bounding box center [454, 474] width 241 height 45
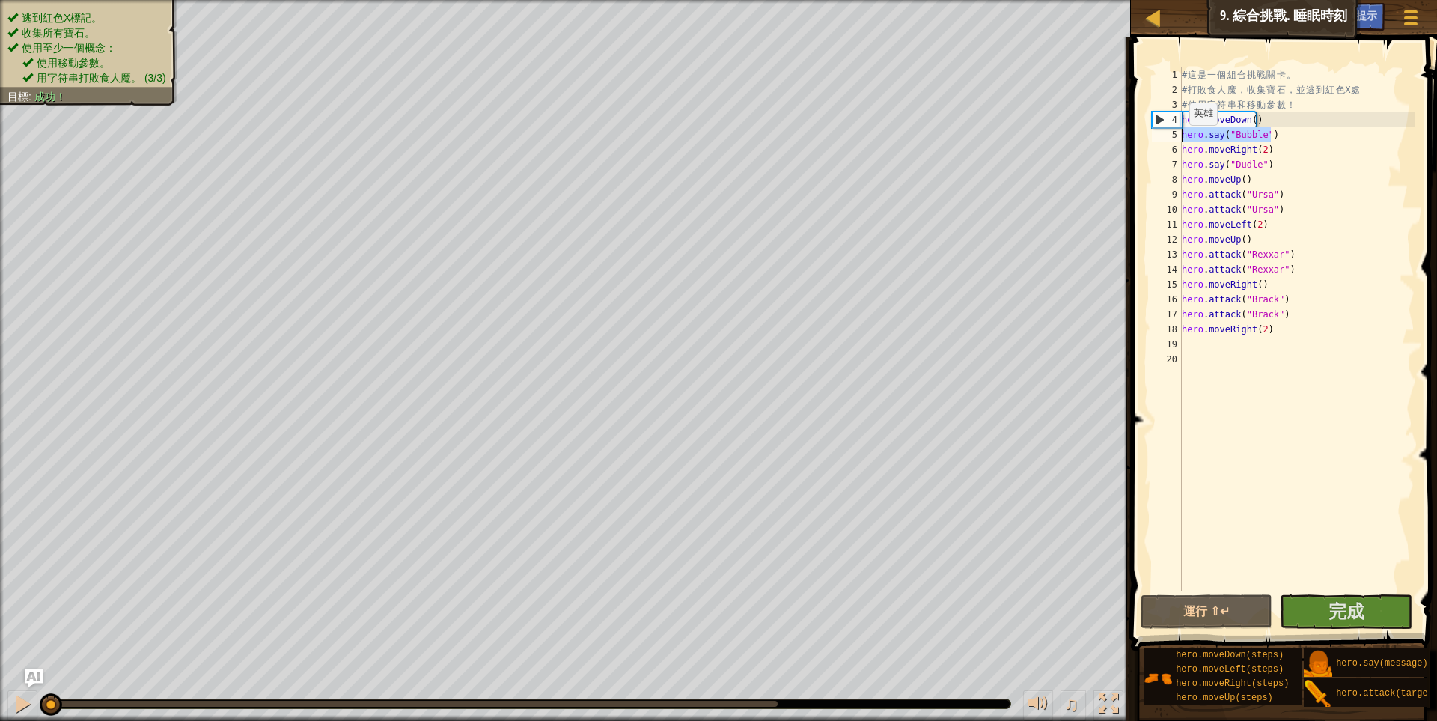
drag, startPoint x: 1277, startPoint y: 135, endPoint x: 1175, endPoint y: 139, distance: 101.9
click at [1175, 139] on div "1 2 3 4 5 6 7 8 9 10 11 12 13 14 15 16 17 18 19 20 # 這 是 一 個 組 合 挑 戰 關 卡 。 # 打 …" at bounding box center [1282, 329] width 266 height 524
type textarea "m"
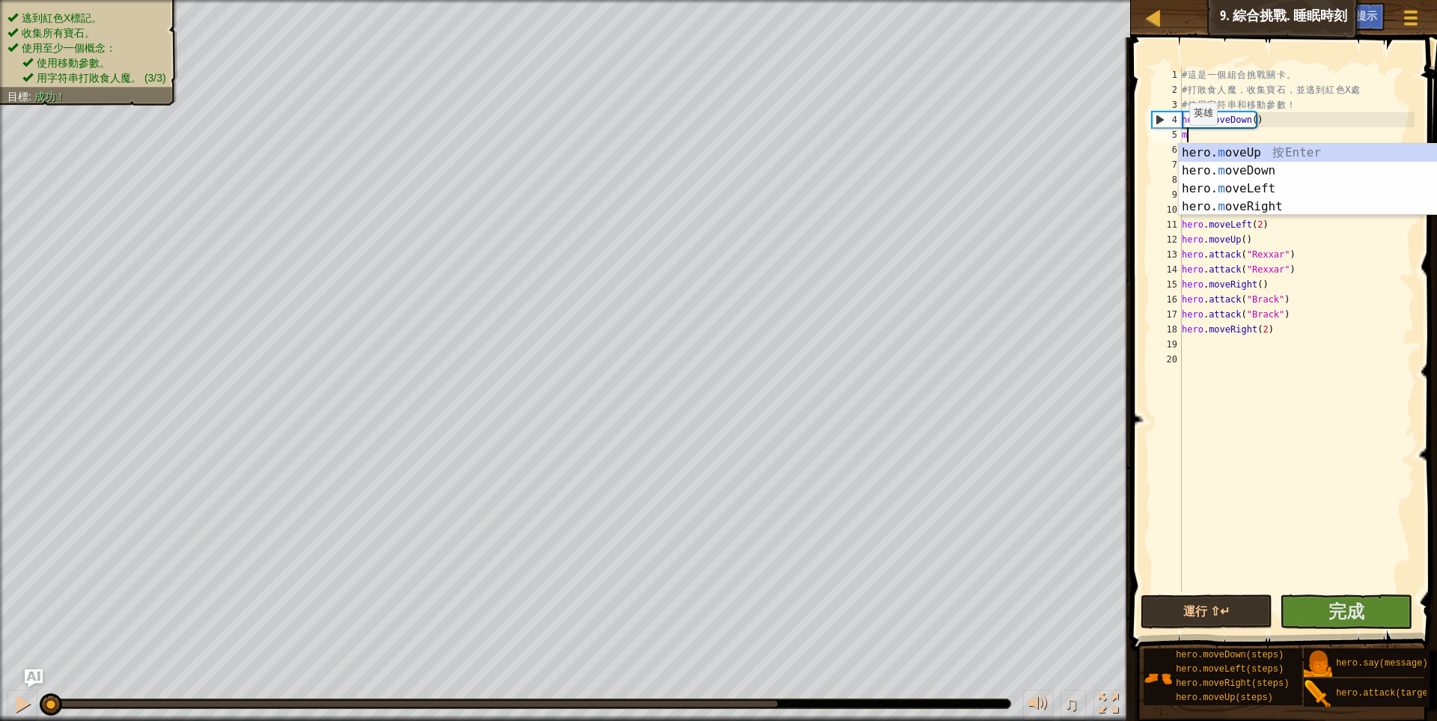
scroll to position [7, 0]
click at [1222, 180] on div "hero. m oveUp 按 Enter hero. m oveDown 按 Enter hero. m oveLeft 按 Enter hero. m o…" at bounding box center [1320, 198] width 283 height 108
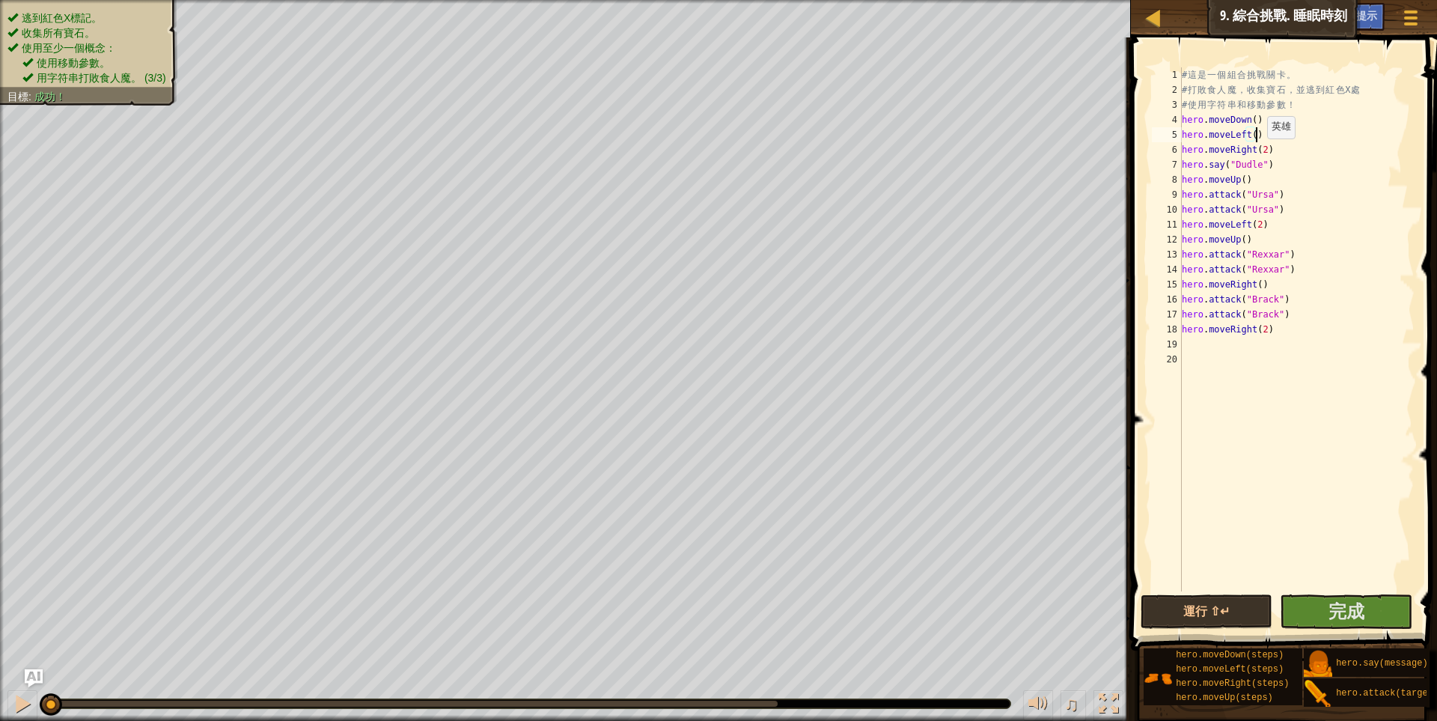
click at [1260, 153] on div "# 這 是 一 個 組 合 挑 戰 關 卡 。 # 打 敗 食 人 魔 ， 收 集 寶 石 ， 並 逃 到 紅 色 X 處 # 使 用 字 符 串 和 移 動…" at bounding box center [1297, 344] width 236 height 554
drag, startPoint x: 1251, startPoint y: 165, endPoint x: 1163, endPoint y: 168, distance: 87.7
click at [1163, 168] on div "hero.moveRight(4) 1 2 3 4 5 6 7 8 9 10 11 12 13 14 15 16 17 18 19 20 # 這 是 一 個 …" at bounding box center [1282, 329] width 266 height 524
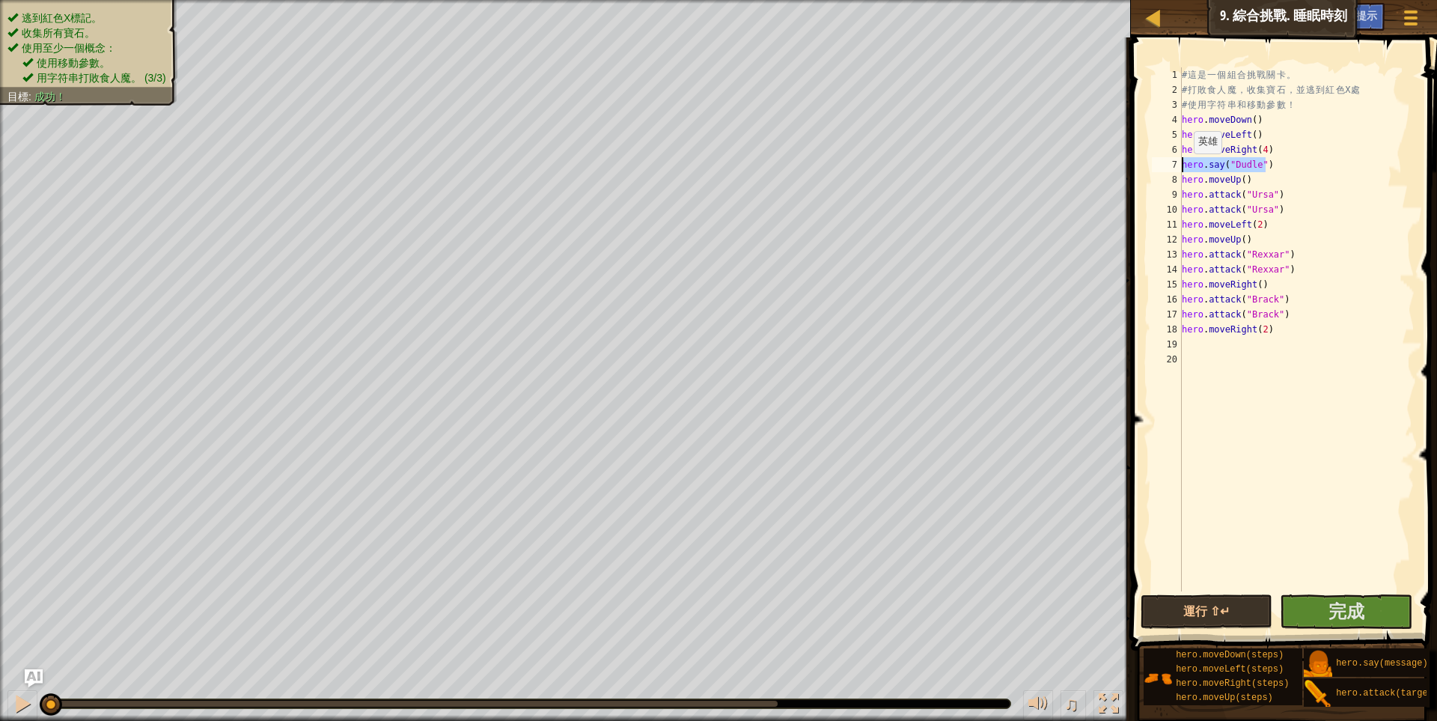
type textarea "hero.say("Dudle")"
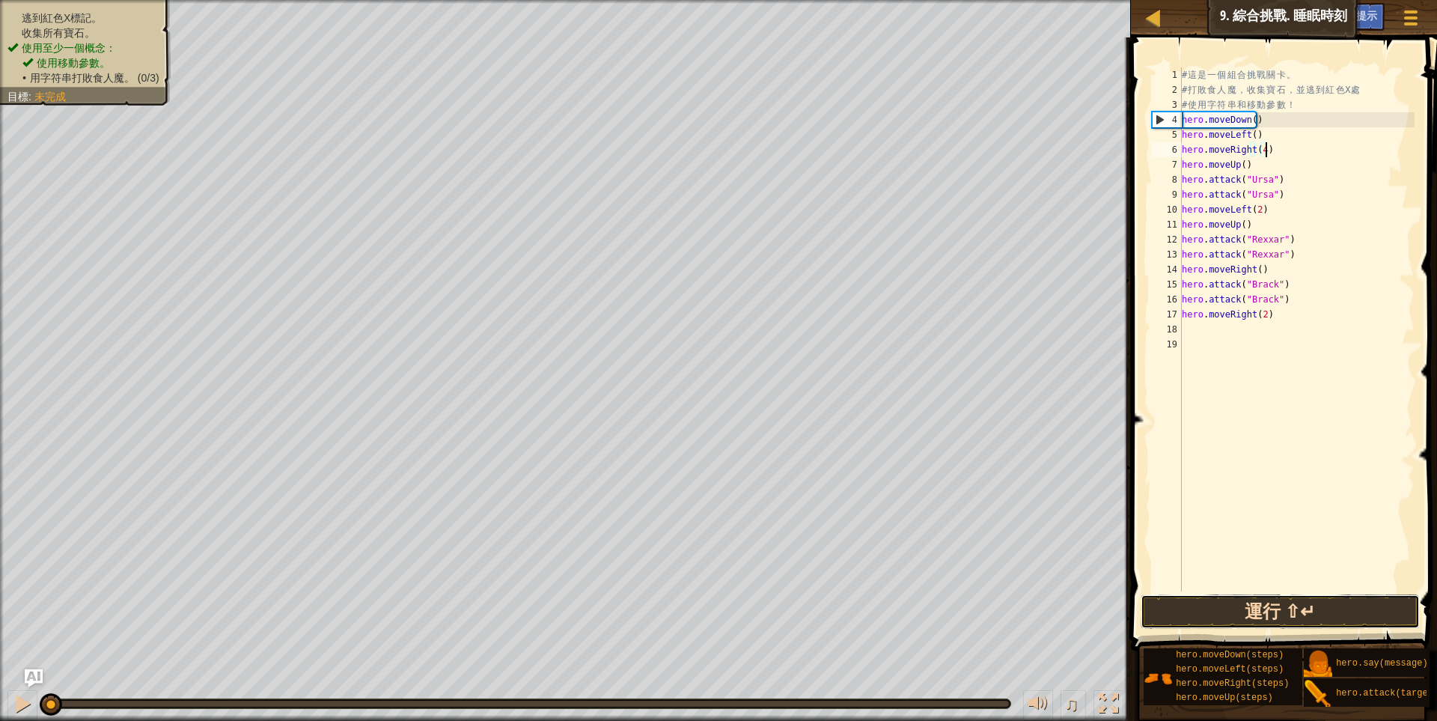
click at [1213, 612] on button "運行 ⇧↵" at bounding box center [1281, 611] width 280 height 34
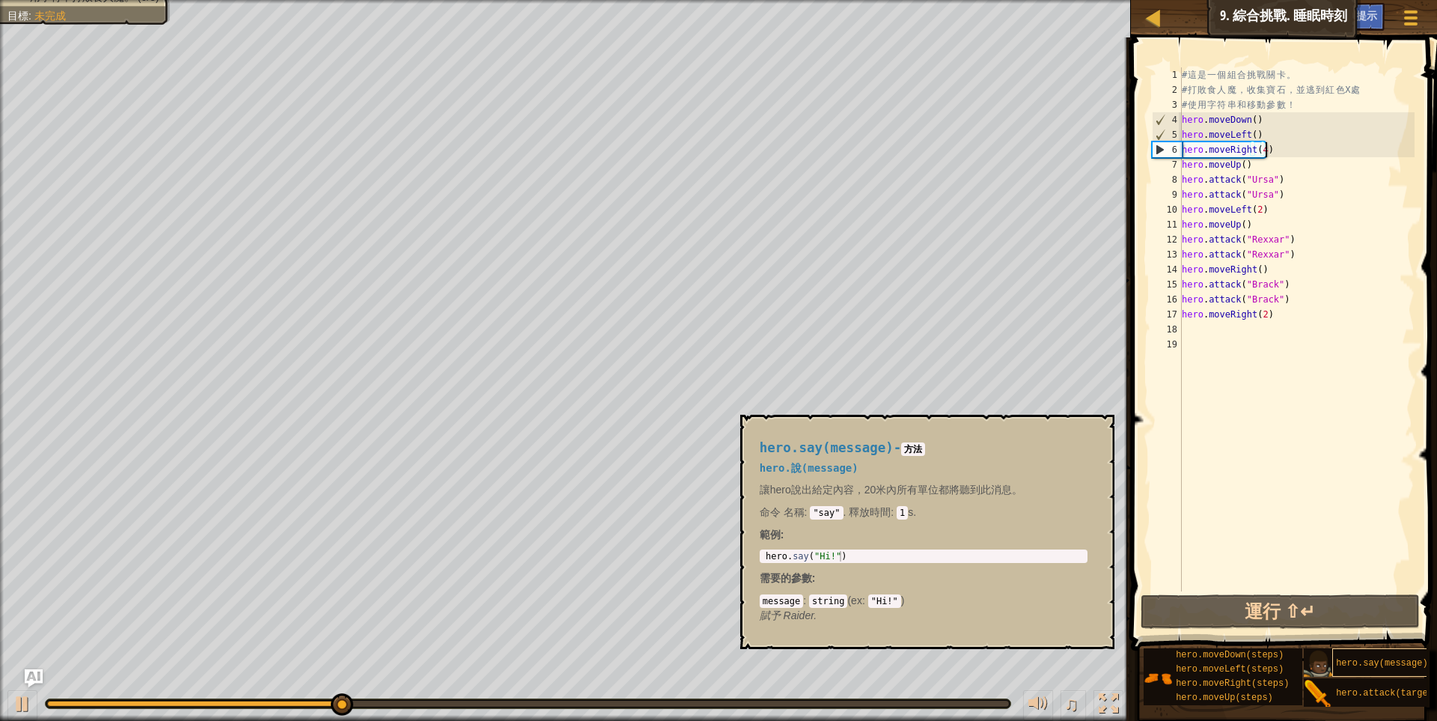
scroll to position [11, 0]
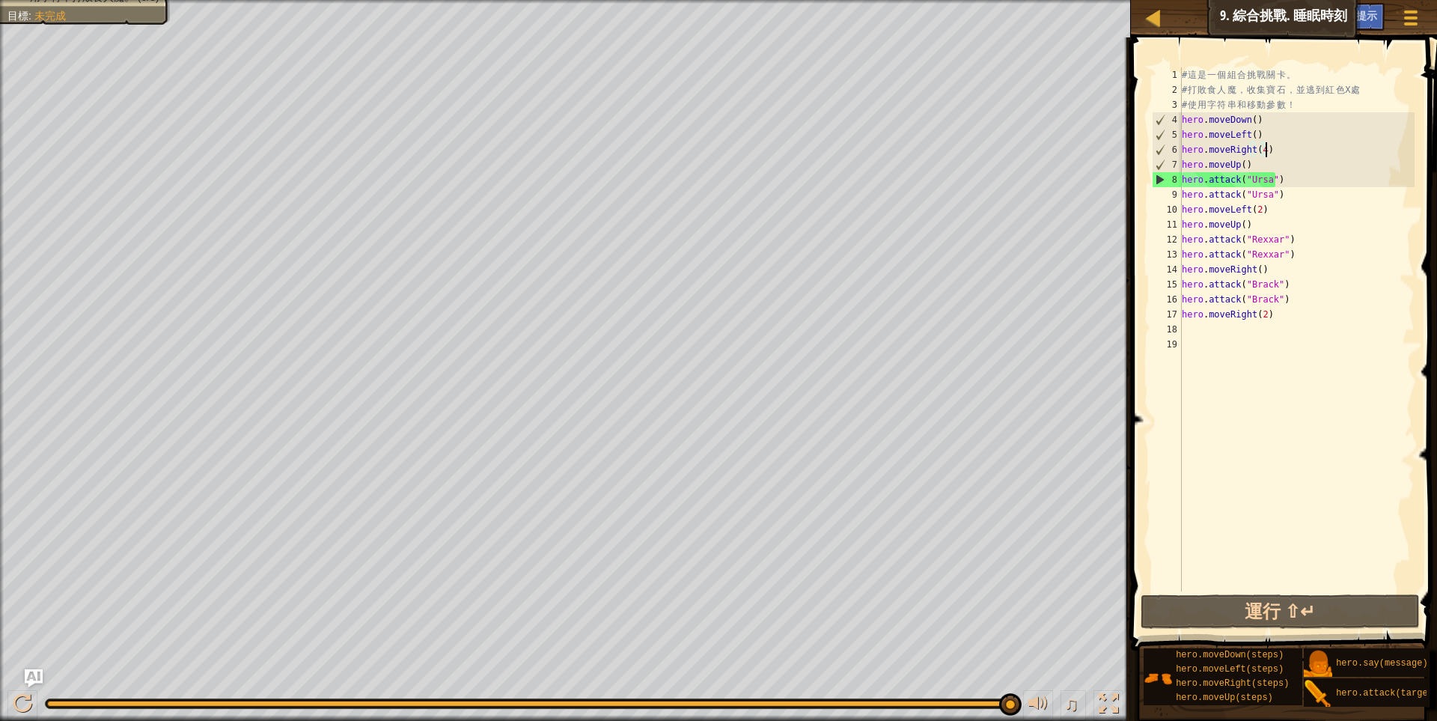
click at [1249, 162] on div "# 這 是 一 個 組 合 挑 戰 關 卡 。 # 打 敗 食 人 魔 ， 收 集 寶 石 ， 並 逃 到 紅 色 X 處 # 使 用 字 符 串 和 移 動…" at bounding box center [1297, 344] width 236 height 554
click at [1281, 145] on div "# 這 是 一 個 組 合 挑 戰 關 卡 。 # 打 敗 食 人 魔 ， 收 集 寶 石 ， 並 逃 到 紅 色 X 處 # 使 用 字 符 串 和 移 動…" at bounding box center [1297, 344] width 236 height 554
type textarea "hero.moveRight(4)"
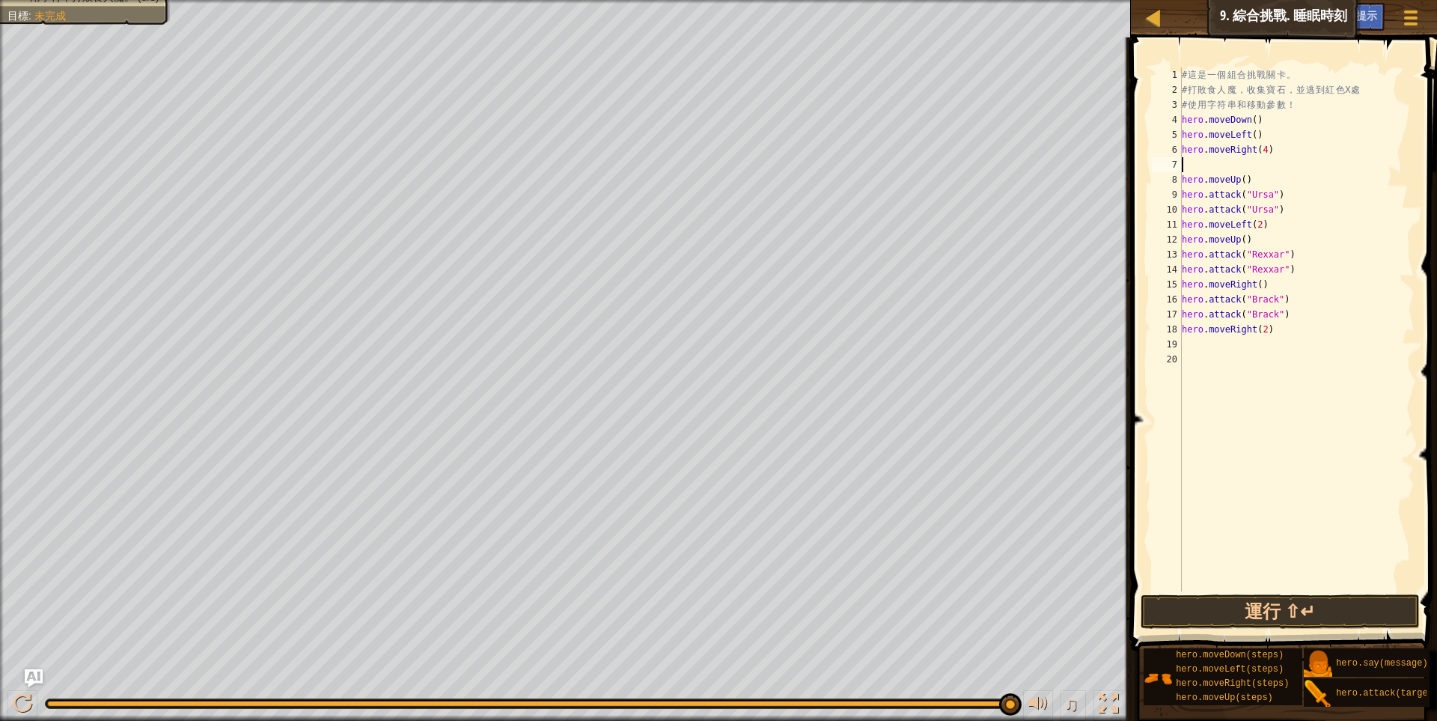
type textarea "m"
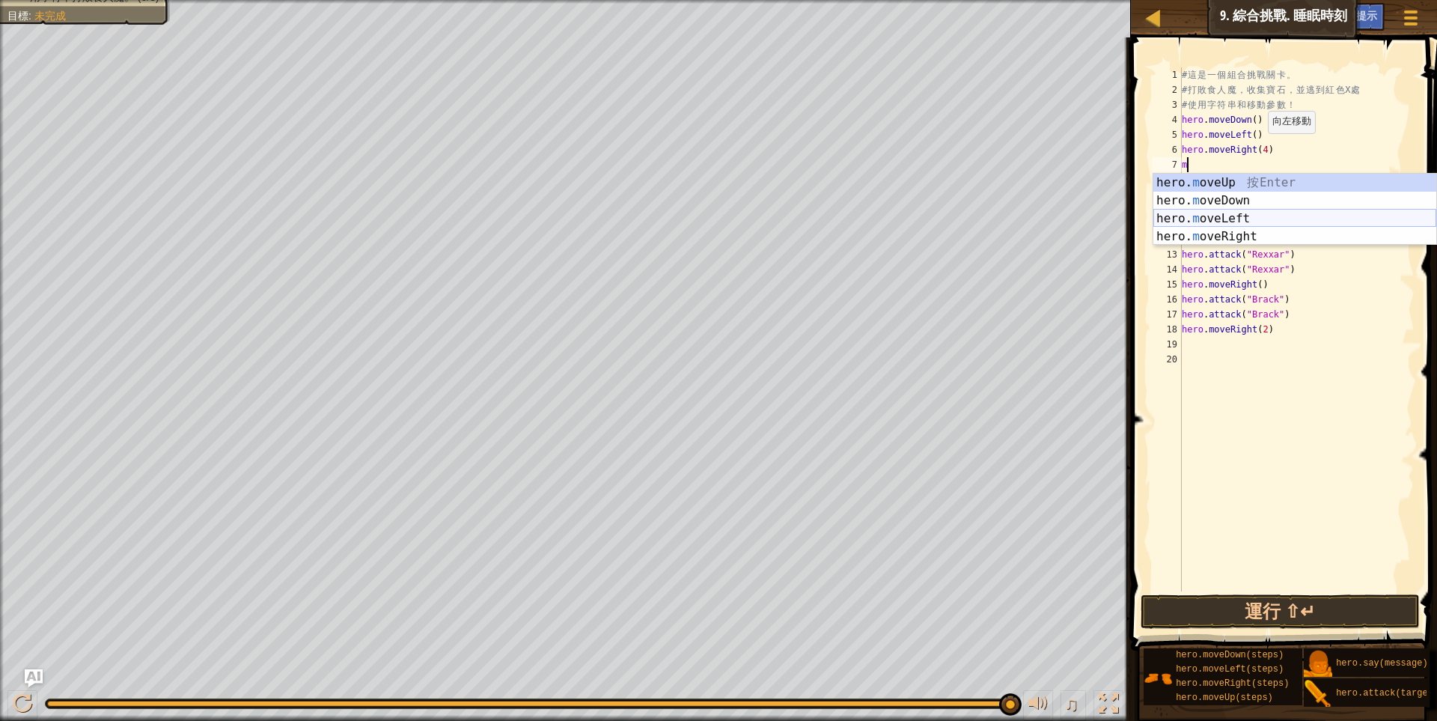
click at [1252, 214] on div "hero. m oveUp 按 Enter hero. m oveDown 按 Enter hero. m oveLeft 按 Enter hero. m o…" at bounding box center [1295, 228] width 283 height 108
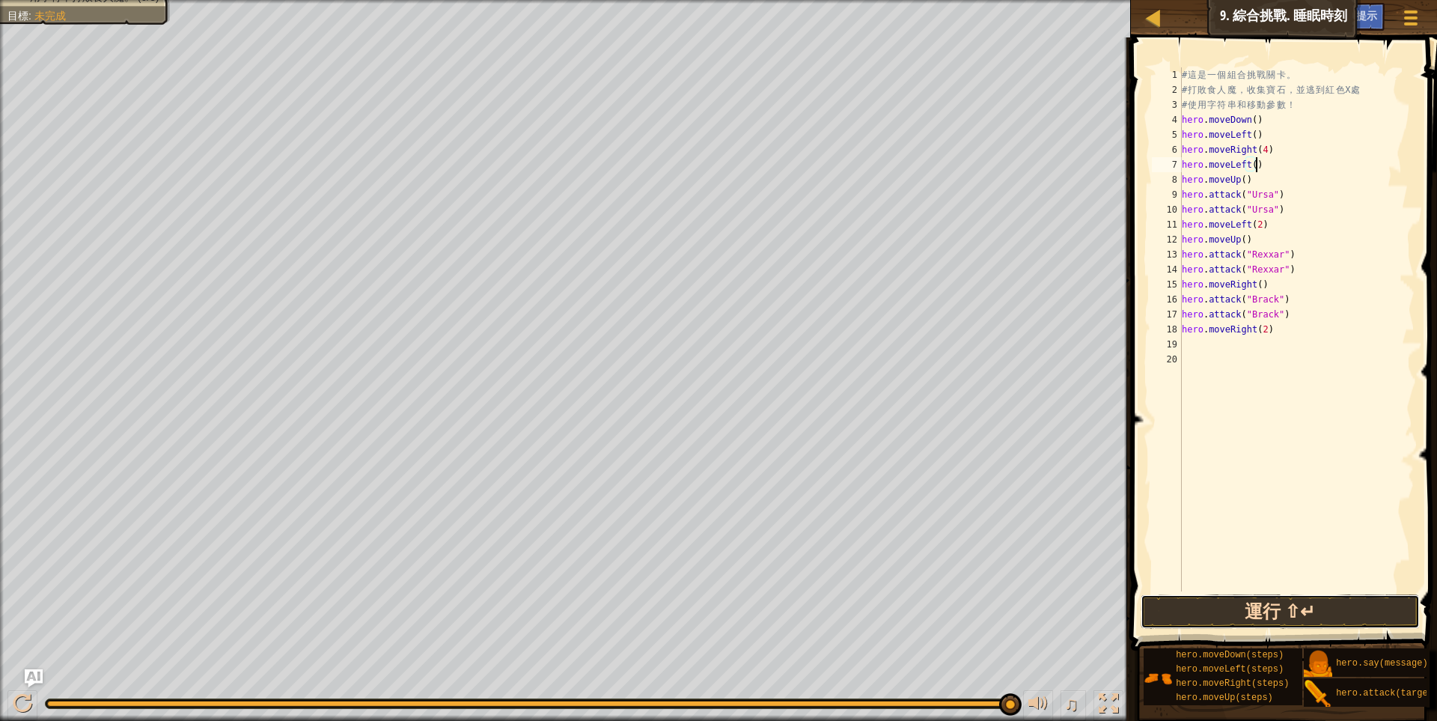
click at [1205, 611] on button "運行 ⇧↵" at bounding box center [1281, 611] width 280 height 34
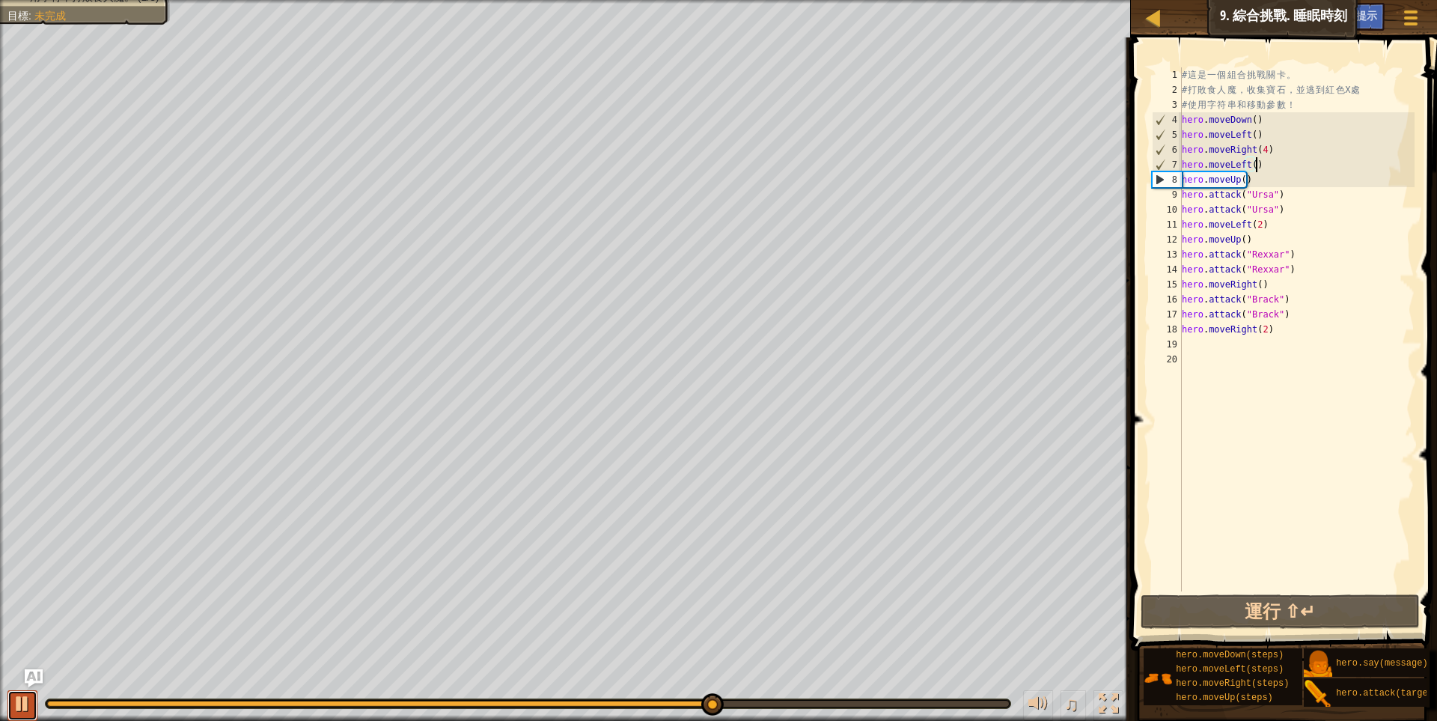
click at [20, 701] on div at bounding box center [22, 703] width 19 height 19
click at [1261, 146] on div "# 這 是 一 個 組 合 挑 戰 關 卡 。 # 打 敗 食 人 魔 ， 收 集 寶 石 ， 並 逃 到 紅 色 X 處 # 使 用 字 符 串 和 移 動…" at bounding box center [1297, 344] width 236 height 554
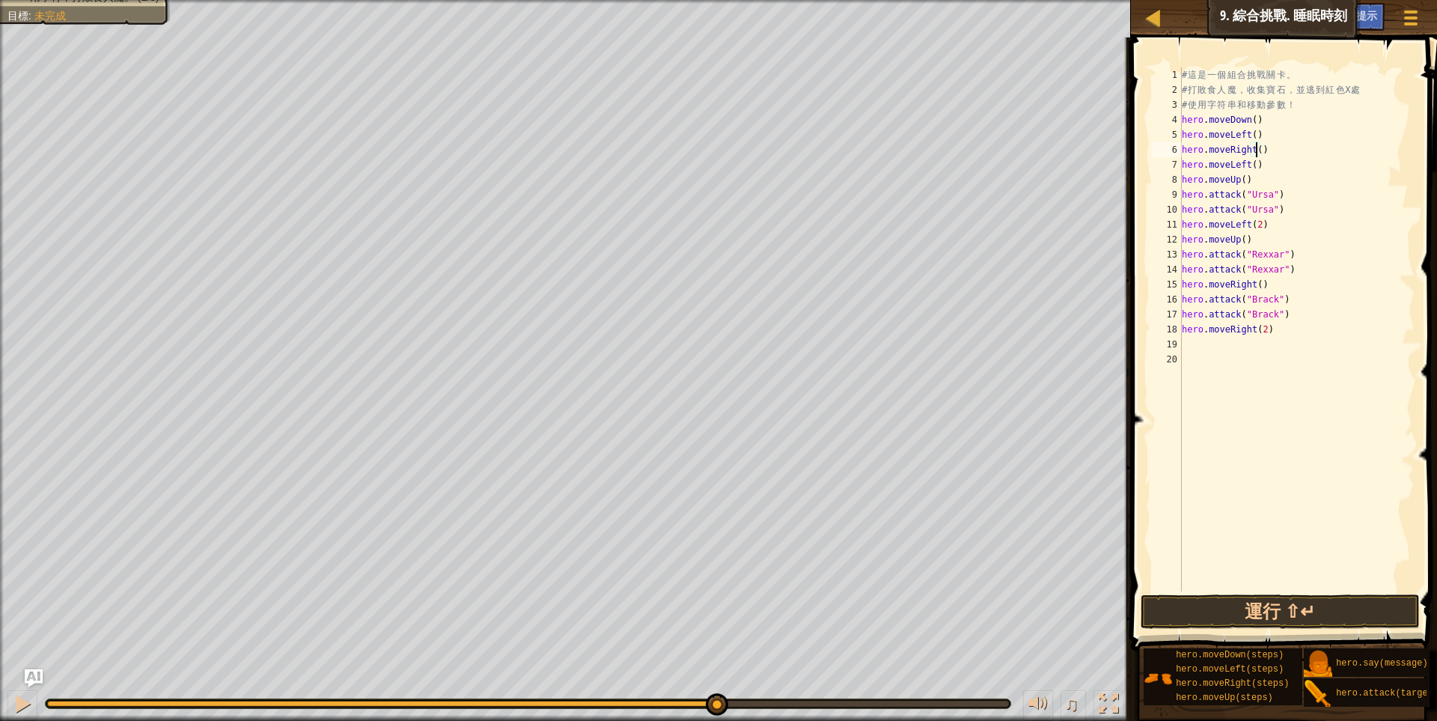
scroll to position [7, 6]
drag, startPoint x: 1259, startPoint y: 165, endPoint x: 1180, endPoint y: 169, distance: 78.7
click at [1180, 169] on div "hero.moveRight(3) 1 2 3 4 5 6 7 8 9 10 11 12 13 14 15 16 17 18 19 20 # 這 是 一 個 …" at bounding box center [1282, 329] width 266 height 524
type textarea "hero.moveLeft()"
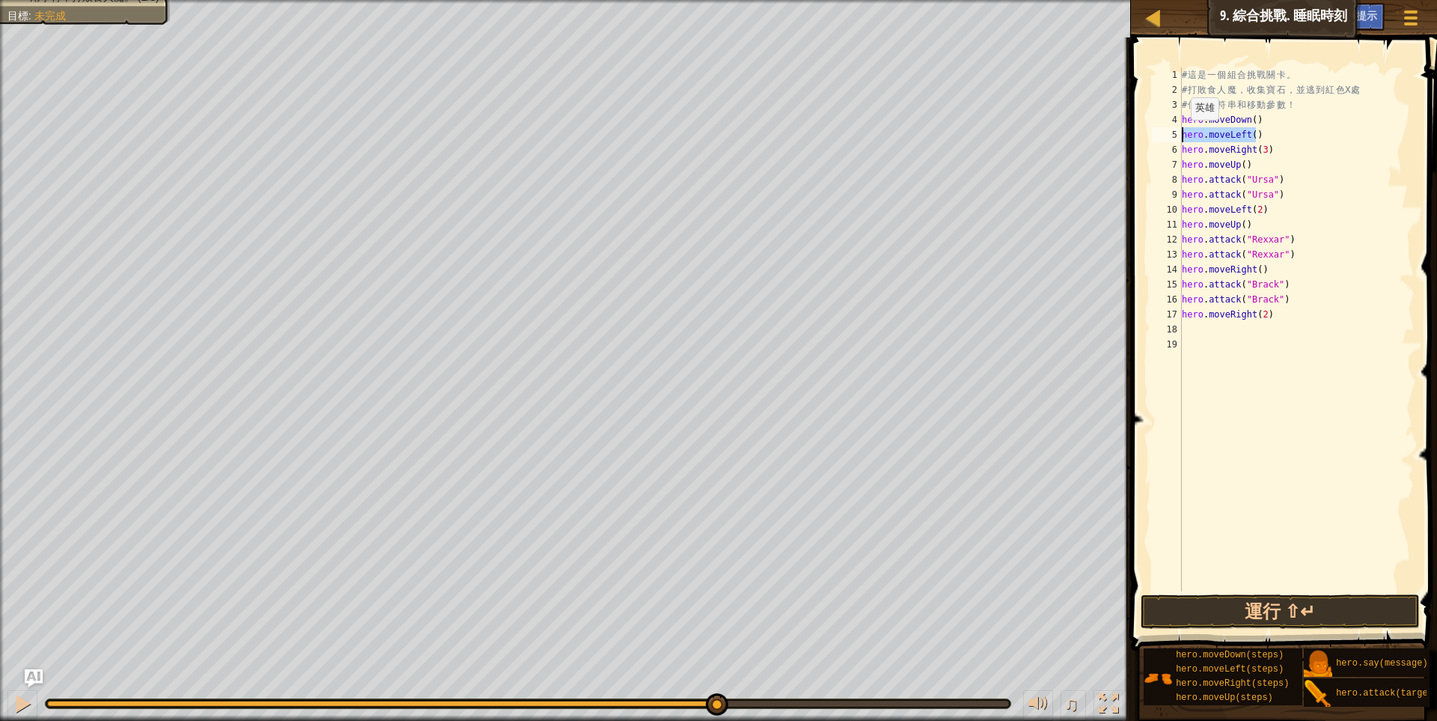
drag, startPoint x: 1258, startPoint y: 130, endPoint x: 1168, endPoint y: 135, distance: 90.7
click at [1168, 135] on div "hero.moveRight(3) 1 2 3 4 5 6 7 8 9 10 11 12 13 14 15 16 17 18 19 # 這 是 一 個 組 合…" at bounding box center [1282, 329] width 266 height 524
type textarea "hero.moveLeft()"
click at [1204, 612] on button "運行 ⇧↵" at bounding box center [1281, 611] width 280 height 34
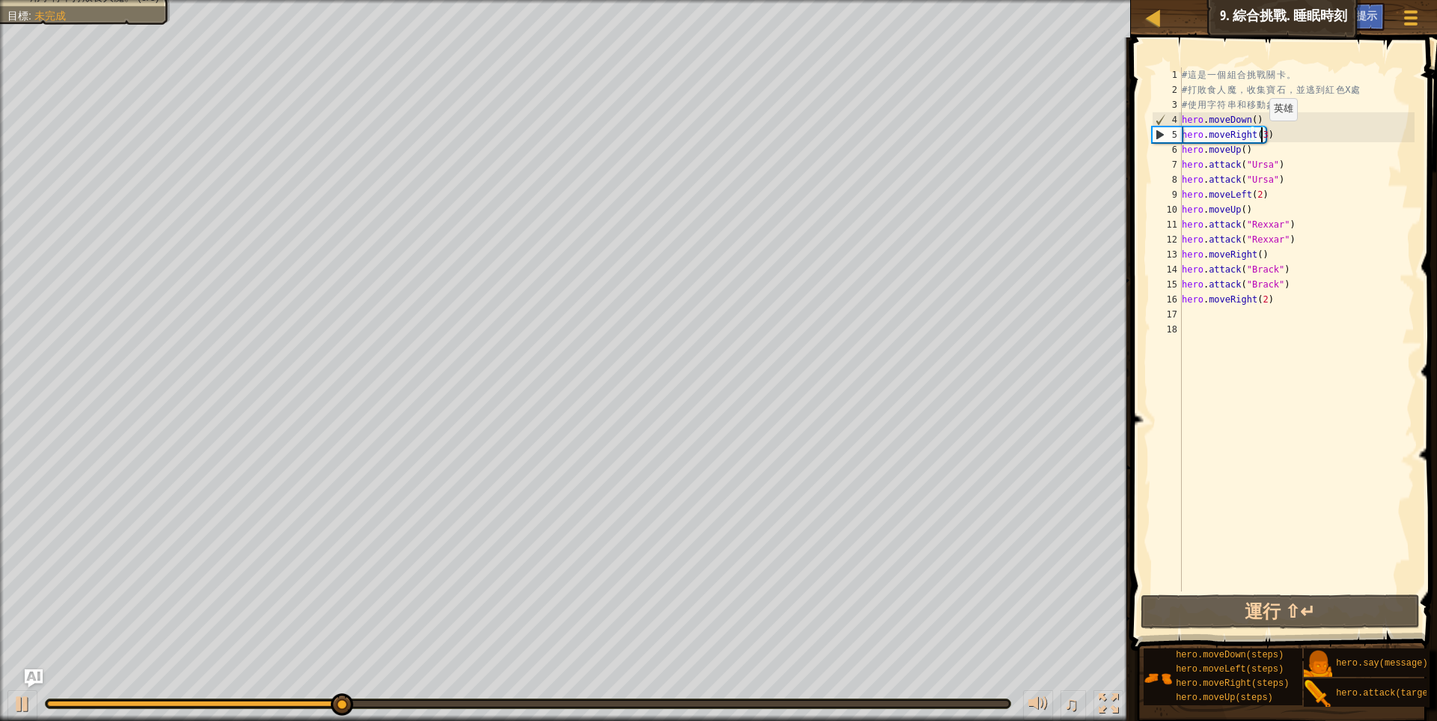
click at [1262, 135] on div "# 這 是 一 個 組 合 挑 戰 關 卡 。 # 打 敗 食 人 魔 ， 收 集 寶 石 ， 並 逃 到 紅 色 X 處 # 使 用 字 符 串 和 移 動…" at bounding box center [1297, 344] width 236 height 554
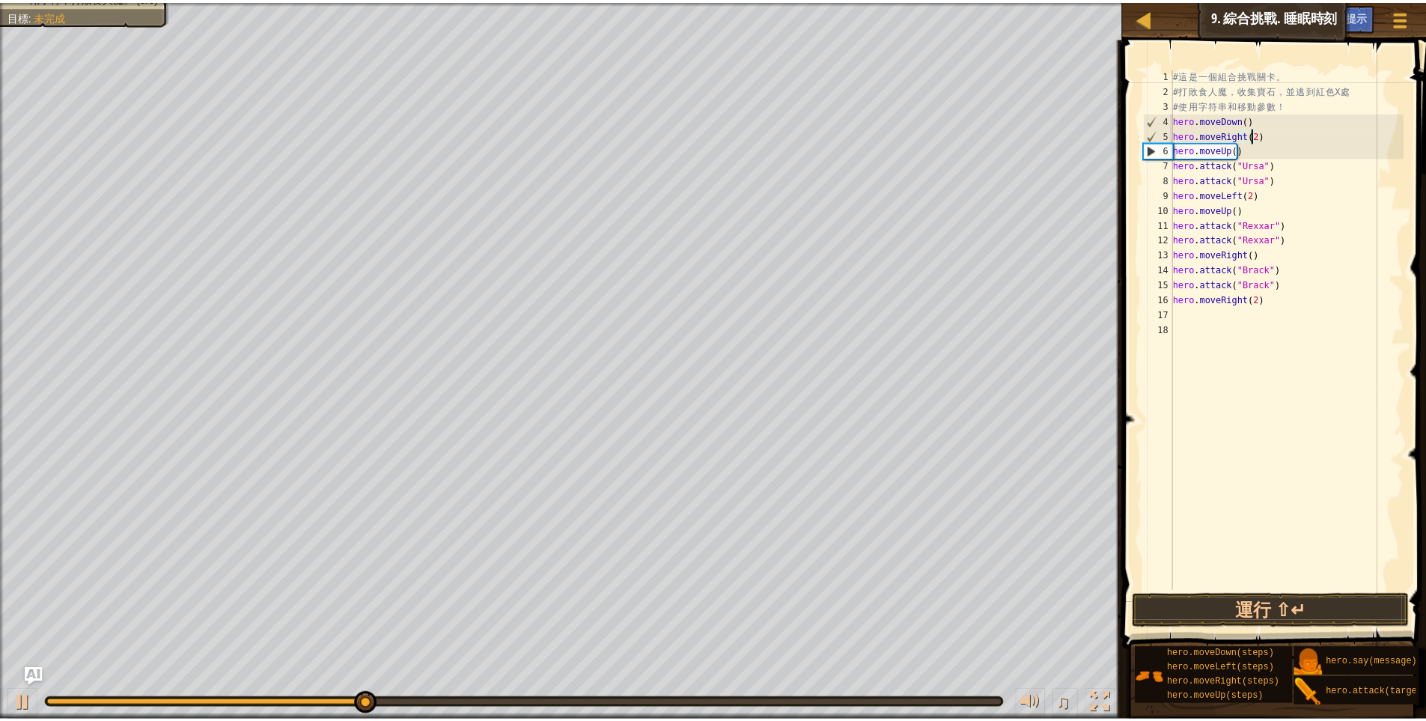
scroll to position [7, 6]
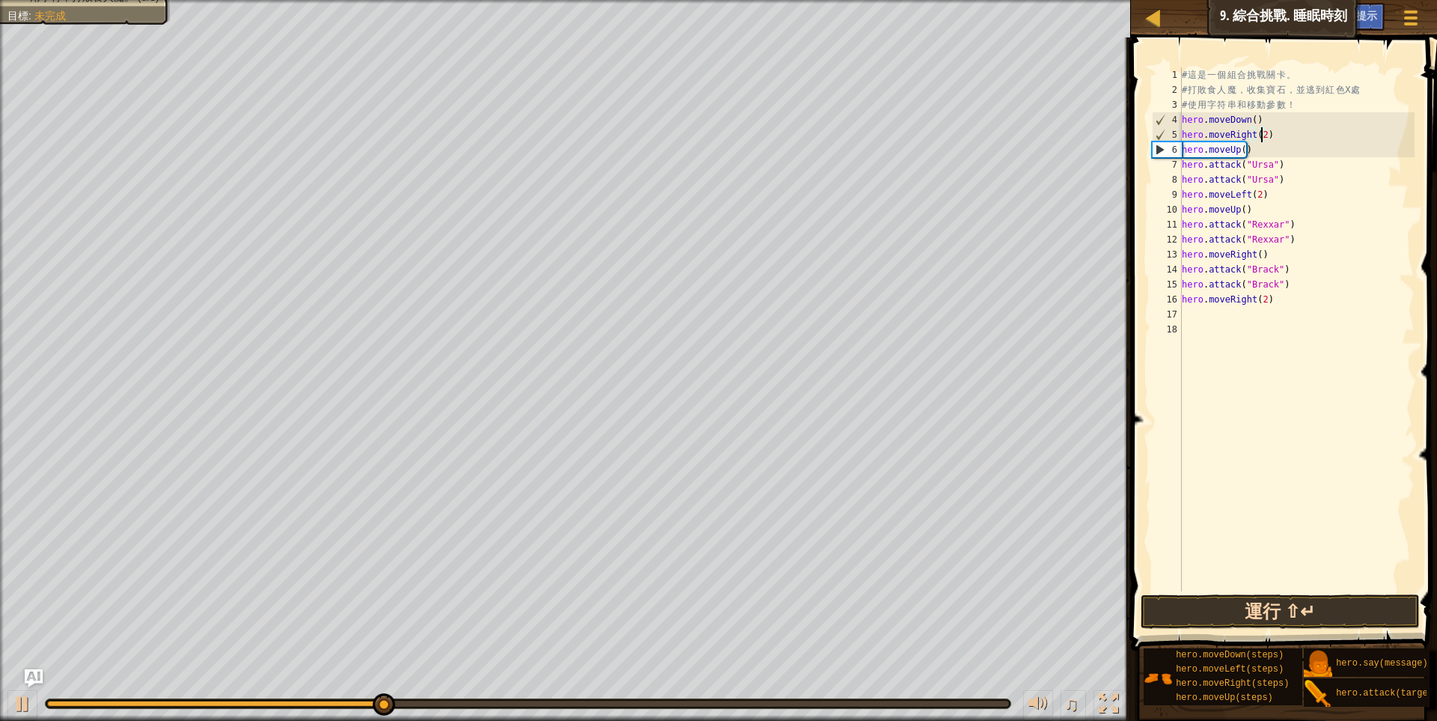
type textarea "hero.moveRight(2)"
click at [1255, 612] on button "運行 ⇧↵" at bounding box center [1281, 611] width 280 height 34
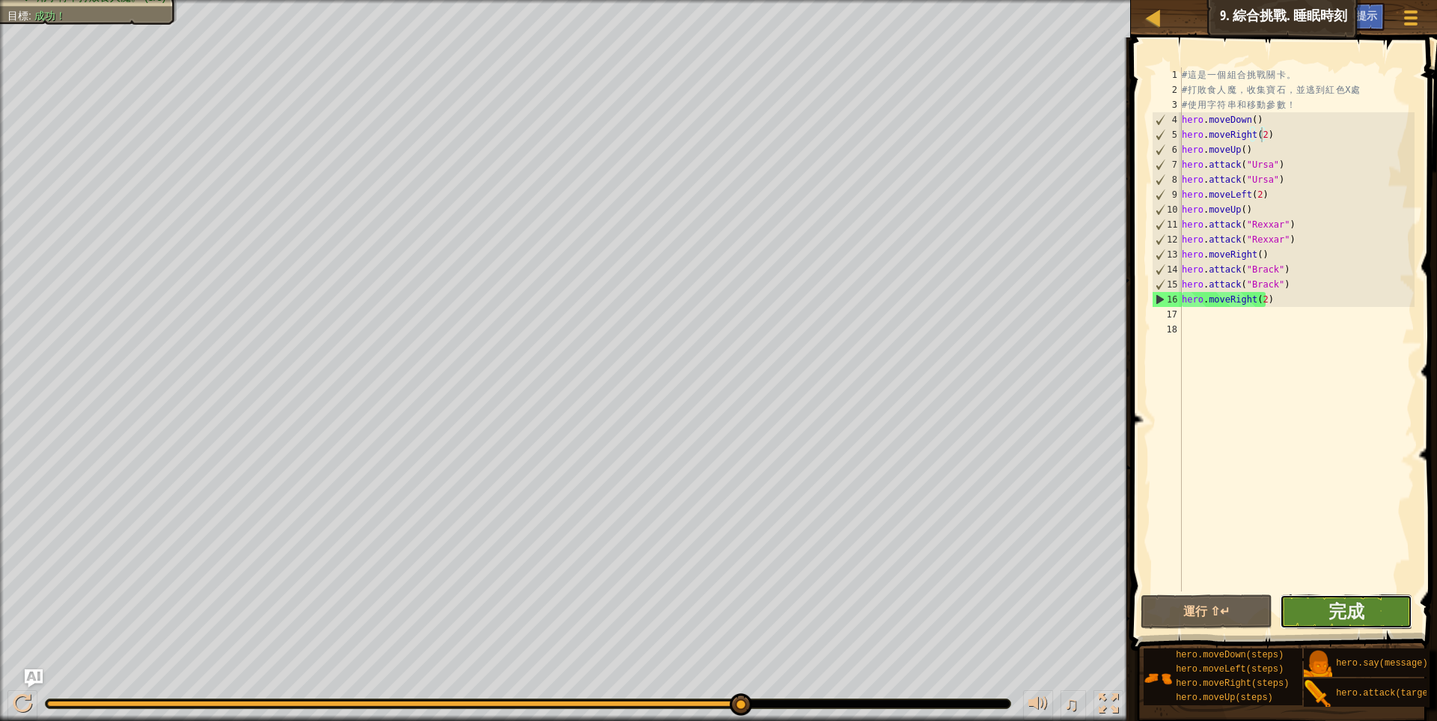
click at [1317, 608] on button "完成" at bounding box center [1346, 611] width 132 height 34
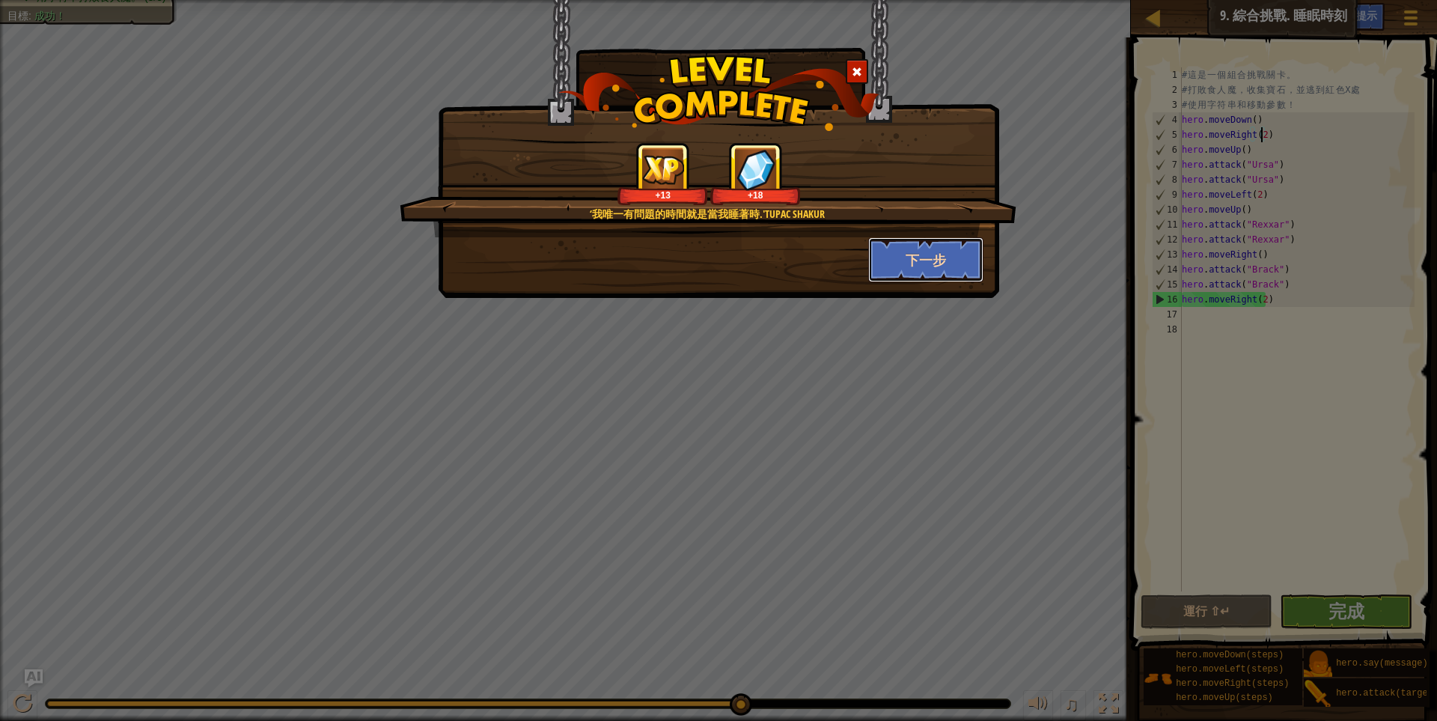
click at [939, 260] on button "下一步" at bounding box center [926, 259] width 116 height 45
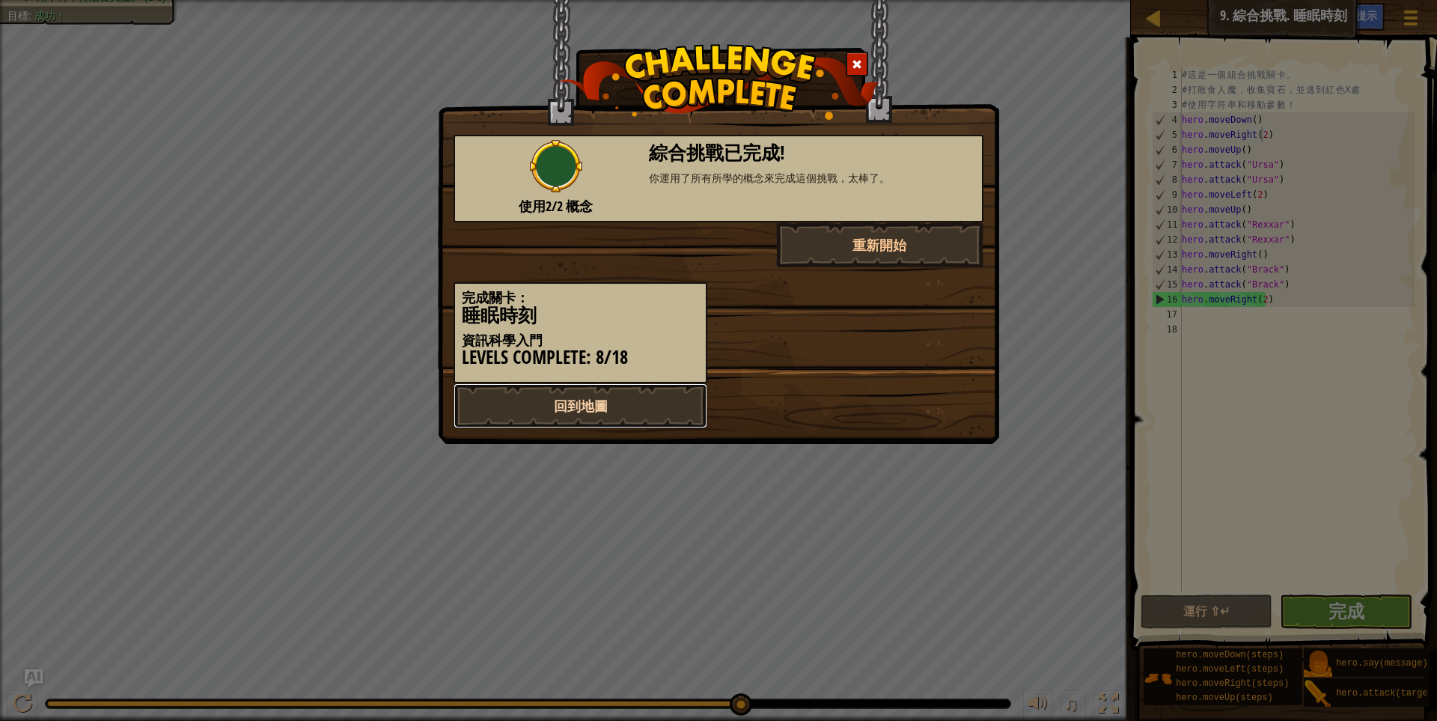
click at [615, 401] on link "回到地圖" at bounding box center [581, 405] width 254 height 45
select select "zh-HANT"
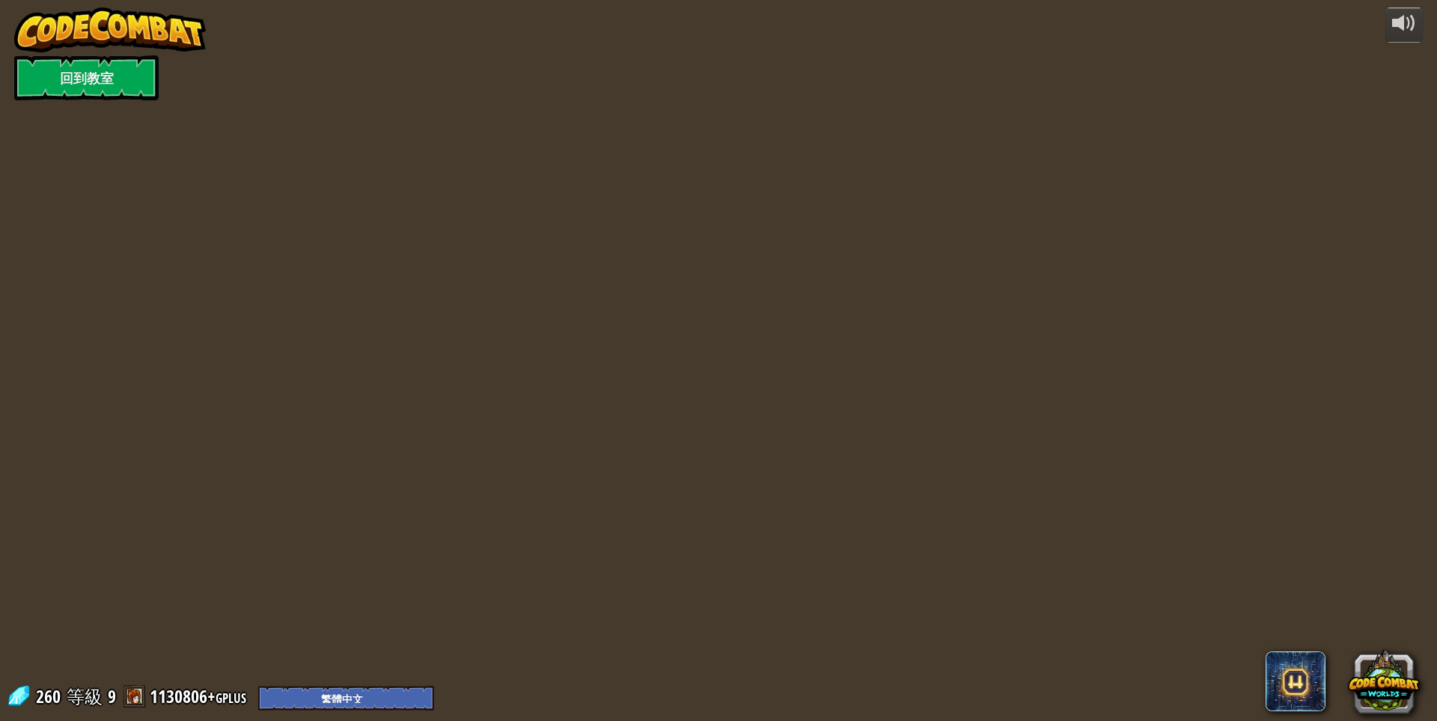
select select "zh-HANT"
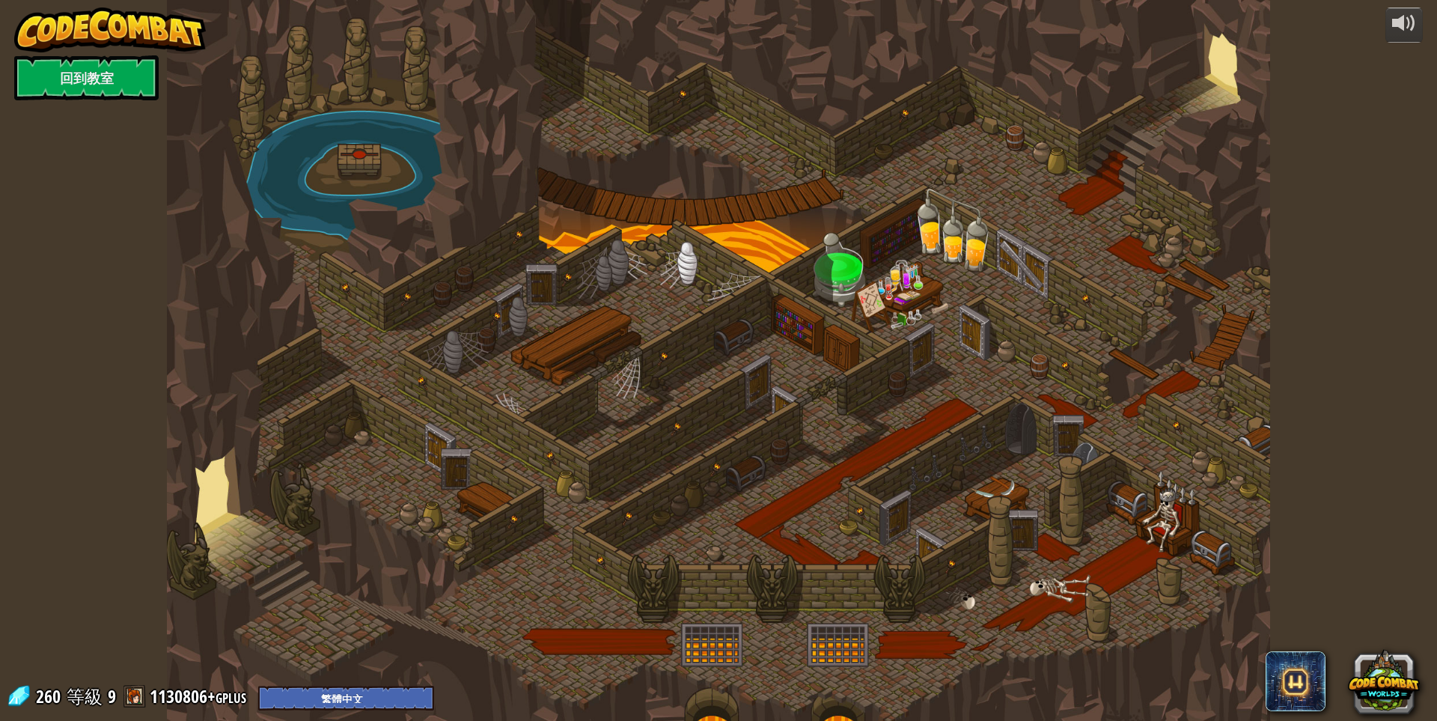
select select "zh-HANT"
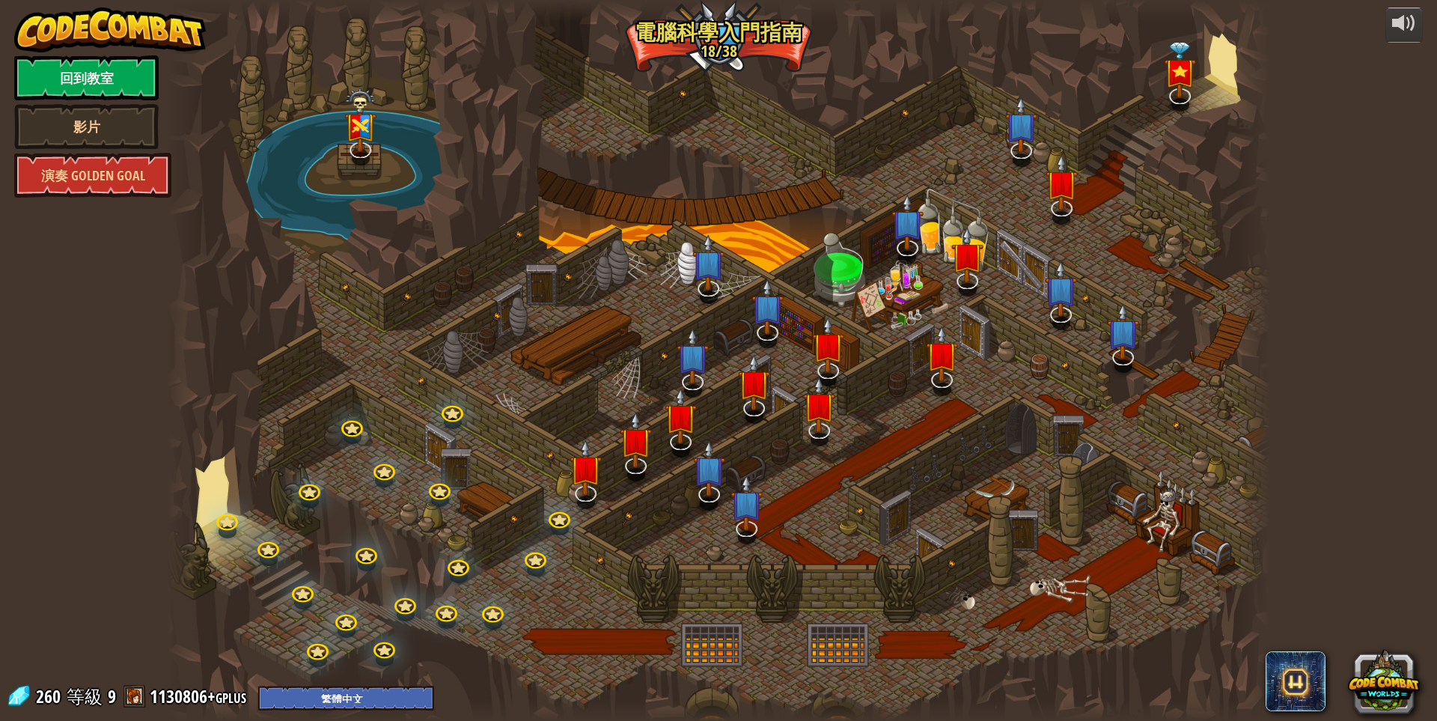
select select "zh-HANT"
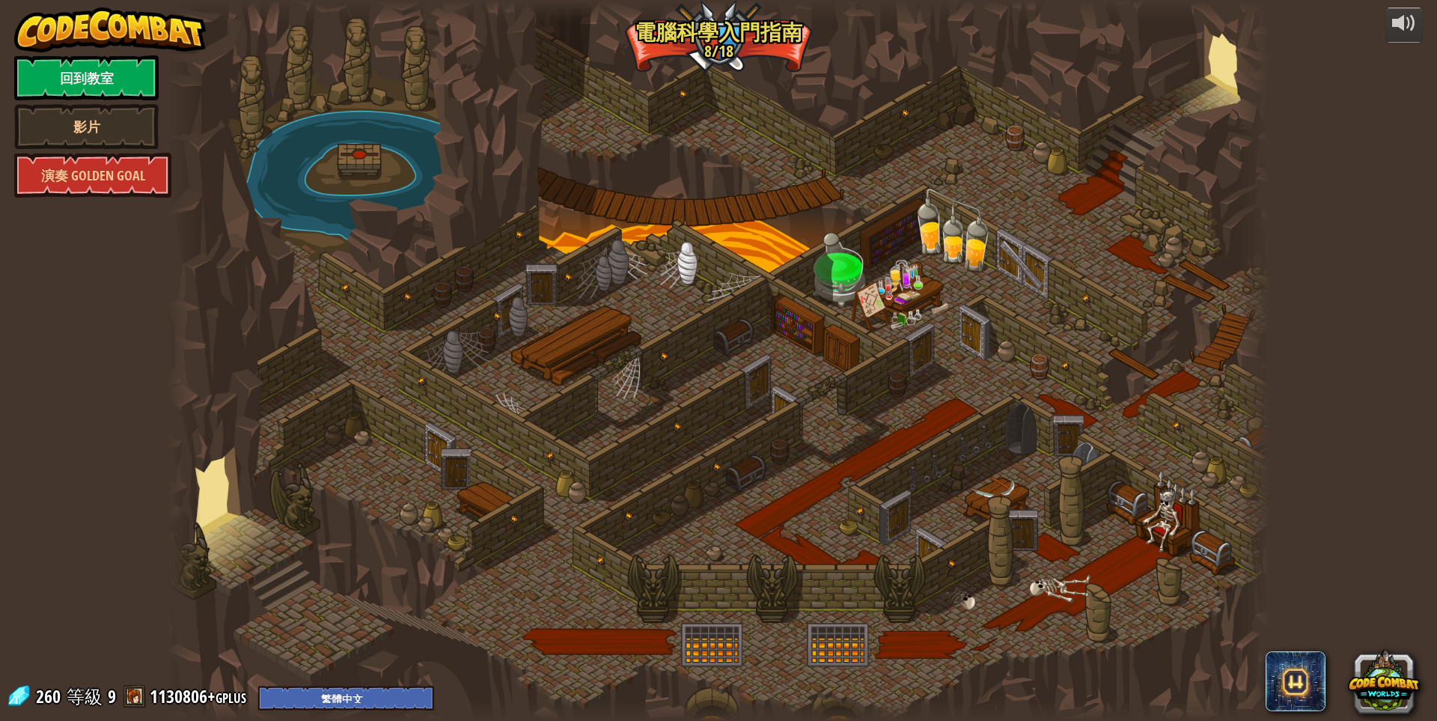
select select "zh-HANT"
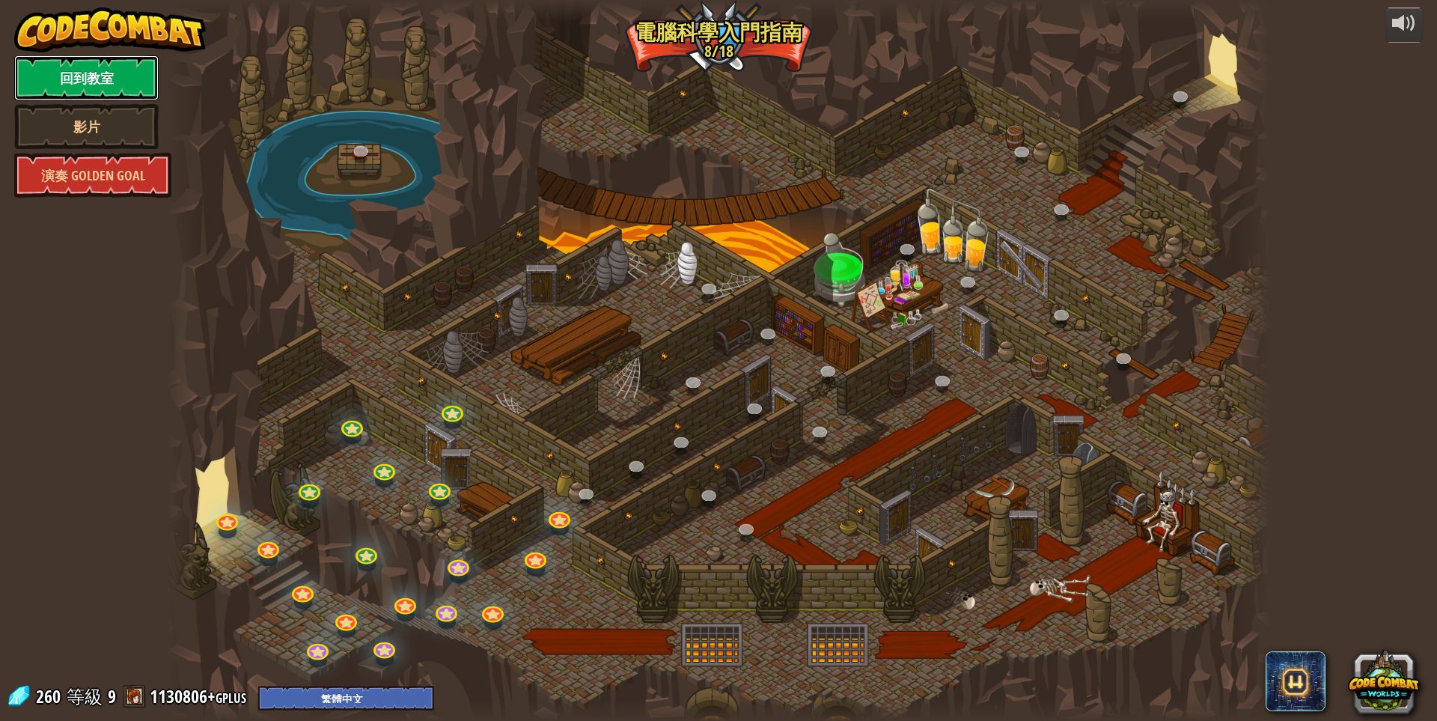
click at [106, 67] on link "回到教室" at bounding box center [86, 77] width 144 height 45
